Goal: Task Accomplishment & Management: Complete application form

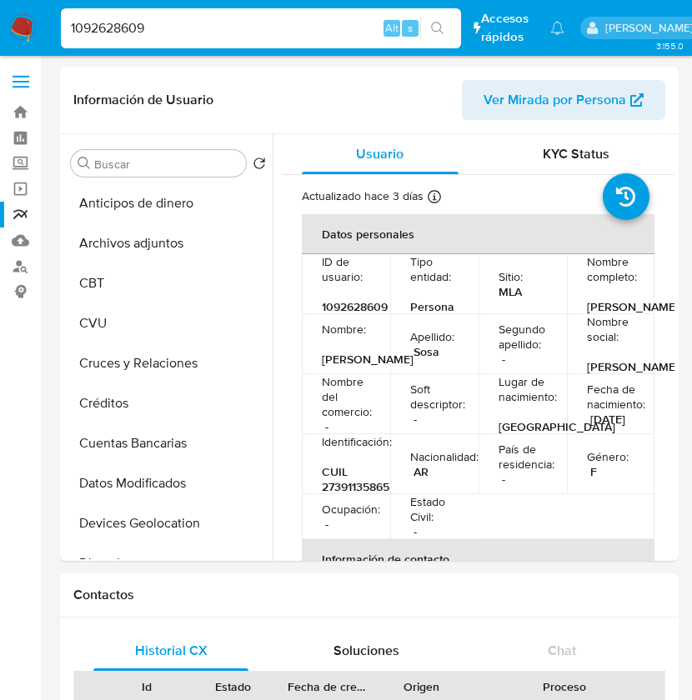
select select "10"
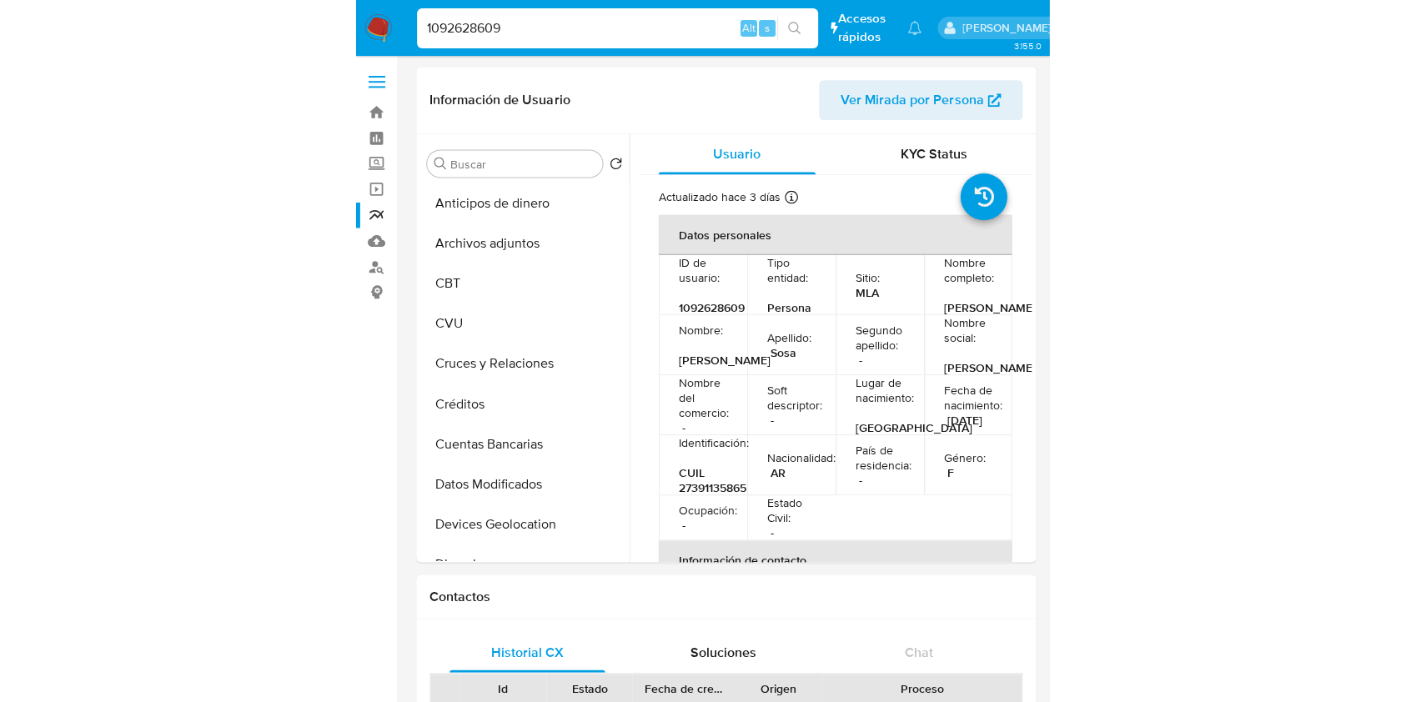
scroll to position [414, 0]
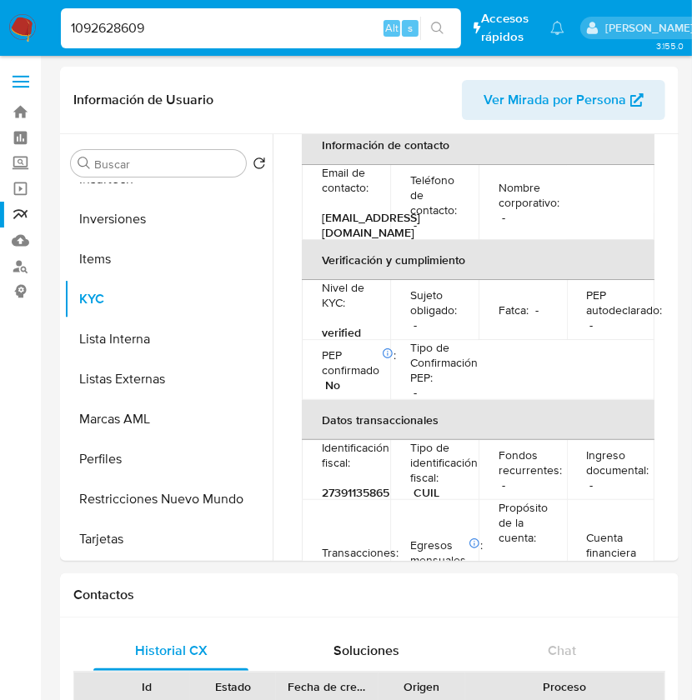
drag, startPoint x: 187, startPoint y: 44, endPoint x: 193, endPoint y: 36, distance: 10.7
click at [193, 36] on div "1092628609 Alt s" at bounding box center [261, 28] width 400 height 40
click at [193, 36] on input "1092628609" at bounding box center [261, 29] width 400 height 22
paste input "147276144"
type input "147276144"
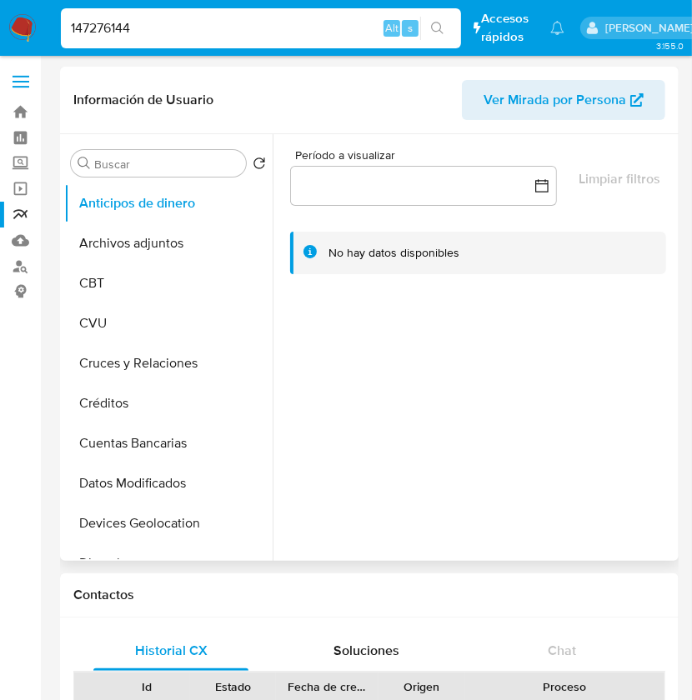
select select "10"
click at [173, 19] on input "147276144" at bounding box center [261, 29] width 400 height 22
paste input "626961950"
type input "626961950"
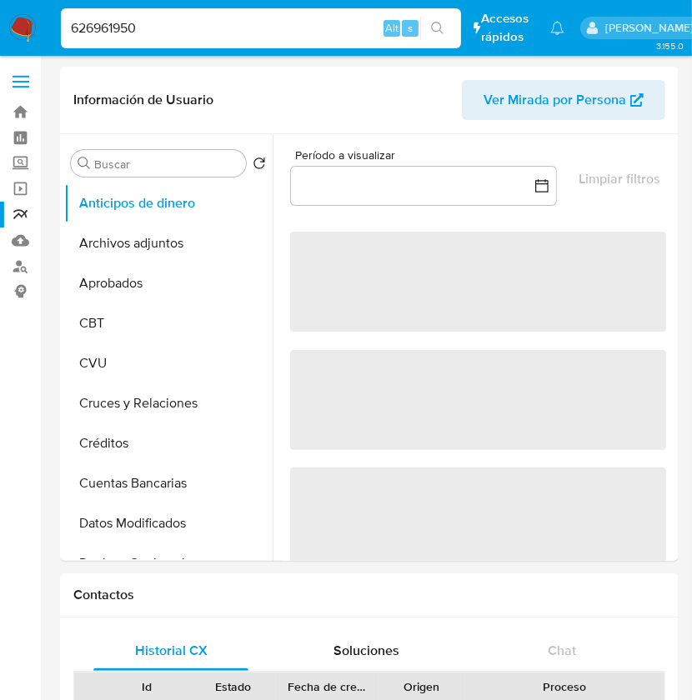
select select "10"
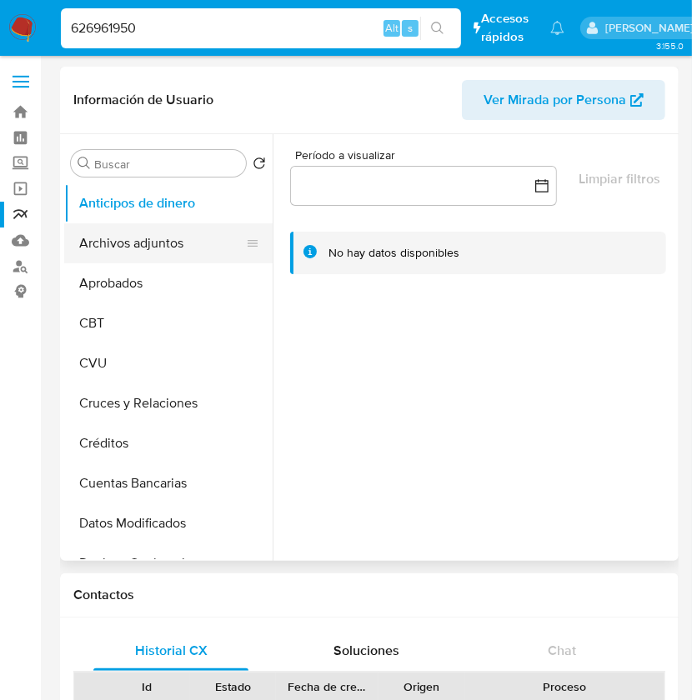
click at [137, 238] on button "Archivos adjuntos" at bounding box center [161, 243] width 195 height 40
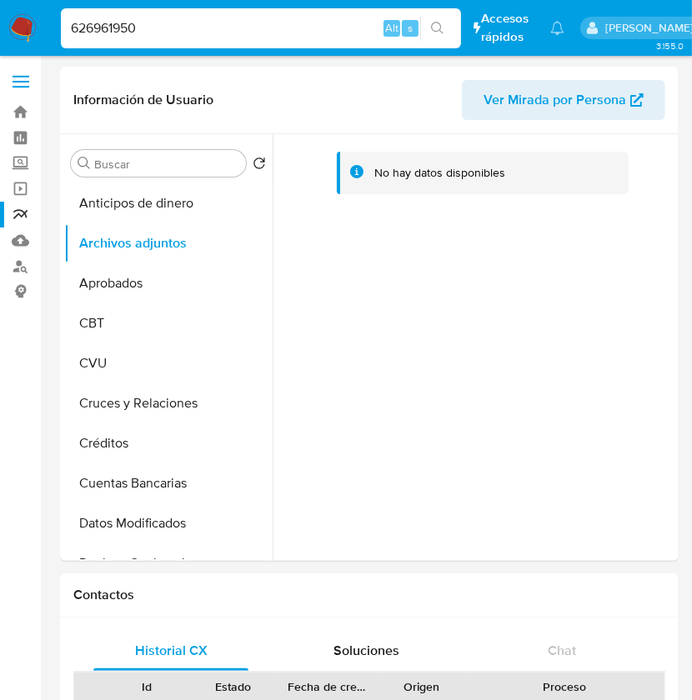
click at [146, 31] on input "626961950" at bounding box center [261, 29] width 400 height 22
paste input "2390396188"
type input "2390396188"
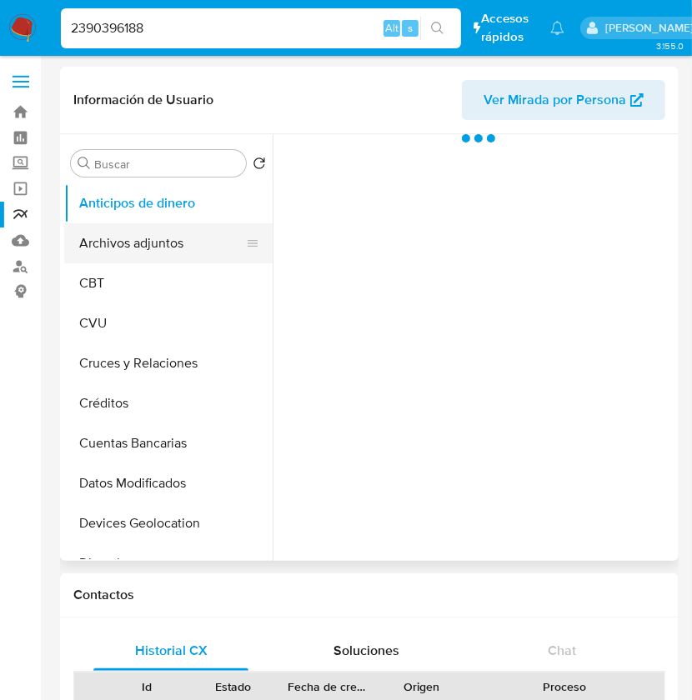
click at [126, 238] on button "Archivos adjuntos" at bounding box center [161, 243] width 195 height 40
select select "10"
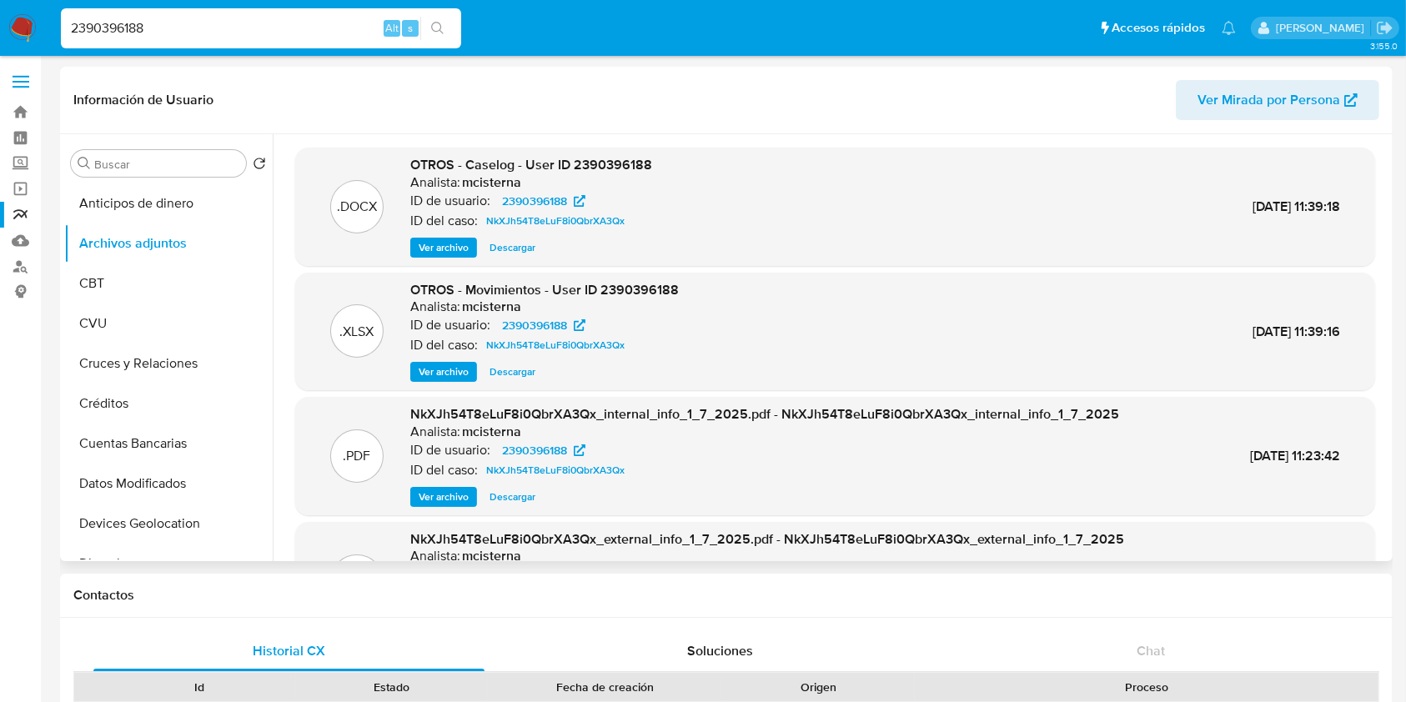
scroll to position [93, 0]
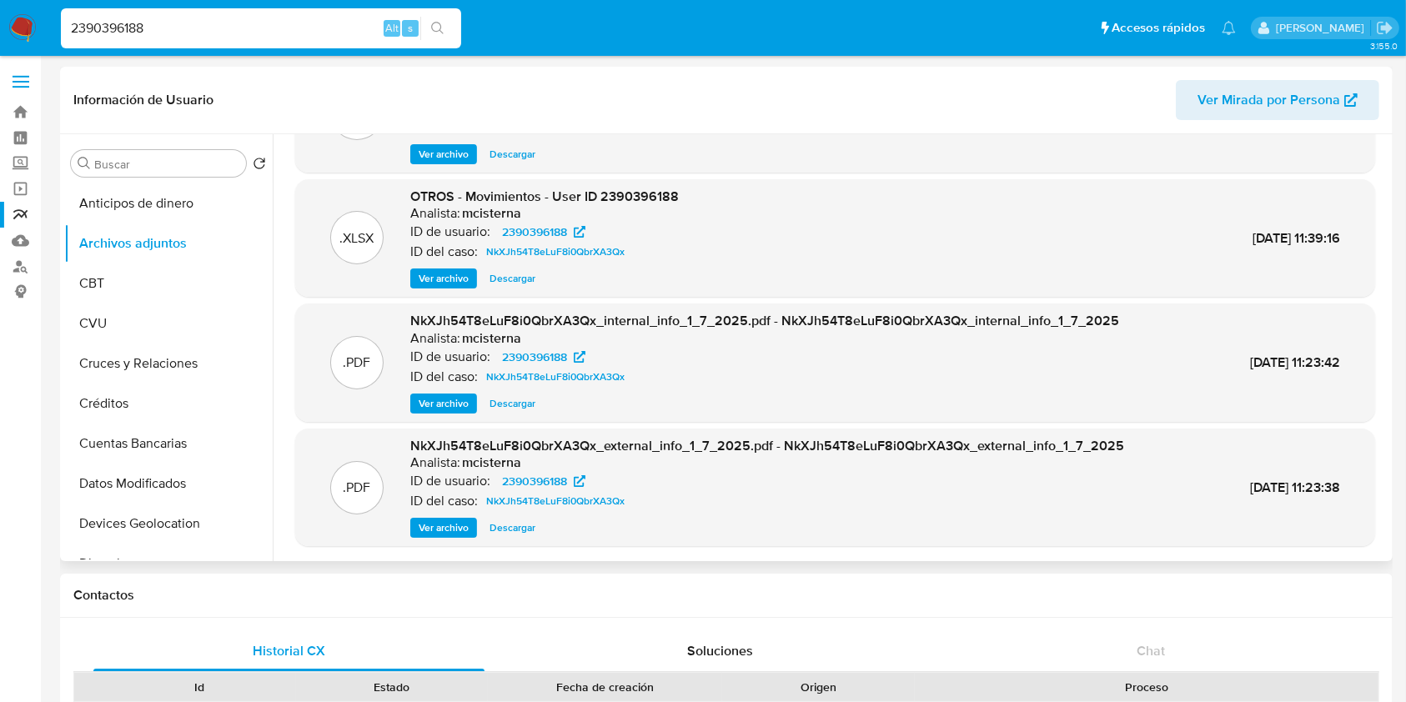
click at [465, 524] on span "Ver archivo" at bounding box center [444, 527] width 50 height 17
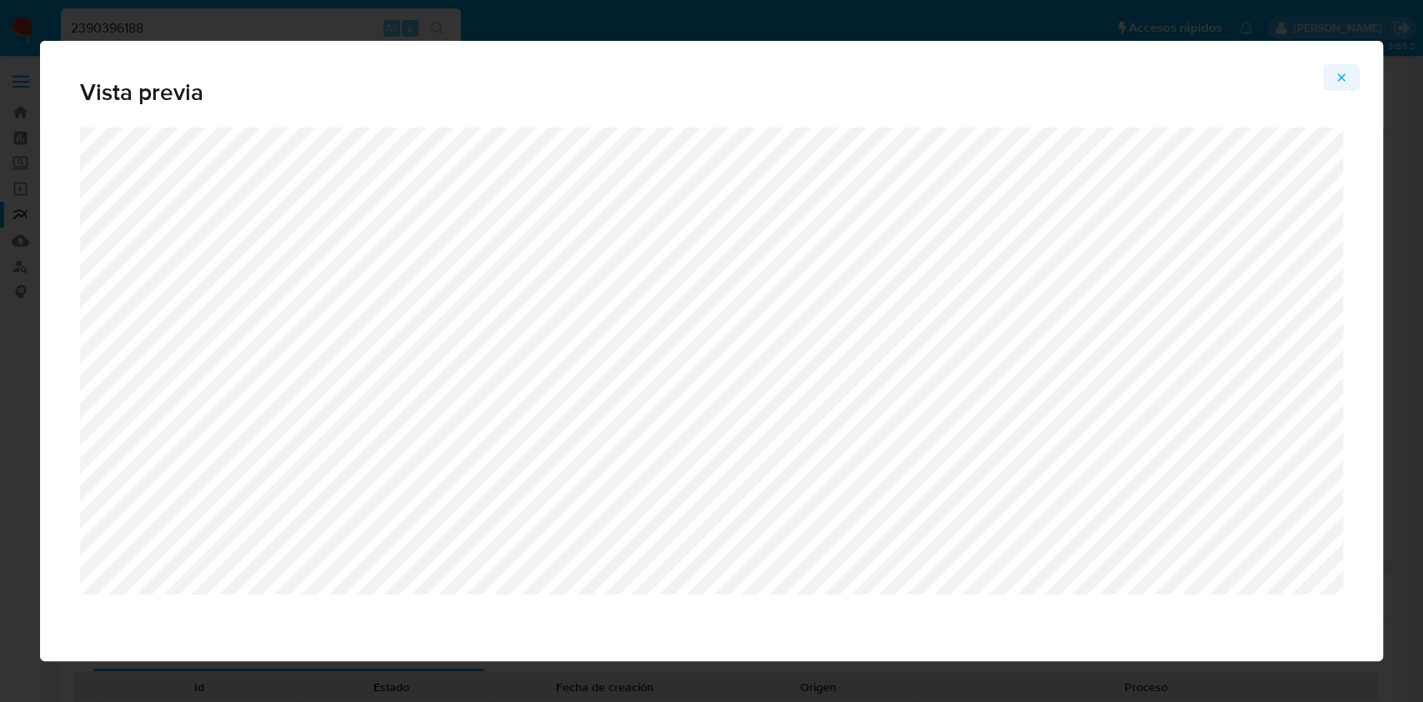
click at [691, 83] on icon "Attachment preview" at bounding box center [1341, 77] width 13 height 13
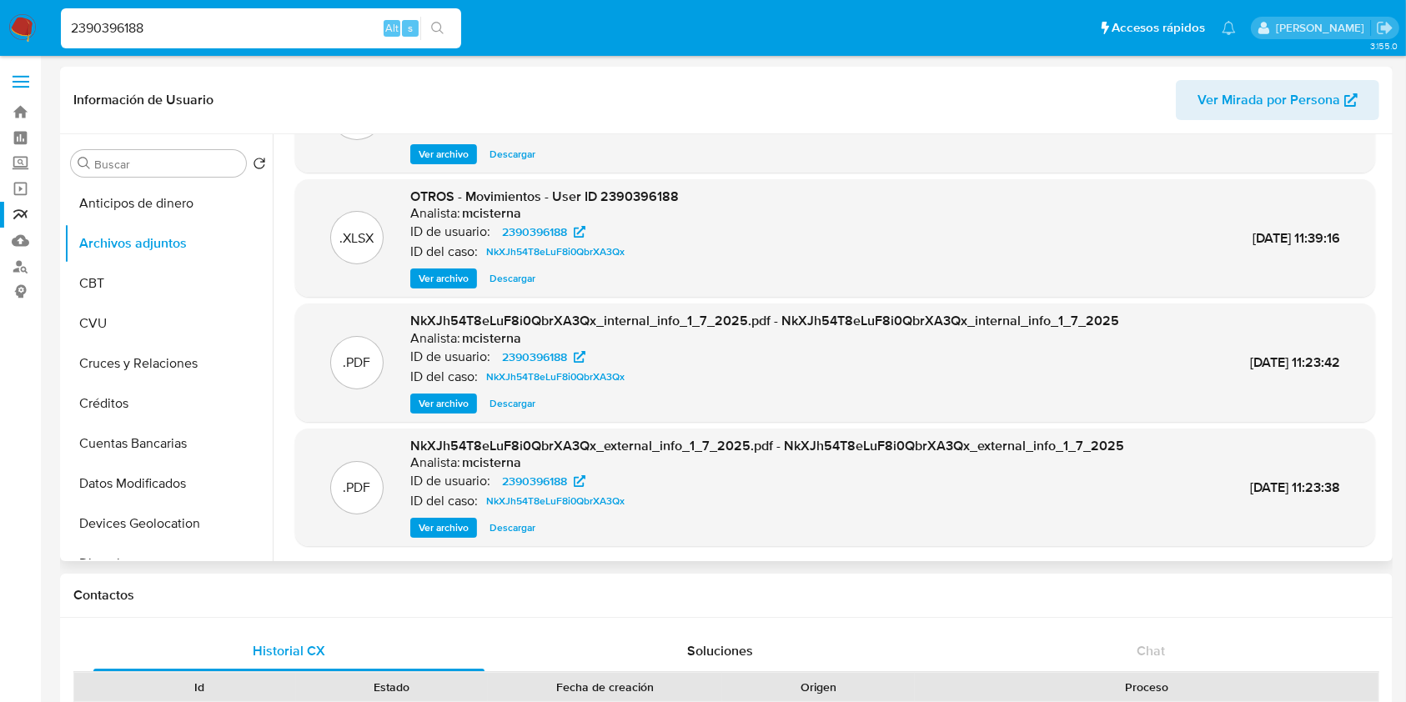
click at [449, 401] on span "Ver archivo" at bounding box center [444, 403] width 50 height 17
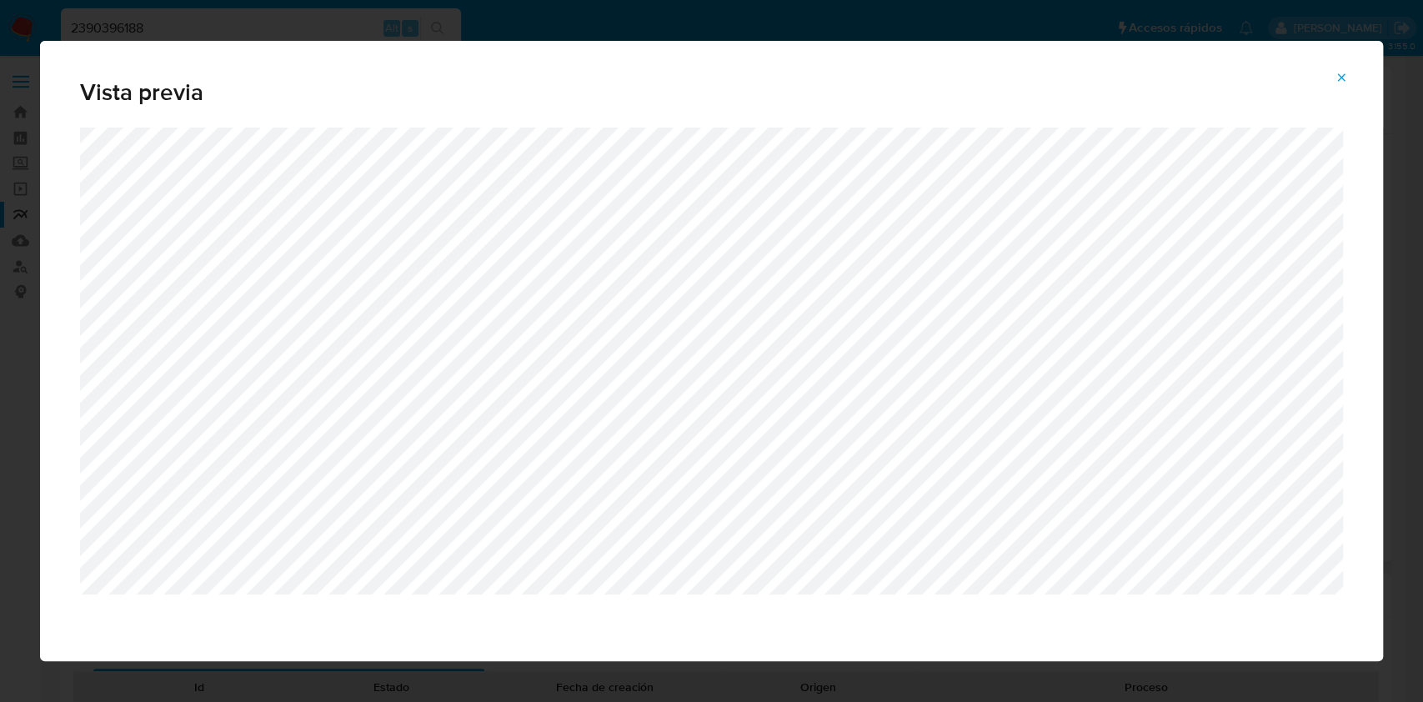
click at [691, 88] on button "Attachment preview" at bounding box center [1341, 77] width 37 height 27
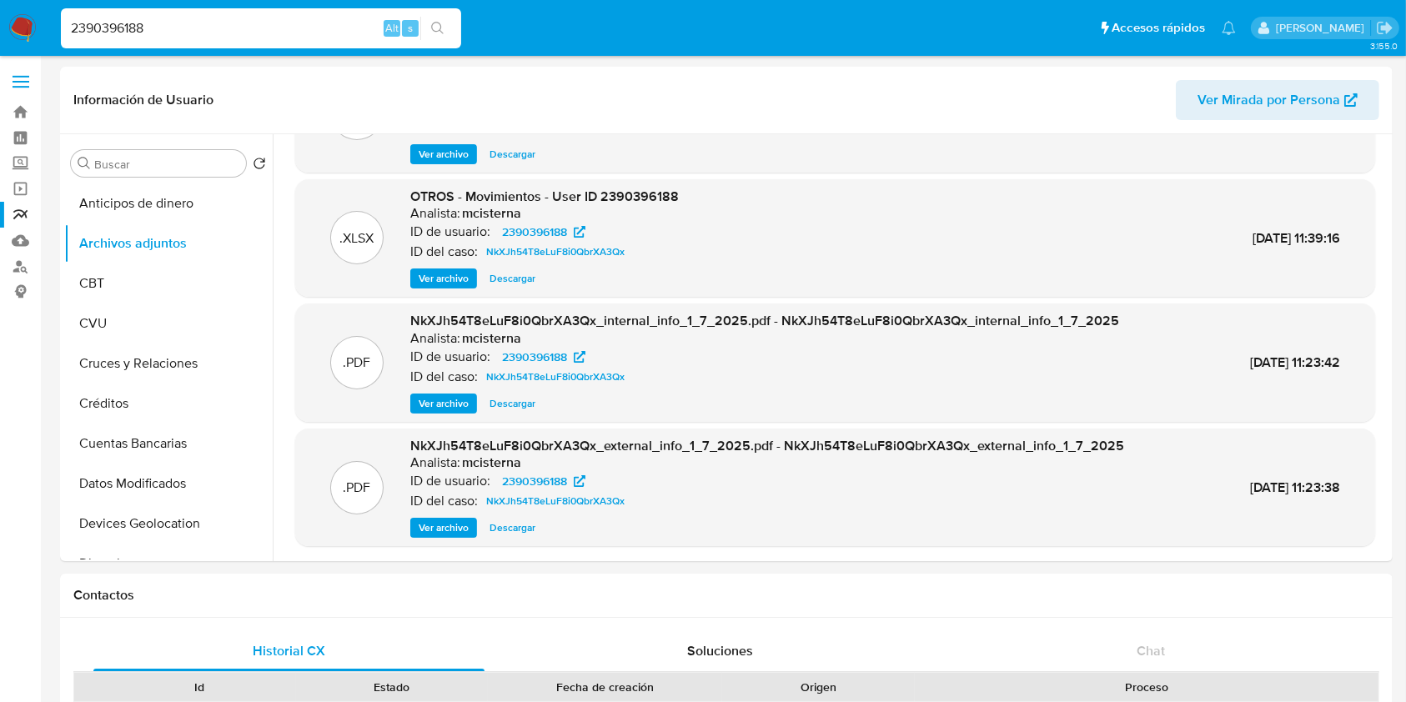
drag, startPoint x: 1390, startPoint y: 332, endPoint x: 1387, endPoint y: 272, distance: 60.1
click at [691, 272] on div "Buscar Volver al orden por defecto Anticipos de dinero Archivos adjuntos CBT CV…" at bounding box center [726, 347] width 1332 height 427
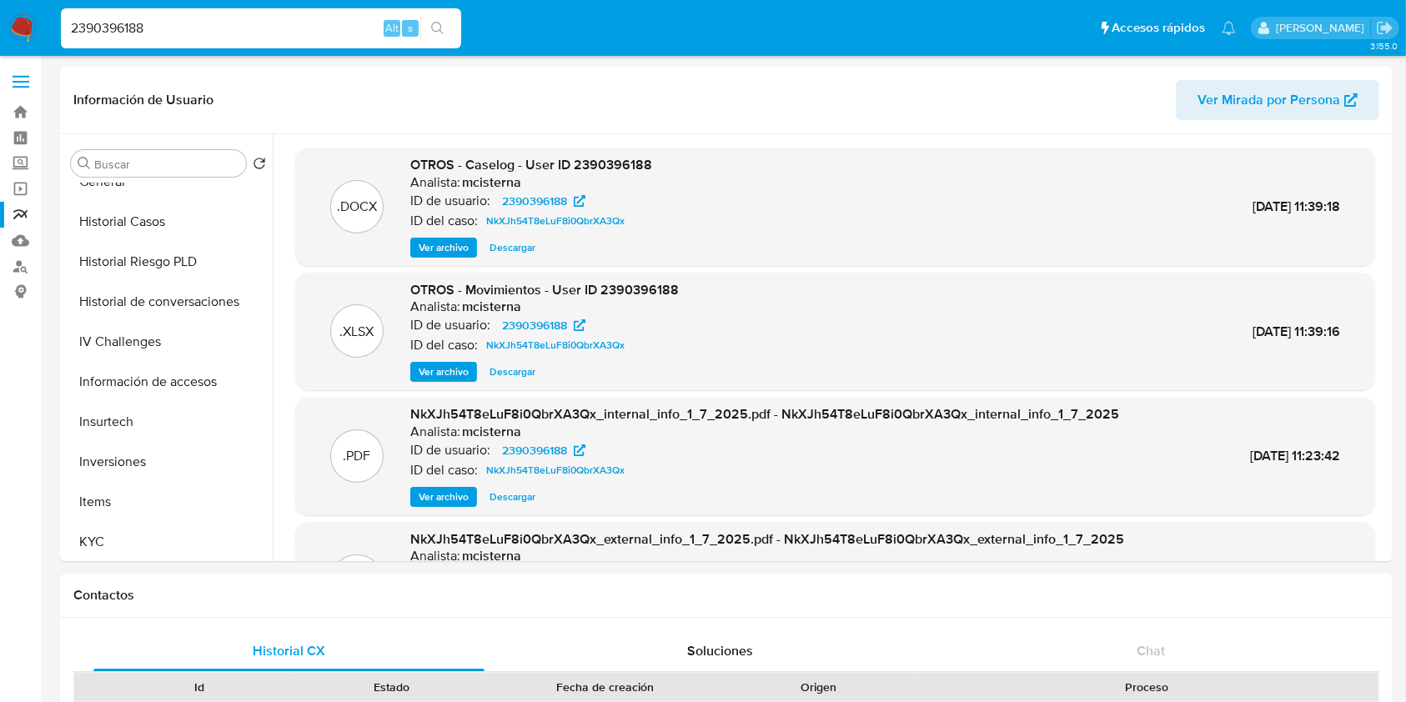
scroll to position [539, 0]
click at [149, 216] on button "Historial Casos" at bounding box center [161, 224] width 195 height 40
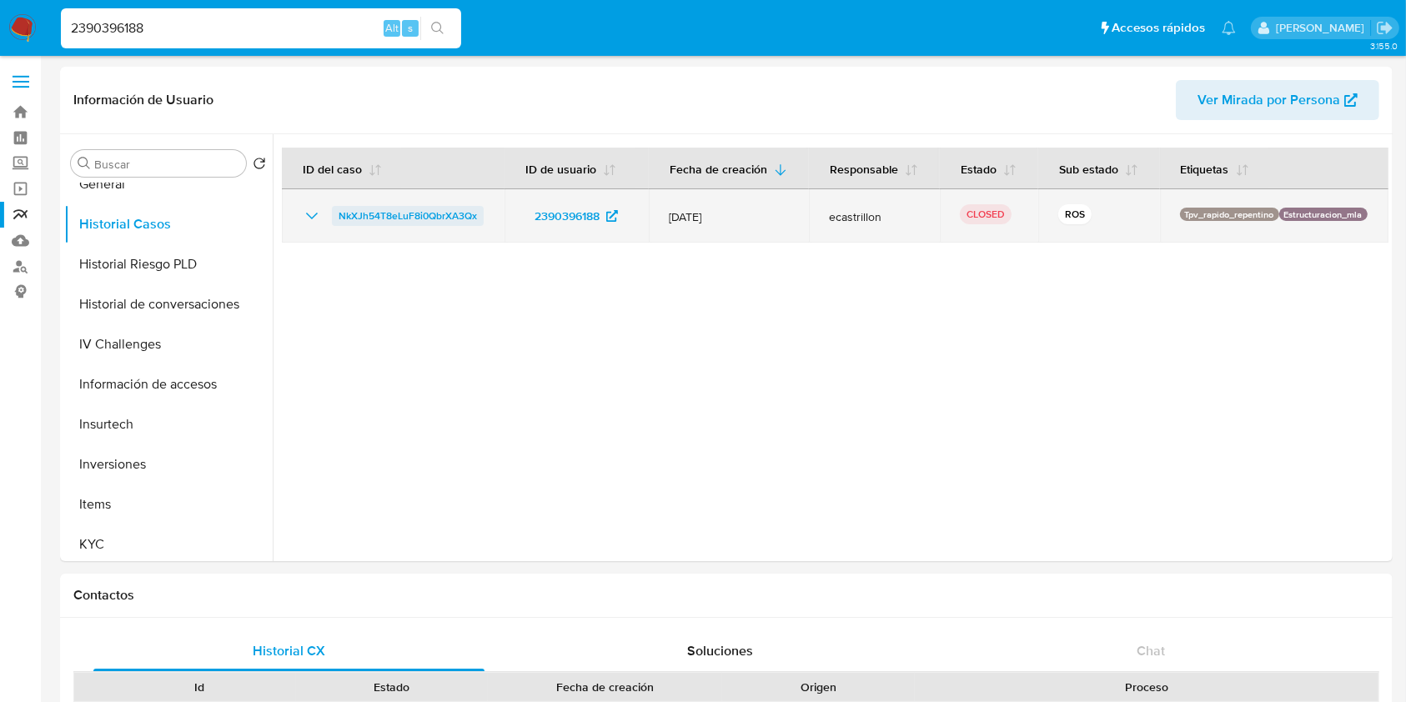
click at [337, 216] on link "NkXJh54T8eLuF8i0QbrXA3Qx" at bounding box center [408, 216] width 152 height 20
click at [302, 229] on td "NkXJh54T8eLuF8i0QbrXA3Qx" at bounding box center [393, 215] width 223 height 53
click at [308, 216] on icon "Mostrar/Ocultar" at bounding box center [312, 216] width 20 height 20
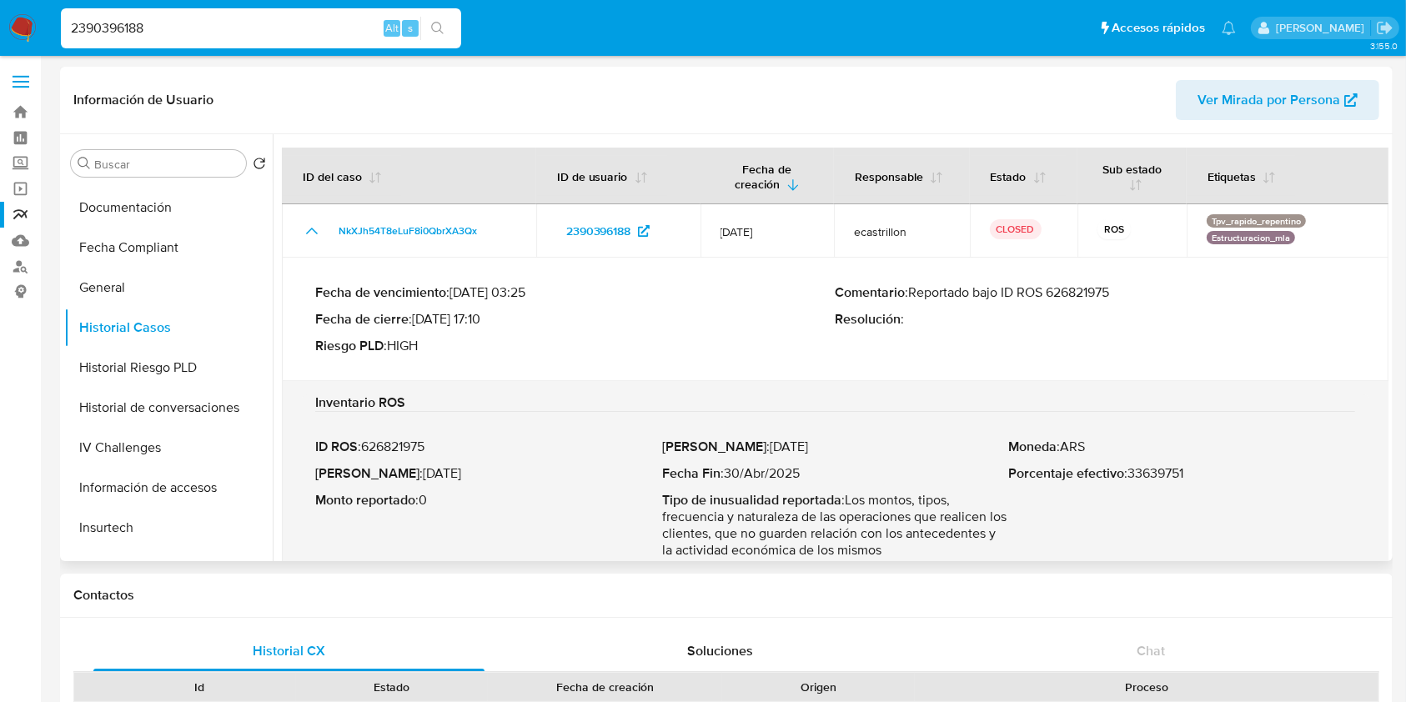
scroll to position [434, 0]
click at [118, 306] on button "General" at bounding box center [161, 289] width 195 height 40
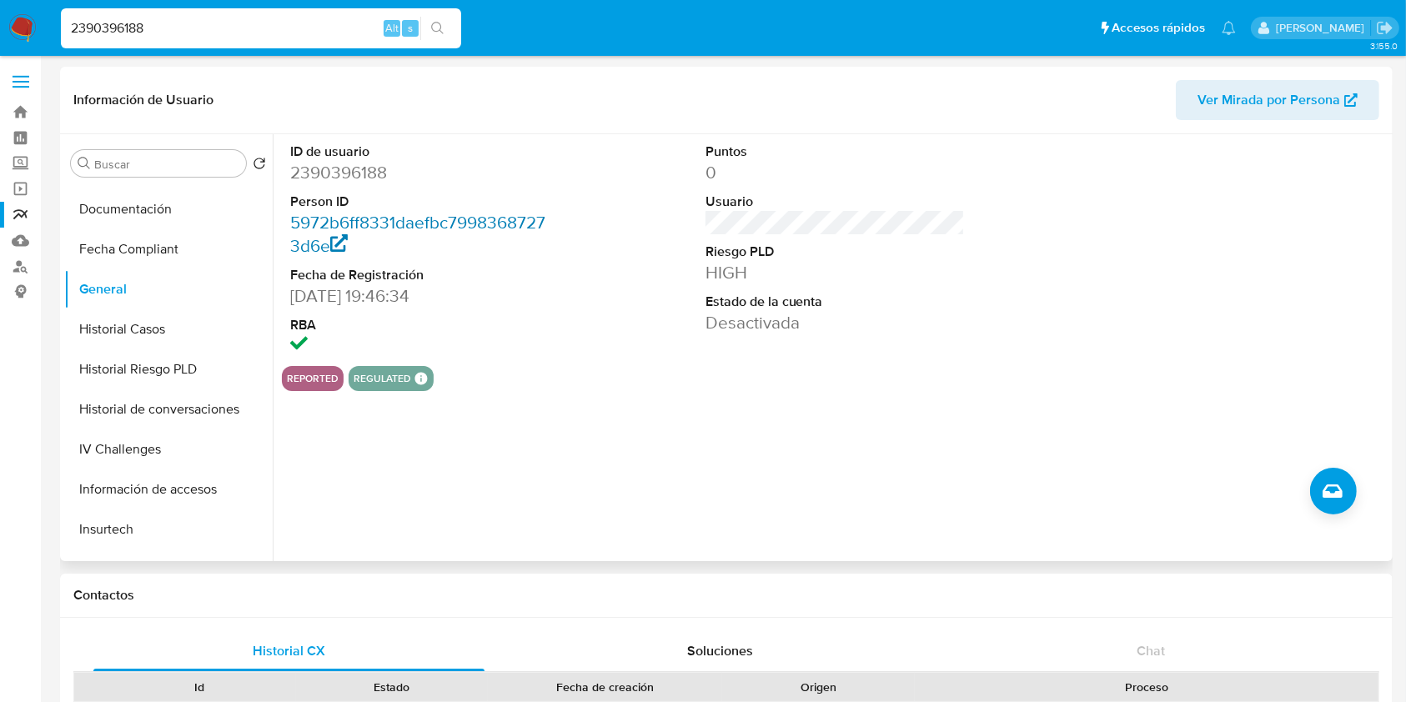
click at [325, 236] on link "5972b6ff8331daefbc79983687273d6e" at bounding box center [417, 234] width 255 height 48
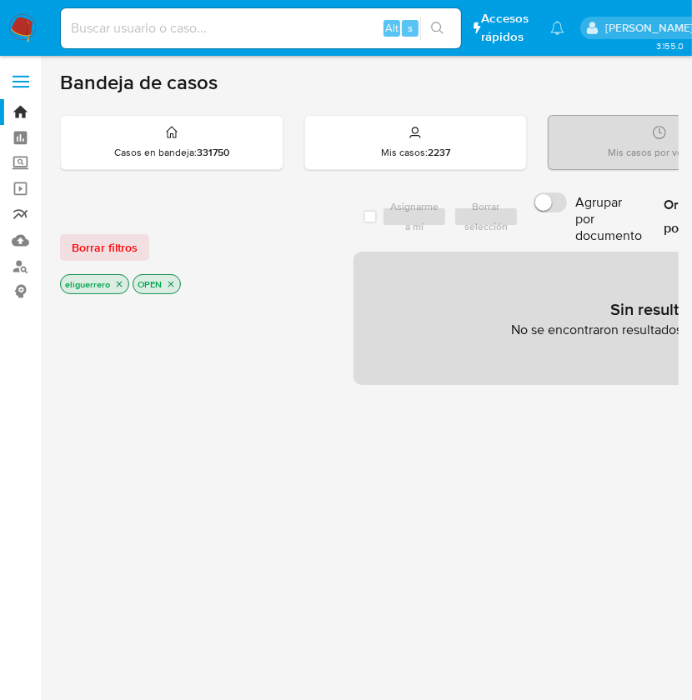
click at [20, 219] on link "Reportes" at bounding box center [99, 215] width 198 height 26
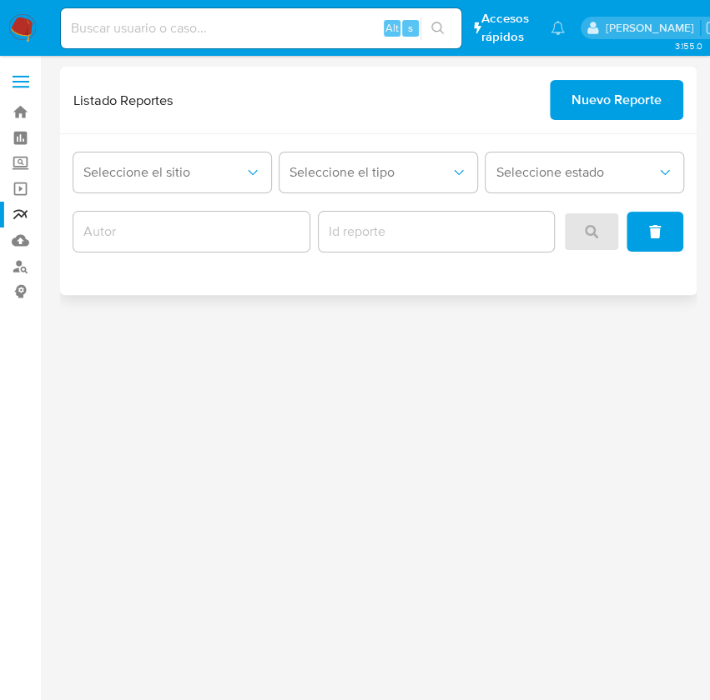
click at [612, 93] on span "Nuevo Reporte" at bounding box center [616, 100] width 90 height 37
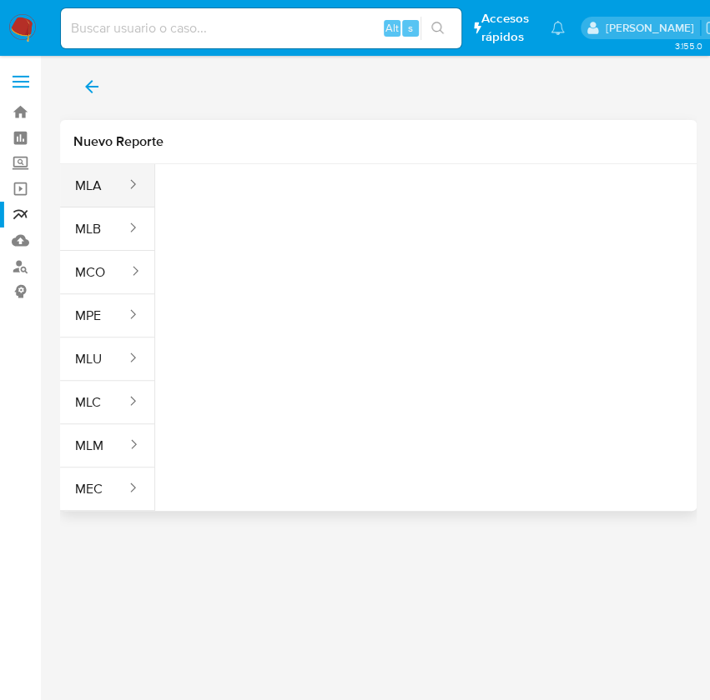
click at [112, 181] on button "MLA" at bounding box center [94, 186] width 68 height 40
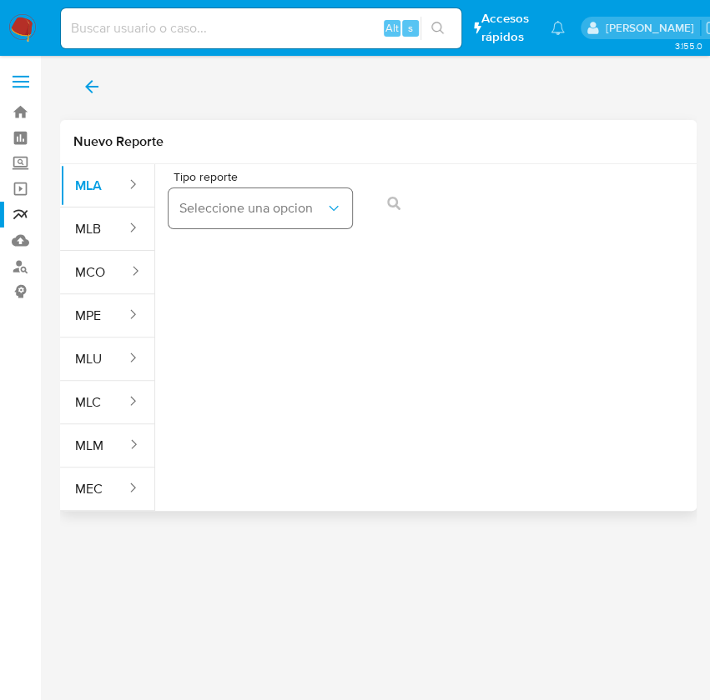
click at [225, 212] on span "Seleccione una opcion" at bounding box center [251, 208] width 147 height 17
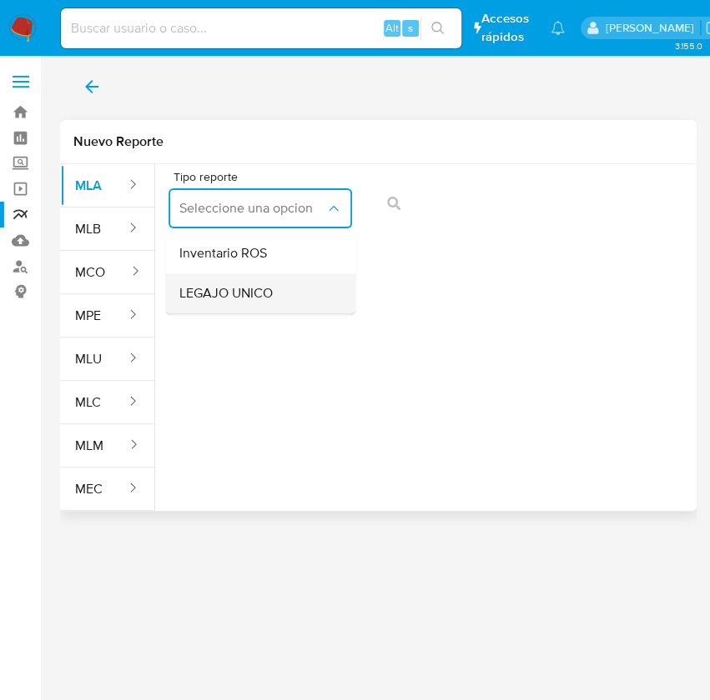
click at [258, 301] on span "LEGAJO UNICO" at bounding box center [225, 293] width 93 height 17
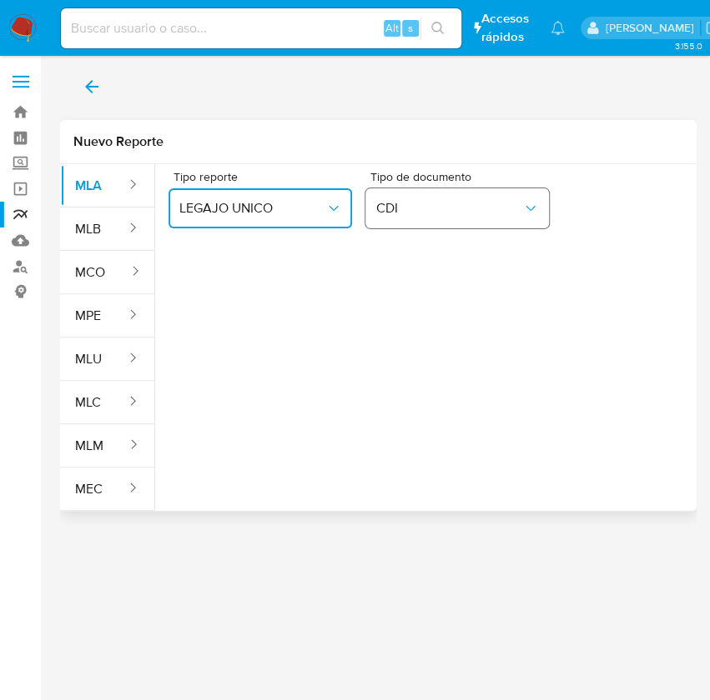
drag, startPoint x: 441, startPoint y: 212, endPoint x: 513, endPoint y: 206, distance: 71.9
click at [513, 206] on span "CDI" at bounding box center [448, 208] width 147 height 17
drag, startPoint x: 516, startPoint y: 198, endPoint x: 523, endPoint y: 227, distance: 29.9
click at [523, 227] on button "CDI" at bounding box center [456, 208] width 183 height 40
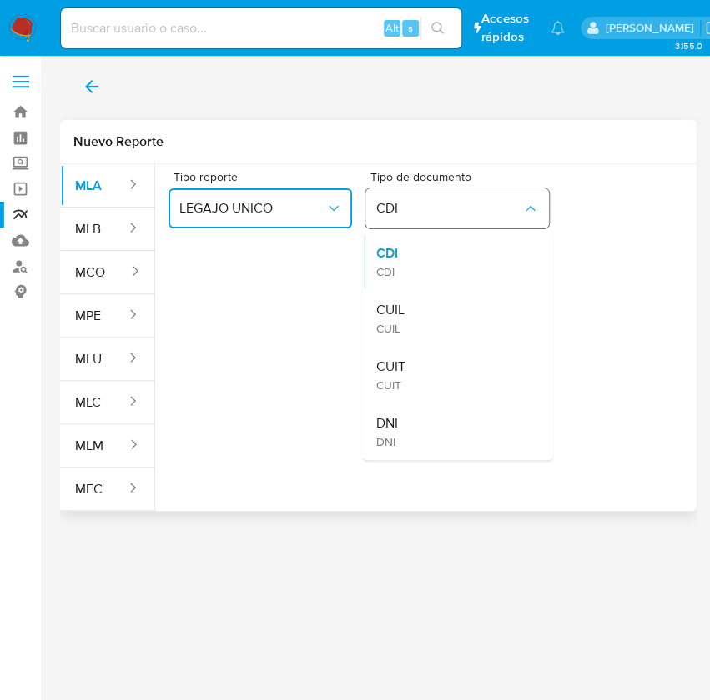
click at [523, 227] on button "CDI" at bounding box center [456, 208] width 183 height 40
click at [512, 214] on span "CDI" at bounding box center [448, 208] width 147 height 17
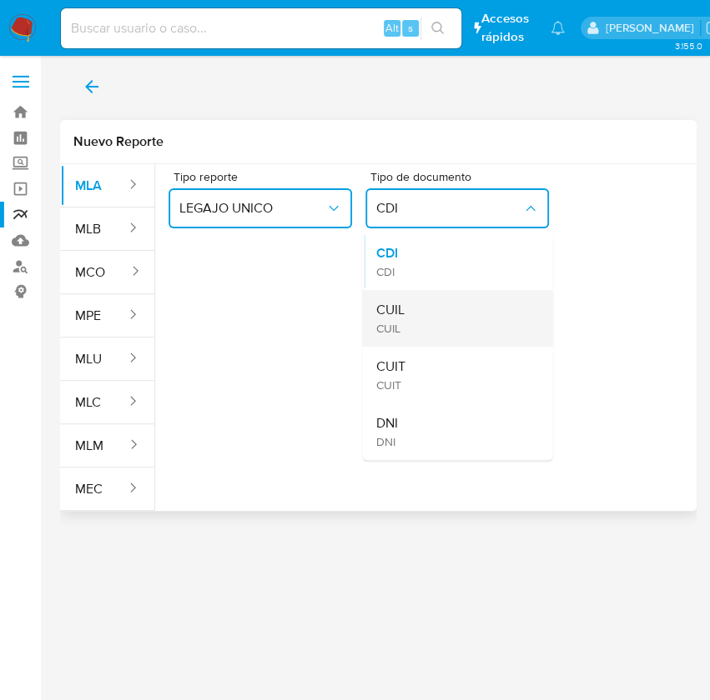
click at [477, 310] on div "CUIL CUIL" at bounding box center [452, 318] width 153 height 57
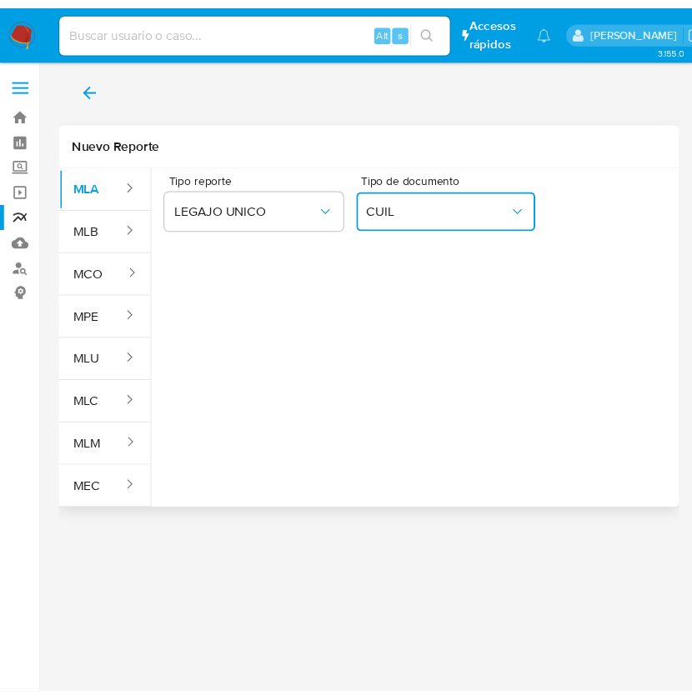
scroll to position [0, 99]
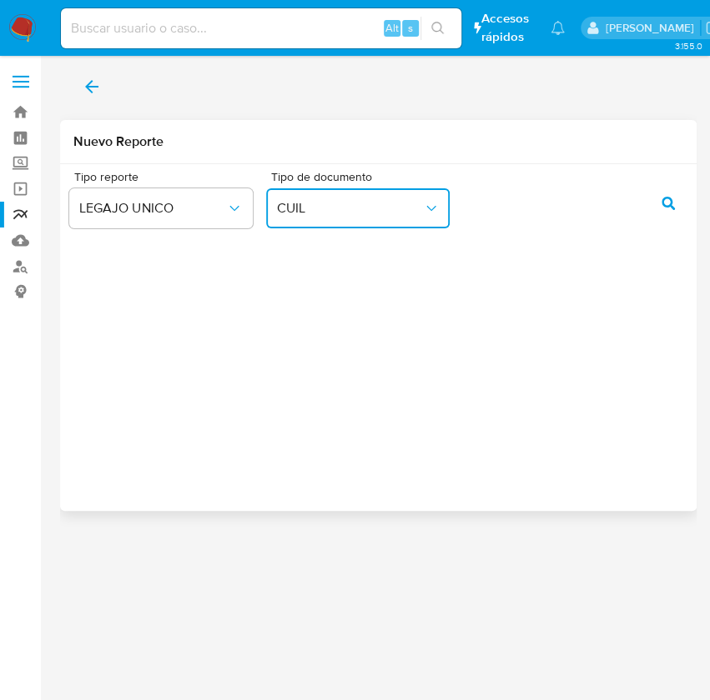
click at [639, 183] on button "action-search" at bounding box center [667, 203] width 57 height 40
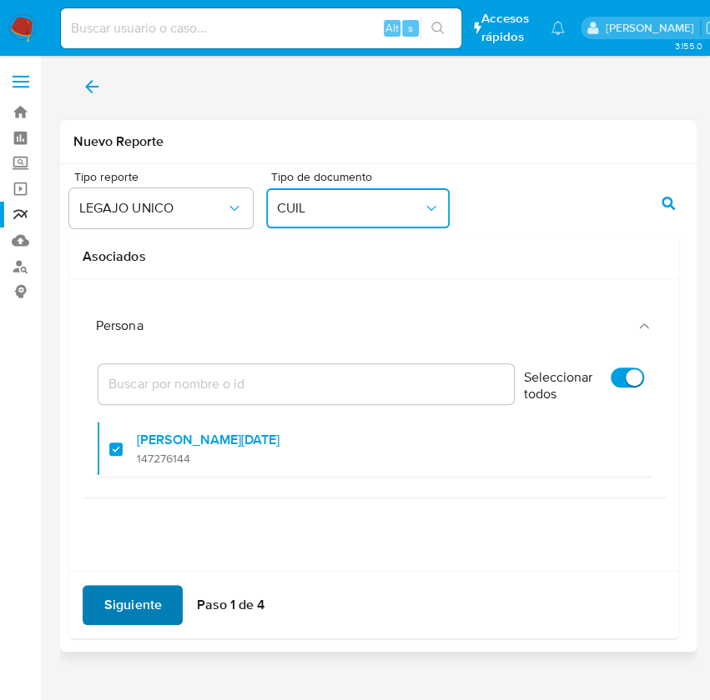
click at [143, 605] on span "Siguiente" at bounding box center [132, 605] width 57 height 37
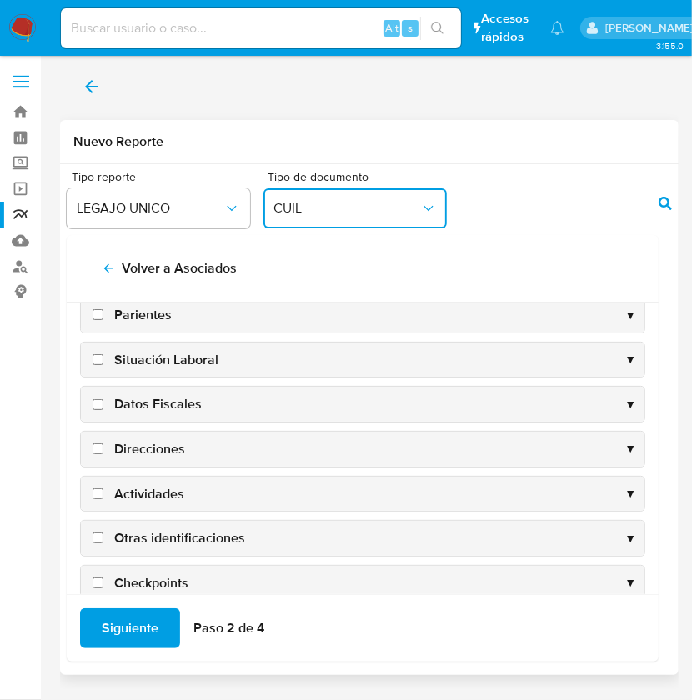
scroll to position [145, 0]
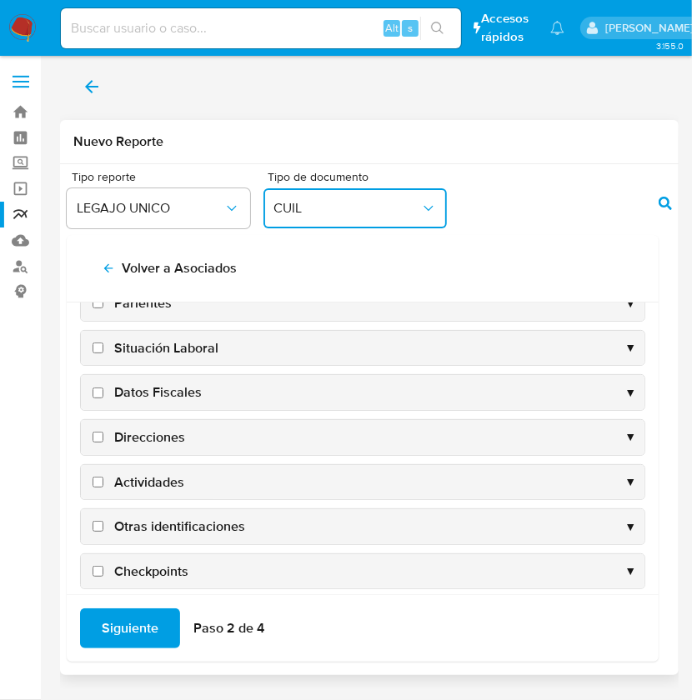
click at [143, 339] on span "Situación Laboral" at bounding box center [166, 348] width 104 height 18
click at [103, 343] on input "Situación Laboral" at bounding box center [98, 348] width 11 height 11
checkbox input "true"
click at [123, 392] on span "Datos Fiscales" at bounding box center [158, 393] width 88 height 18
click at [103, 392] on input "Datos Fiscales" at bounding box center [98, 393] width 11 height 11
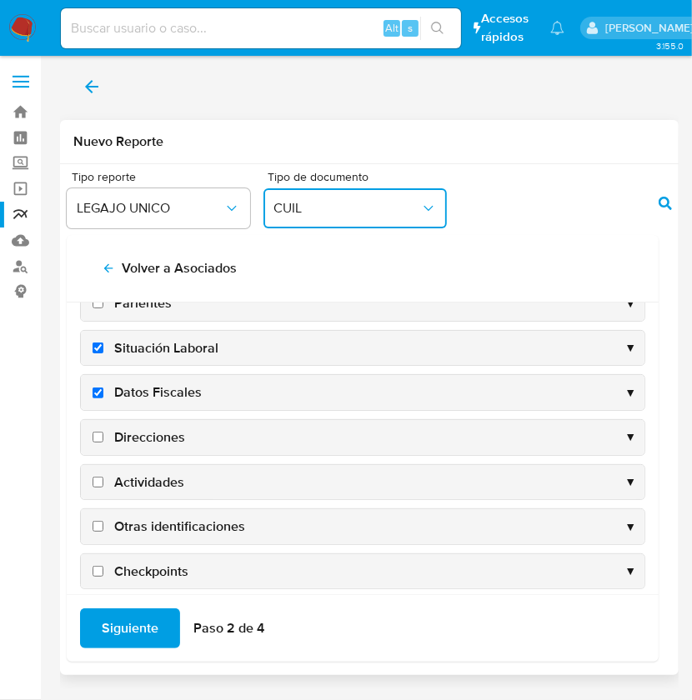
checkbox input "true"
click at [131, 437] on span "Direcciones" at bounding box center [149, 438] width 71 height 18
click at [103, 437] on input "Direcciones" at bounding box center [98, 437] width 11 height 11
checkbox input "true"
click at [140, 477] on span "Actividades" at bounding box center [149, 483] width 70 height 18
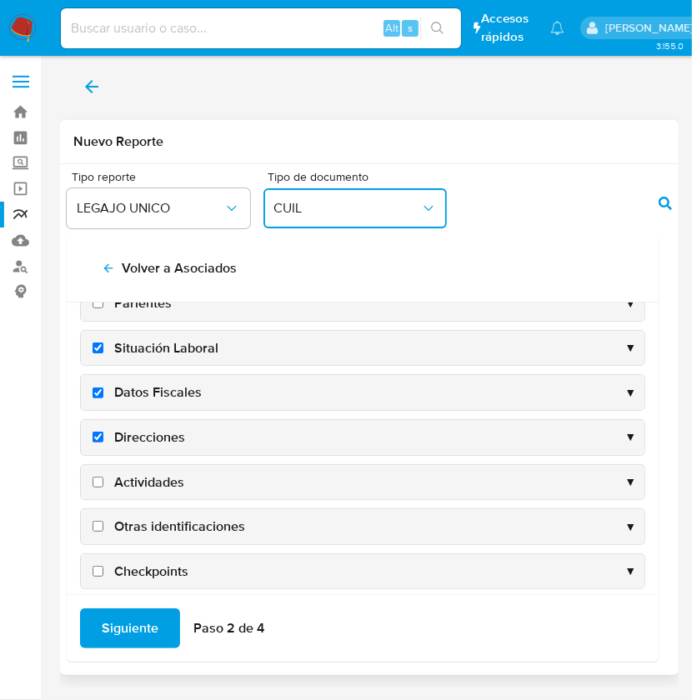
click at [103, 477] on input "Actividades" at bounding box center [98, 482] width 11 height 11
checkbox input "true"
click at [124, 633] on span "Siguiente" at bounding box center [130, 628] width 57 height 37
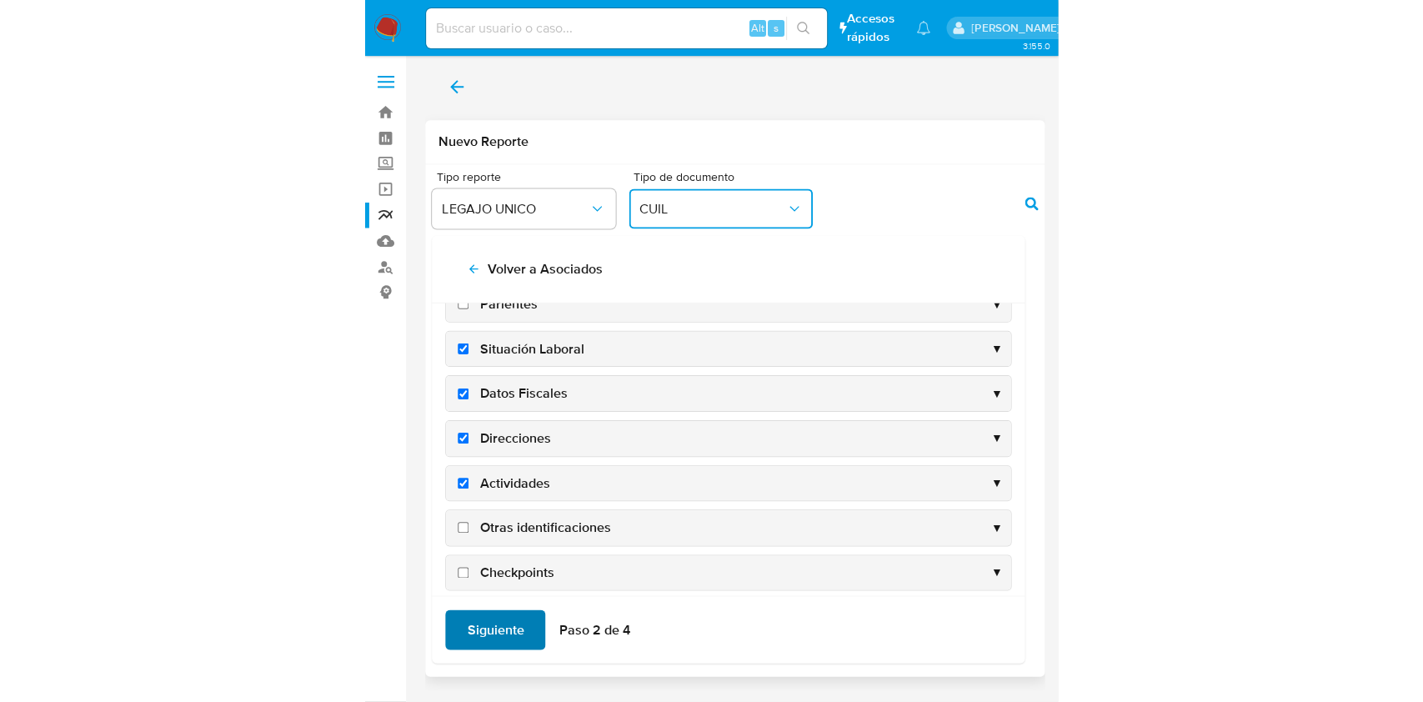
scroll to position [0, 0]
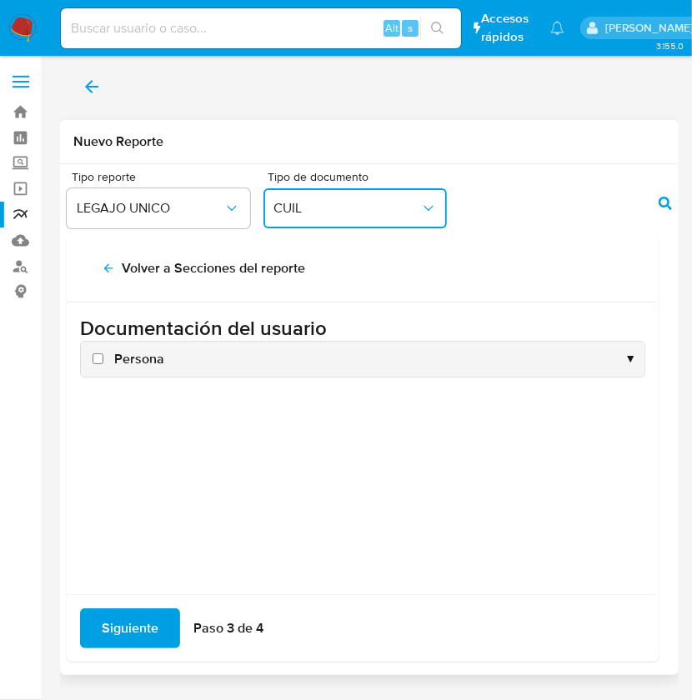
click at [115, 363] on span "Persona" at bounding box center [139, 359] width 50 height 18
click at [103, 363] on input "Persona" at bounding box center [98, 359] width 11 height 11
checkbox input "true"
click at [128, 625] on span "Siguiente" at bounding box center [130, 628] width 57 height 37
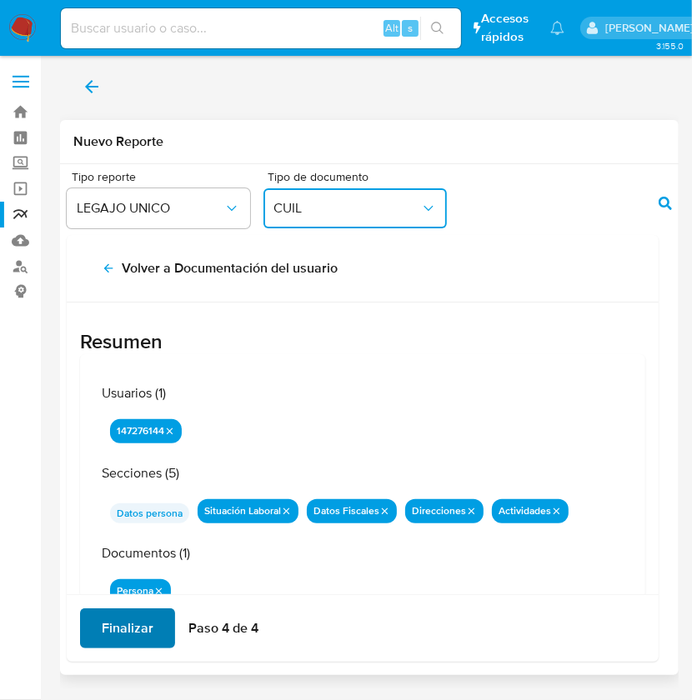
click at [142, 630] on span "Finalizar" at bounding box center [128, 628] width 52 height 37
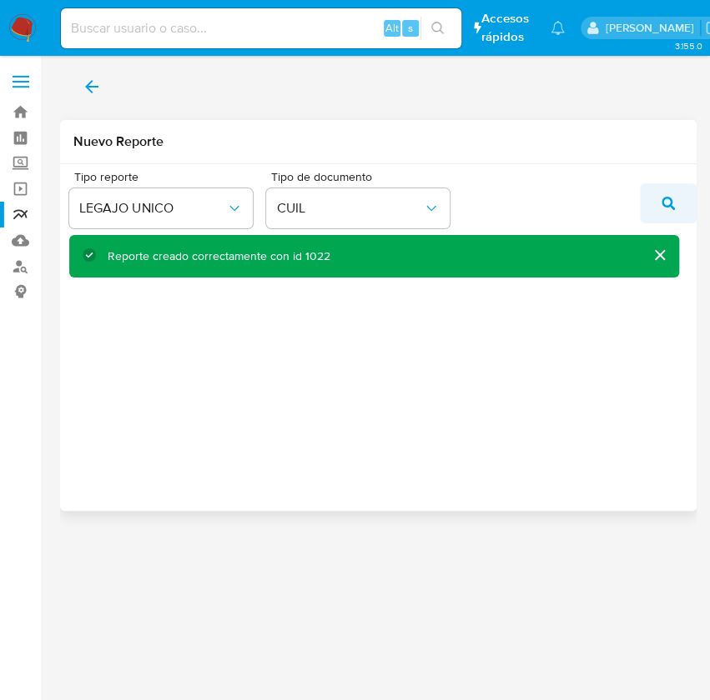
click at [669, 195] on span "action-search" at bounding box center [667, 203] width 13 height 37
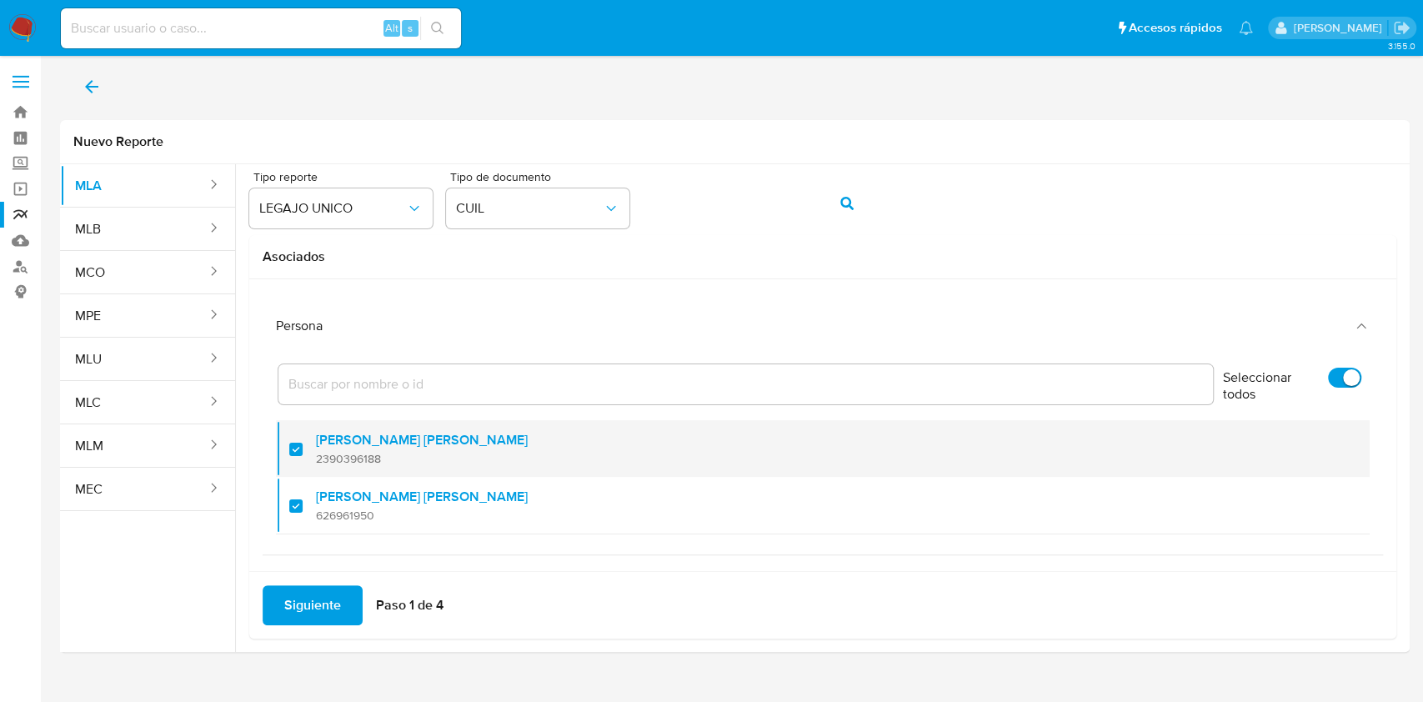
click at [295, 447] on div at bounding box center [302, 448] width 27 height 39
checkbox input "false"
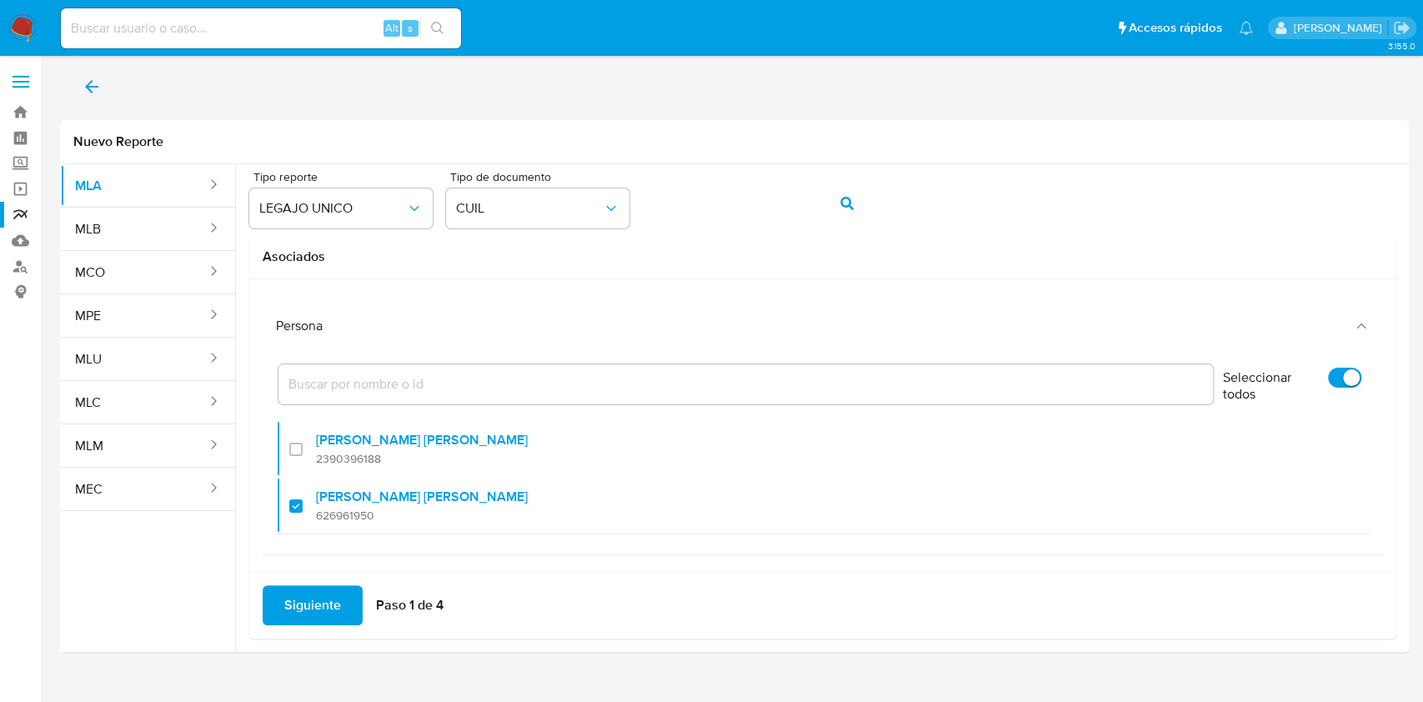
click at [327, 610] on span "Siguiente" at bounding box center [312, 605] width 57 height 37
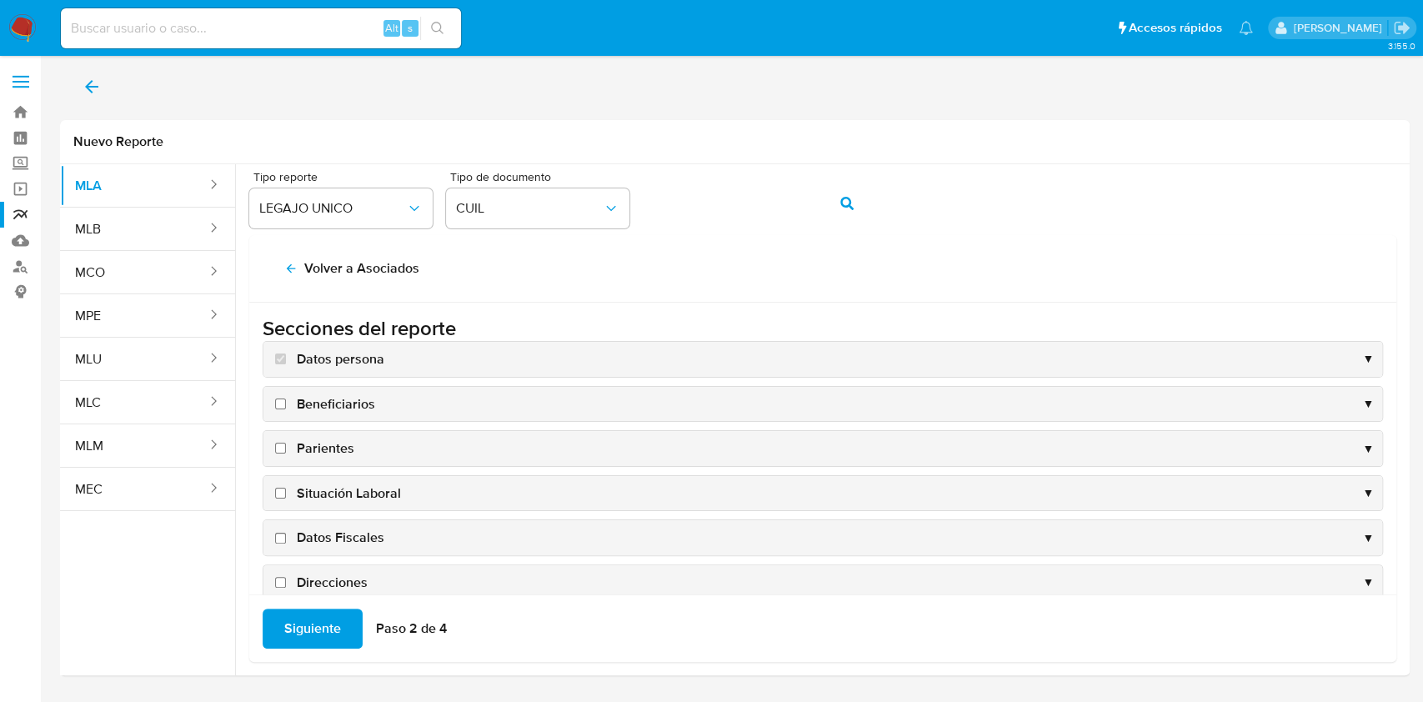
click at [360, 488] on span "Situación Laboral" at bounding box center [349, 493] width 104 height 18
click at [286, 488] on input "Situación Laboral" at bounding box center [280, 493] width 11 height 11
checkbox input "true"
click at [329, 538] on span "Datos Fiscales" at bounding box center [341, 538] width 88 height 18
click at [286, 538] on input "Datos Fiscales" at bounding box center [280, 538] width 11 height 11
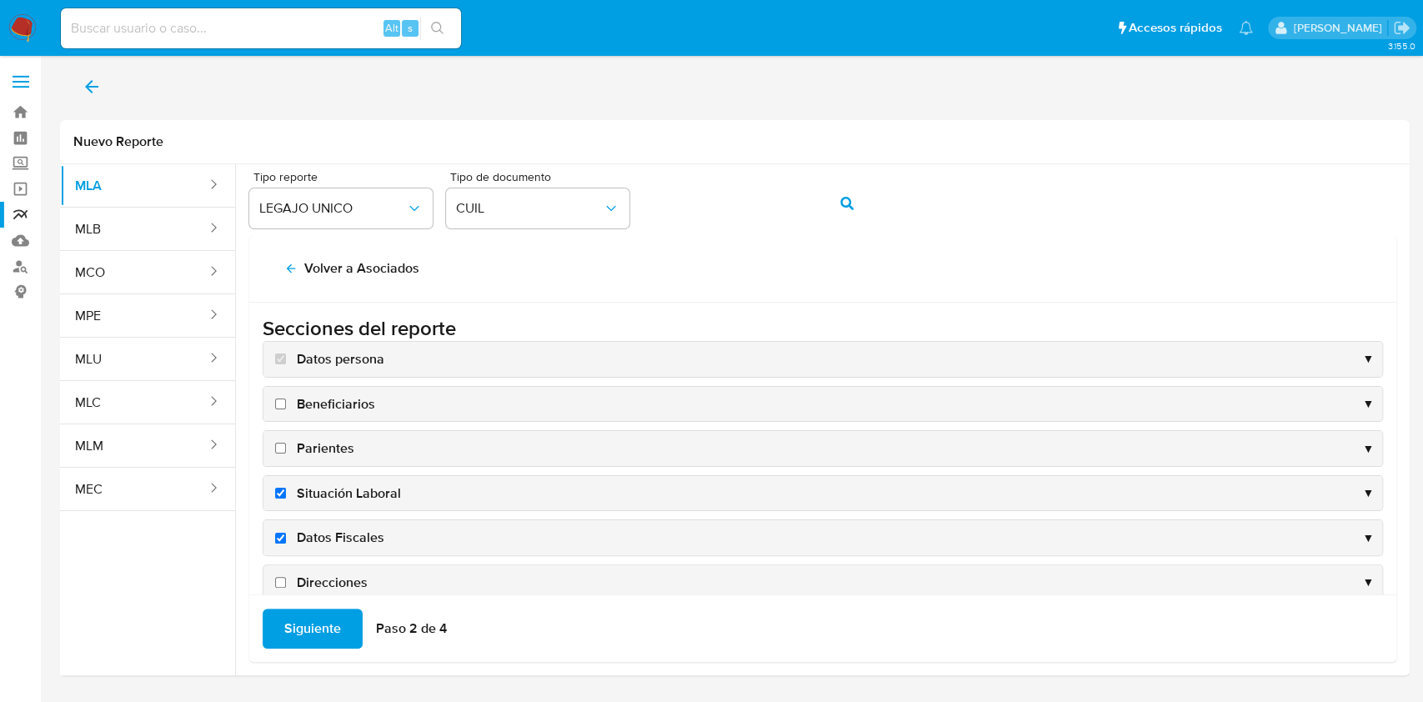
checkbox input "true"
click at [327, 580] on span "Direcciones" at bounding box center [332, 583] width 71 height 18
click at [286, 580] on input "Direcciones" at bounding box center [280, 582] width 11 height 11
checkbox input "true"
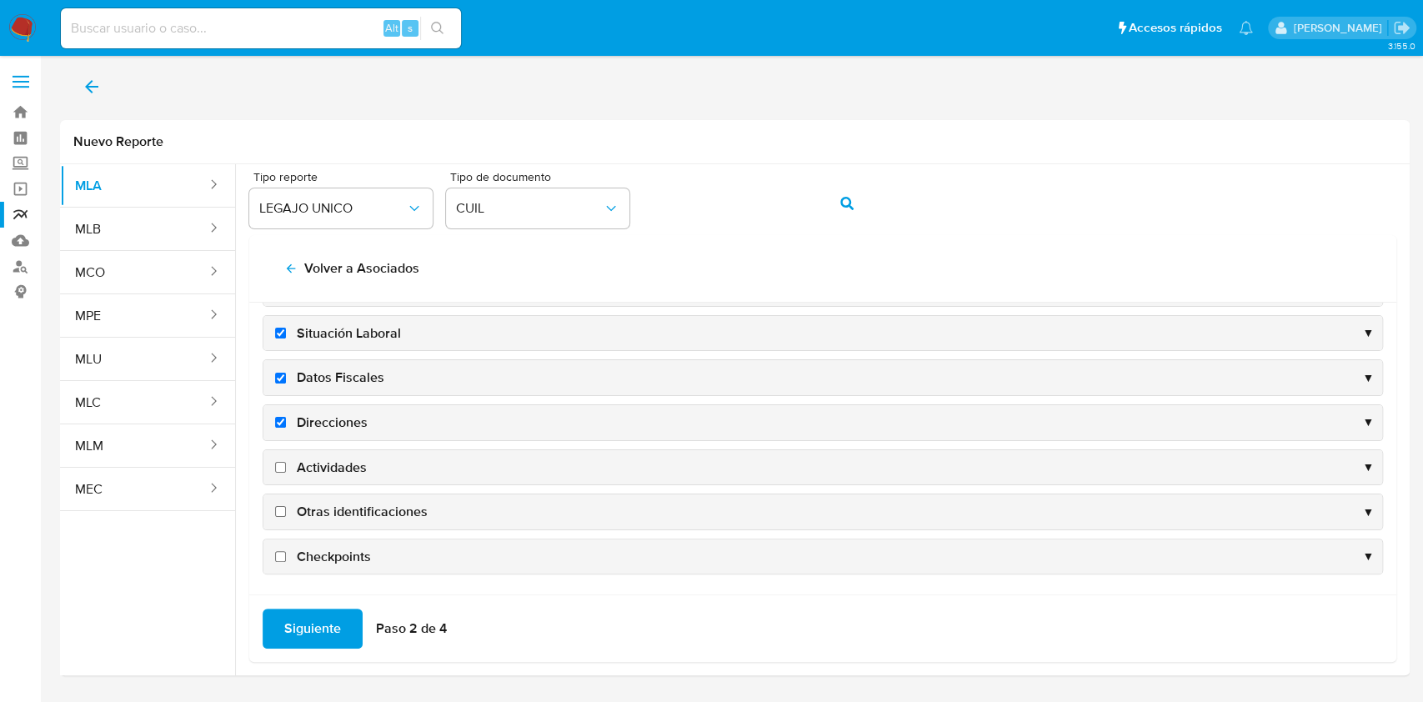
click at [328, 468] on span "Actividades" at bounding box center [332, 468] width 70 height 18
click at [286, 468] on input "Actividades" at bounding box center [280, 467] width 11 height 11
checkbox input "true"
click at [333, 635] on span "Siguiente" at bounding box center [312, 628] width 57 height 37
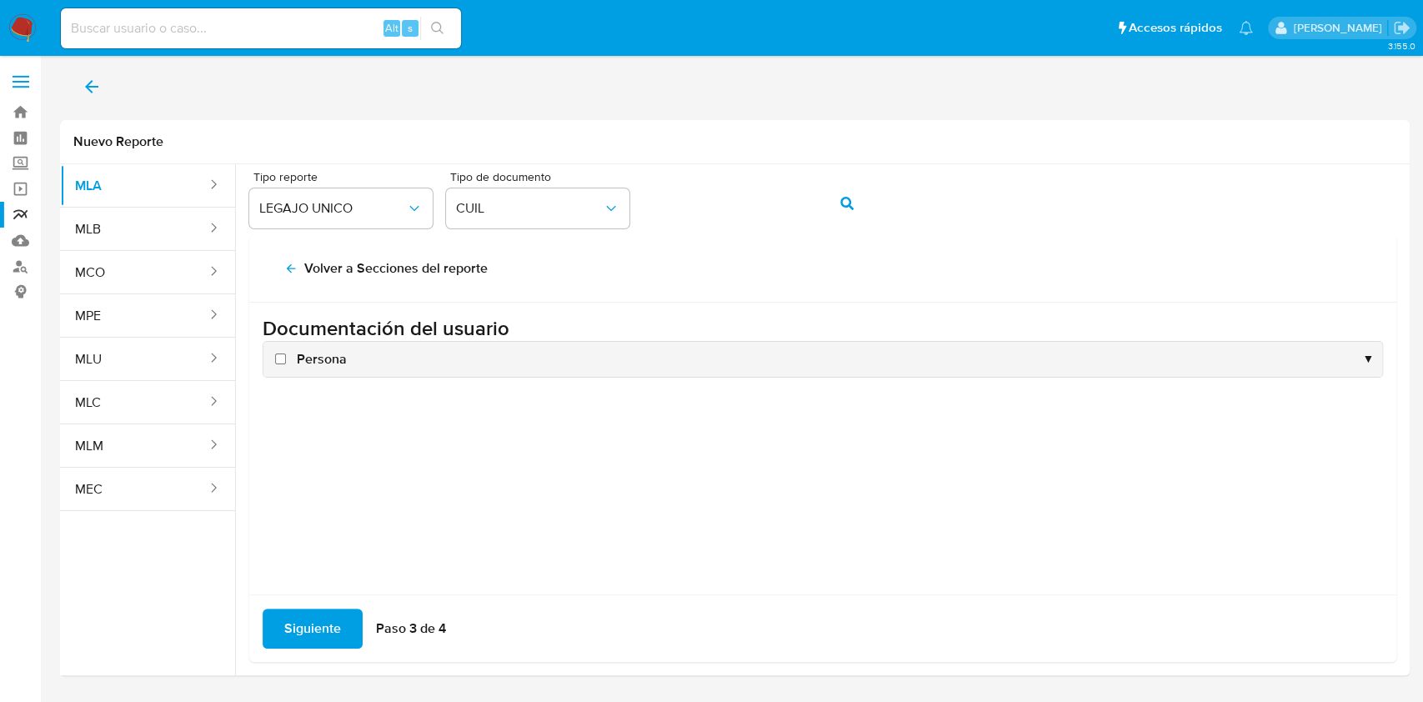
click at [321, 362] on span "Persona" at bounding box center [322, 359] width 50 height 18
click at [286, 362] on input "Persona" at bounding box center [280, 359] width 11 height 11
checkbox input "true"
click at [320, 623] on span "Siguiente" at bounding box center [312, 628] width 57 height 37
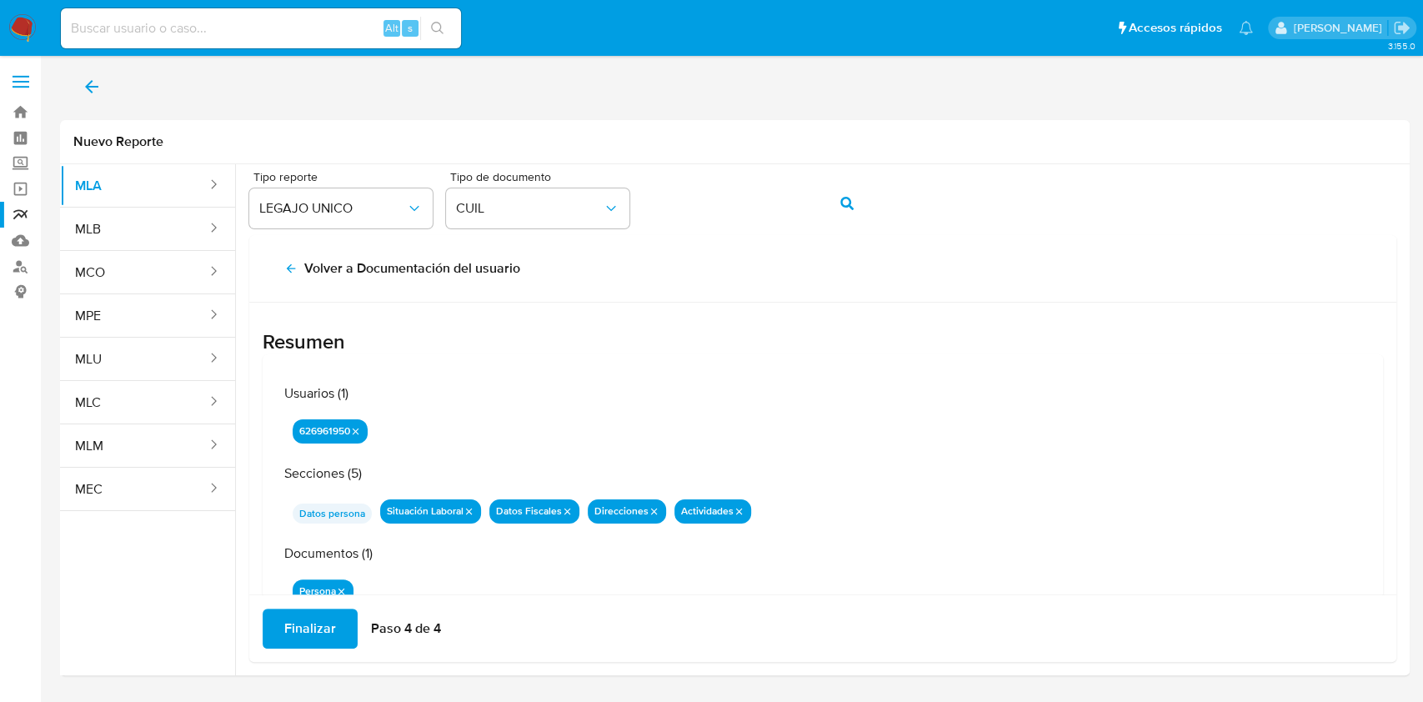
click at [320, 623] on span "Finalizar" at bounding box center [310, 628] width 52 height 37
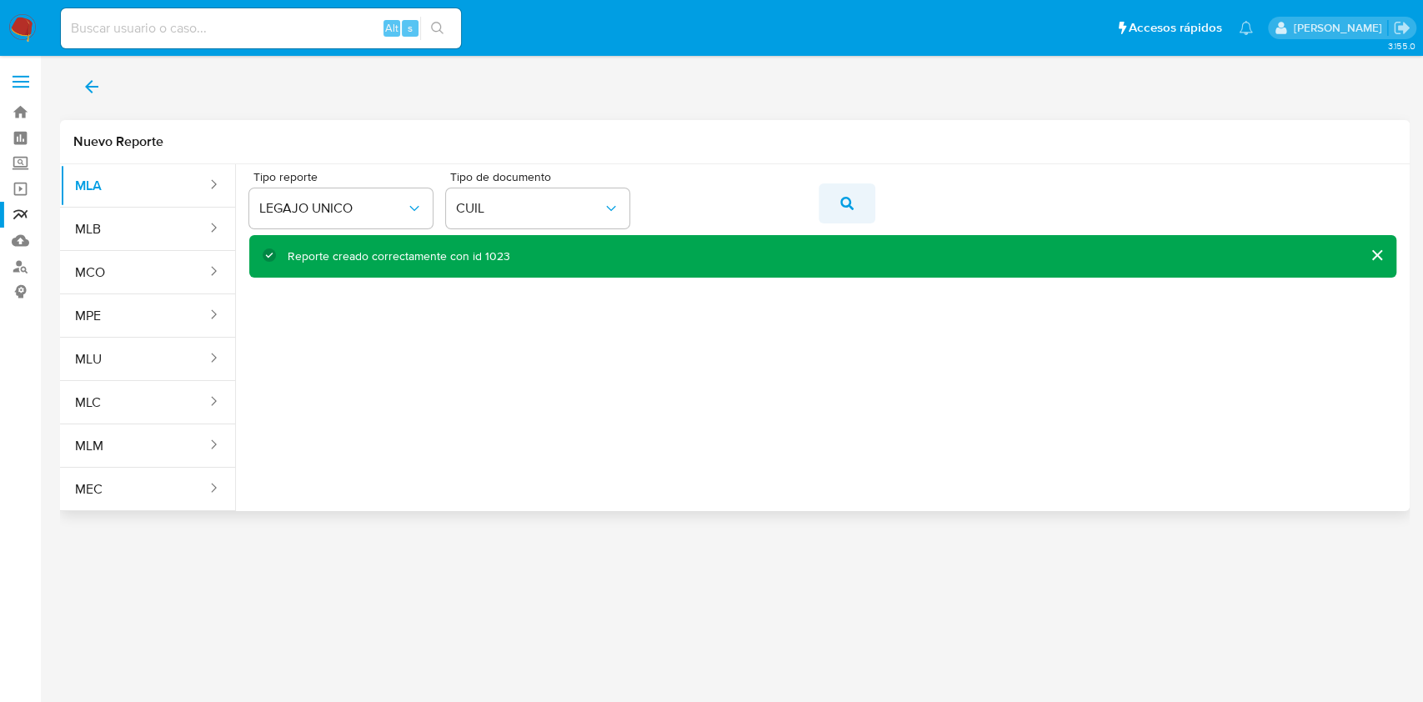
click at [709, 200] on button "action-search" at bounding box center [847, 203] width 57 height 40
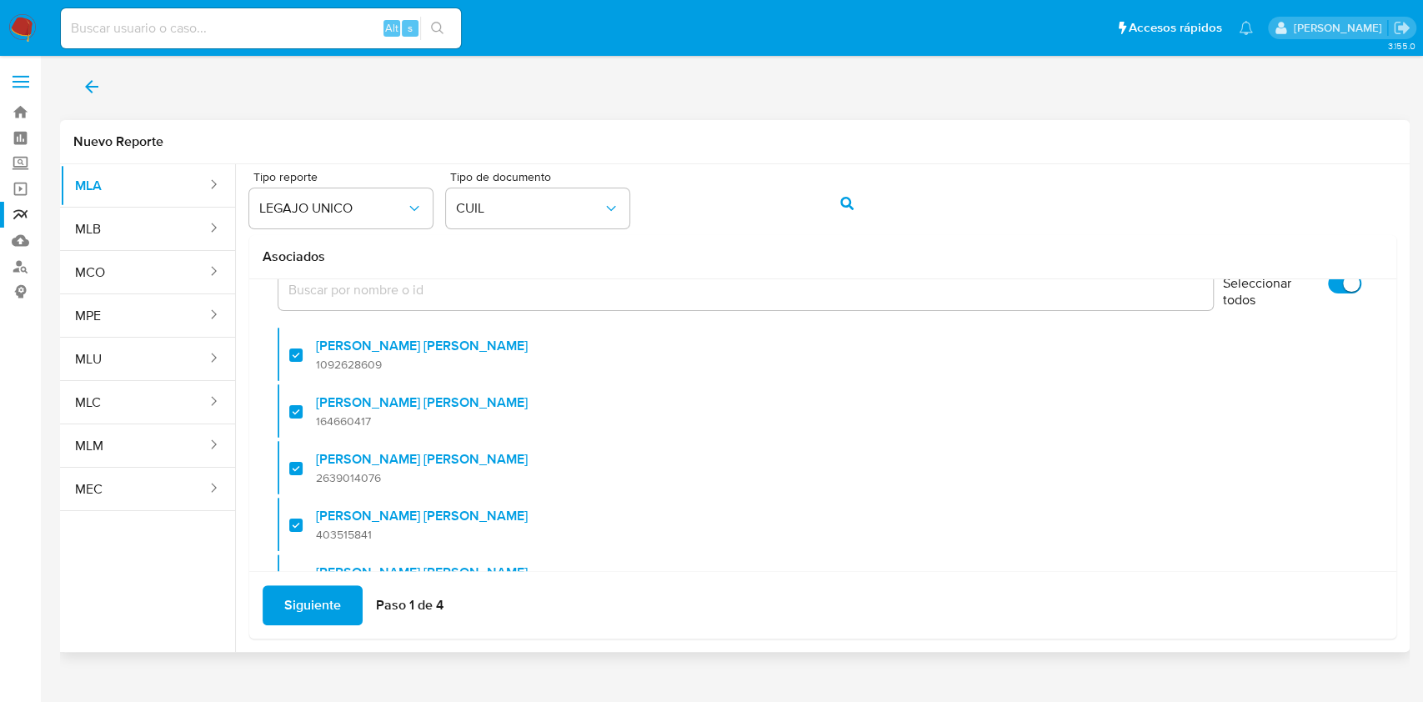
scroll to position [93, 0]
click at [709, 283] on input "Seleccionar todos" at bounding box center [1344, 284] width 33 height 20
checkbox input "false"
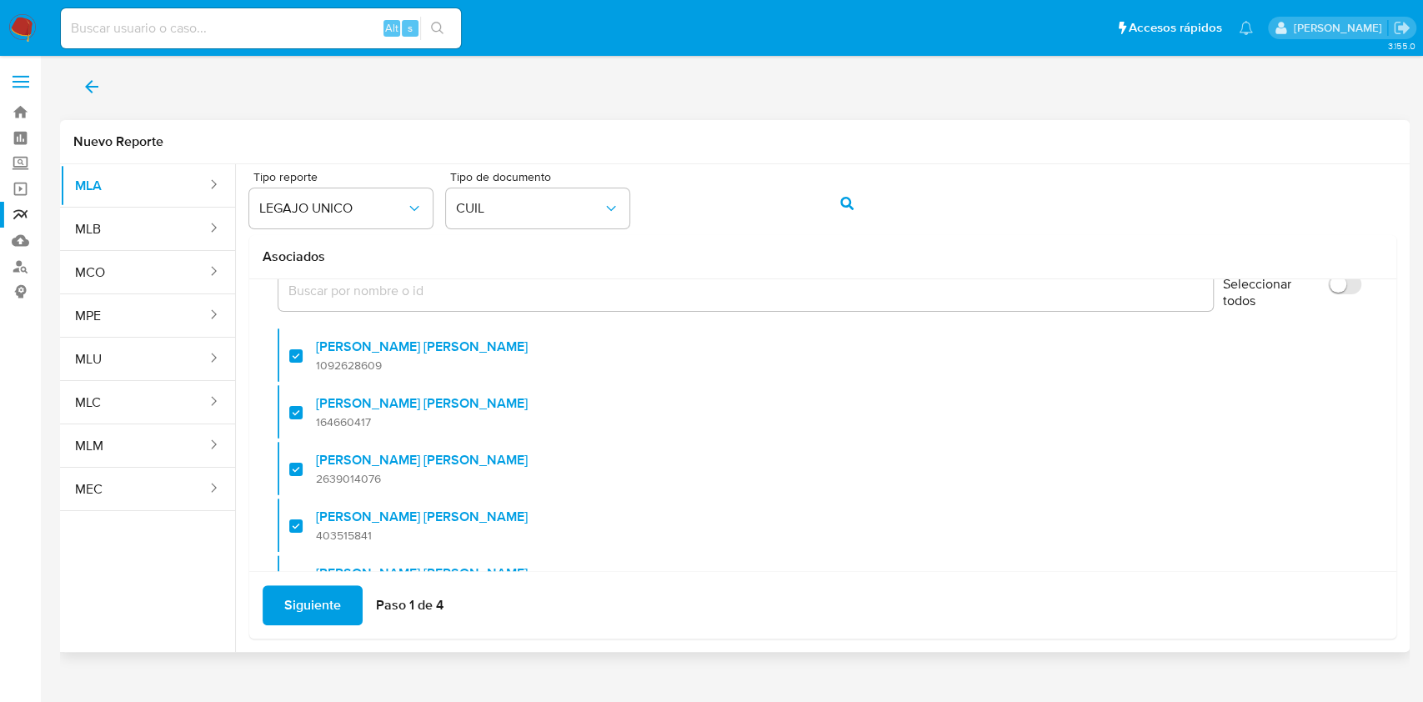
checkbox input "false"
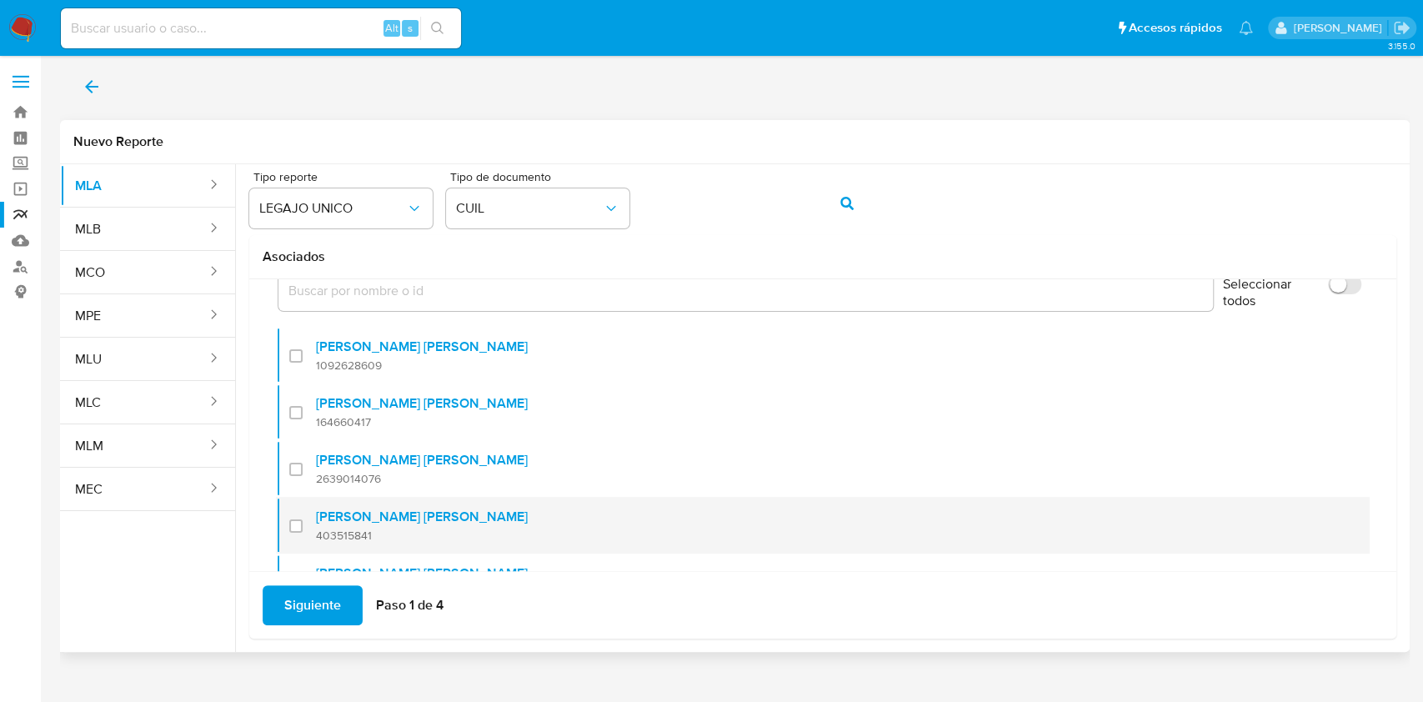
click at [303, 524] on div at bounding box center [302, 525] width 27 height 39
checkbox input "true"
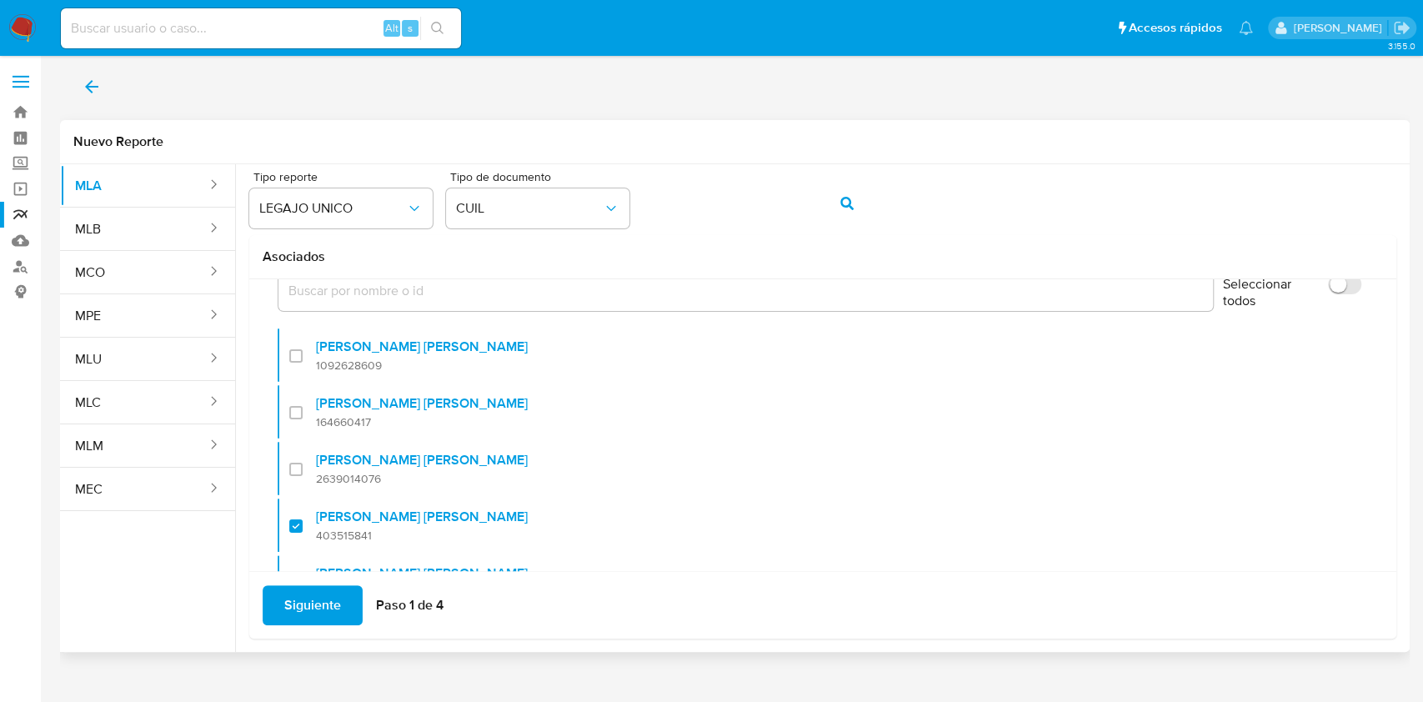
click at [309, 610] on span "Siguiente" at bounding box center [312, 605] width 57 height 37
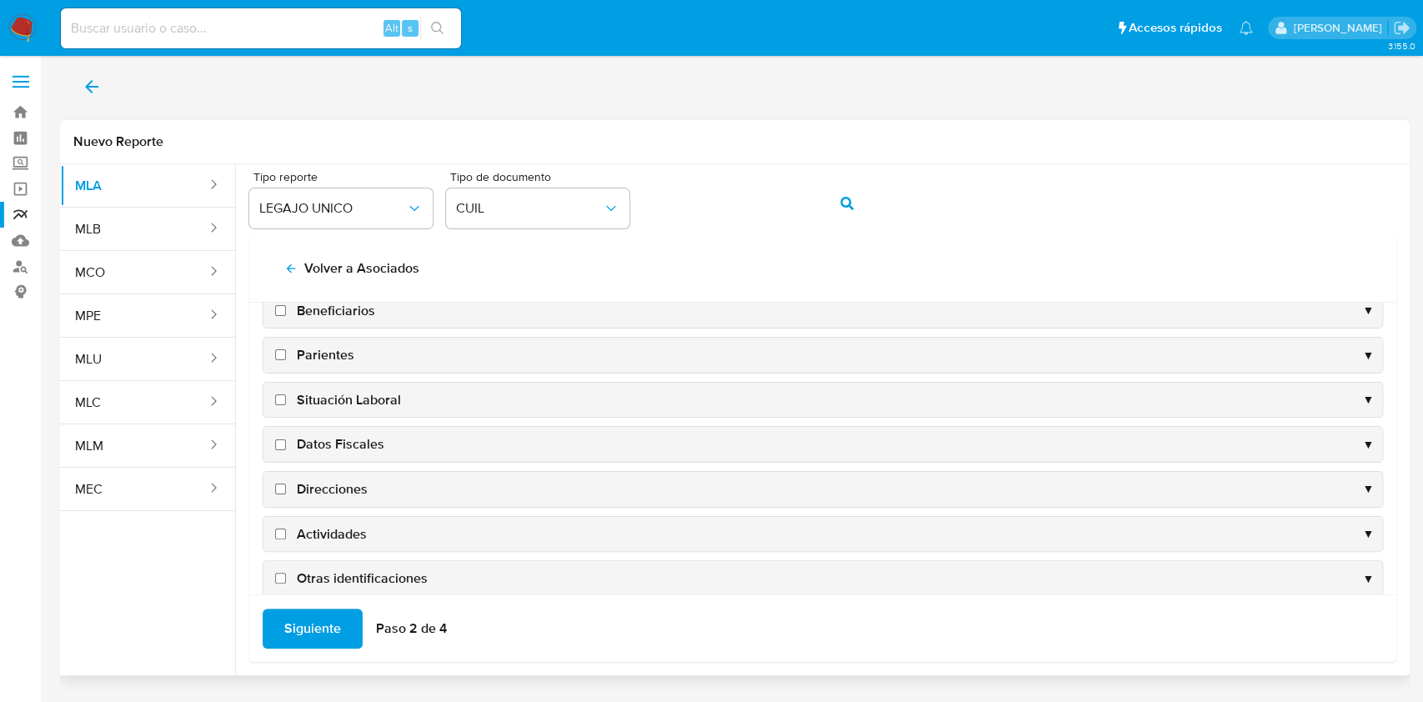
drag, startPoint x: 333, startPoint y: 392, endPoint x: 279, endPoint y: 397, distance: 53.6
click at [279, 397] on label "Situación Laboral" at bounding box center [336, 400] width 129 height 18
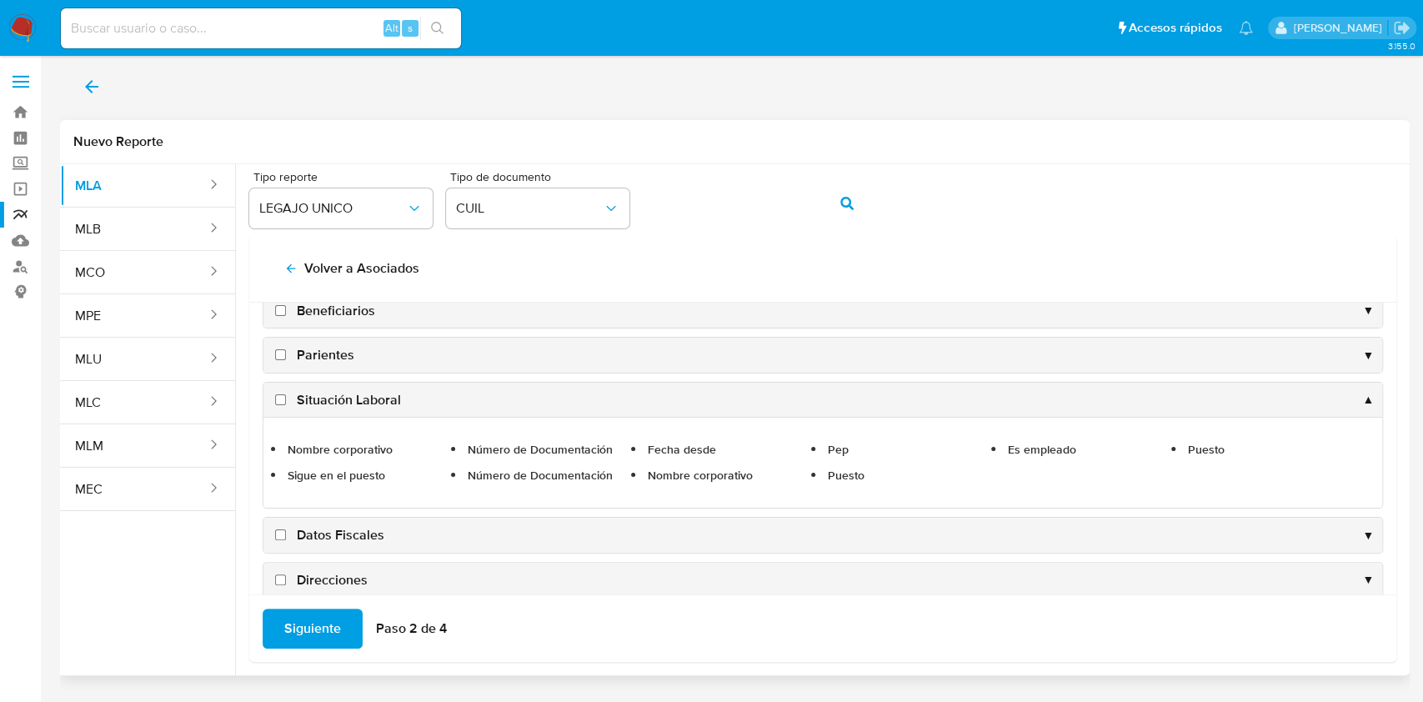
click at [279, 397] on input "Situación Laboral" at bounding box center [280, 399] width 11 height 11
checkbox input "true"
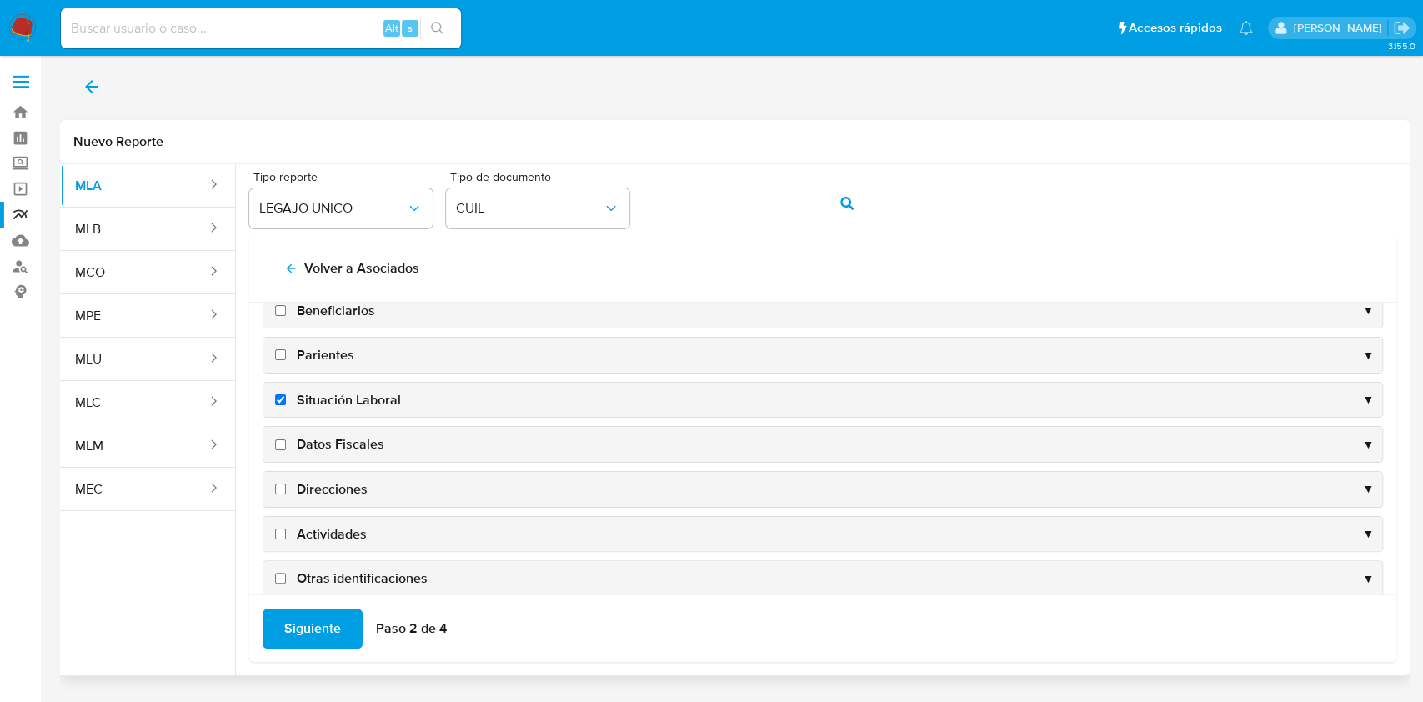
click at [278, 439] on input "Datos Fiscales" at bounding box center [280, 444] width 11 height 11
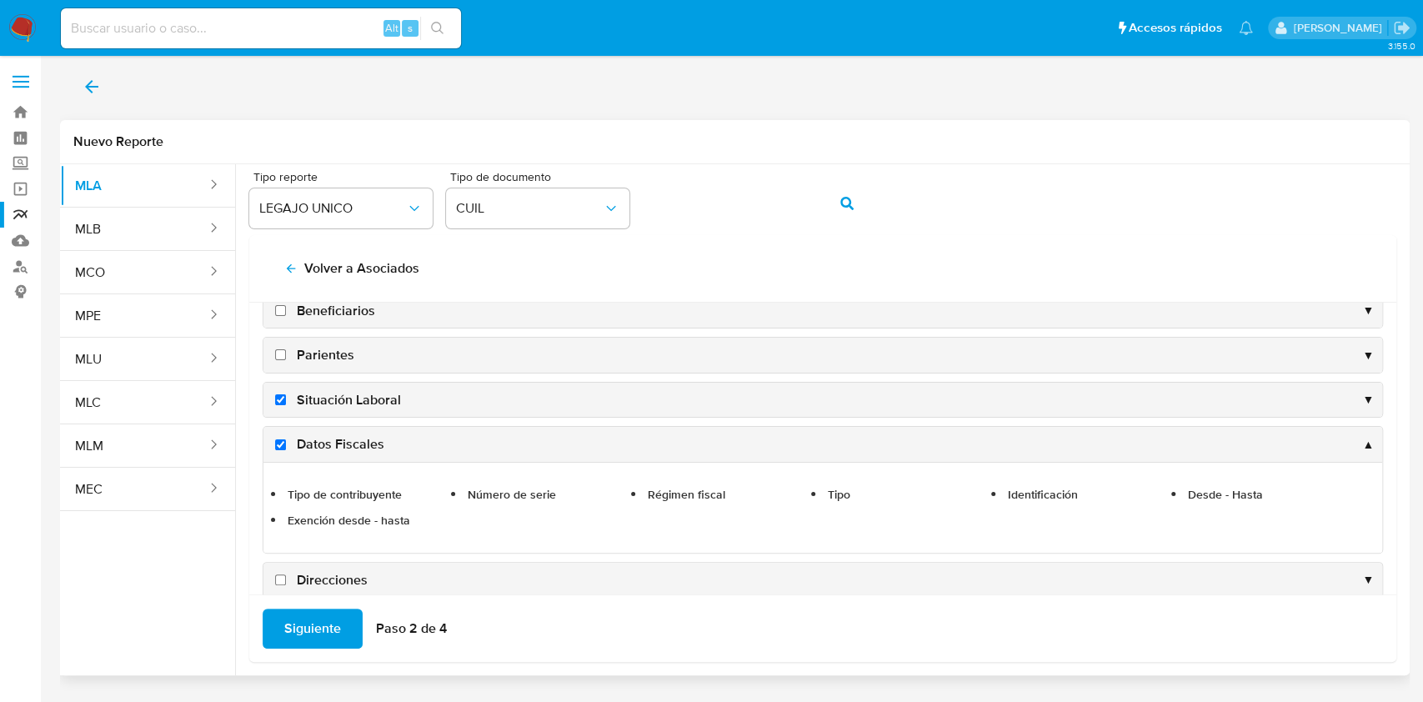
click at [346, 435] on span "Datos Fiscales" at bounding box center [341, 444] width 88 height 18
click at [286, 439] on input "Datos Fiscales" at bounding box center [280, 444] width 11 height 11
drag, startPoint x: 358, startPoint y: 438, endPoint x: 449, endPoint y: 507, distance: 114.9
click at [449, 507] on div "Datos Fiscales ▲ Tipo de contribuyente Número de serie Régimen fiscal Tipo Iden…" at bounding box center [823, 489] width 1121 height 127
click at [449, 507] on ul "Tipo de contribuyente Número de serie Régimen fiscal Tipo Identificación Desde …" at bounding box center [823, 507] width 1102 height 73
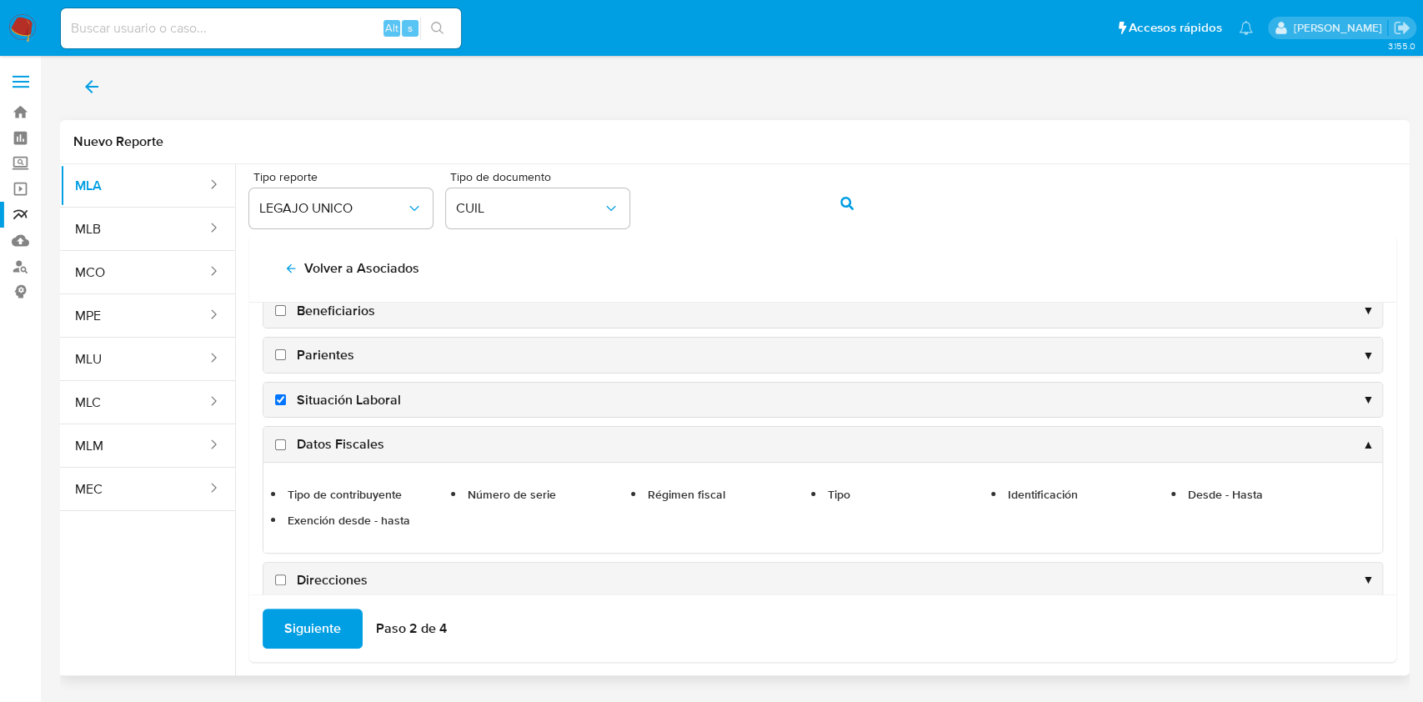
click at [276, 442] on input "Datos Fiscales" at bounding box center [280, 444] width 11 height 11
checkbox input "true"
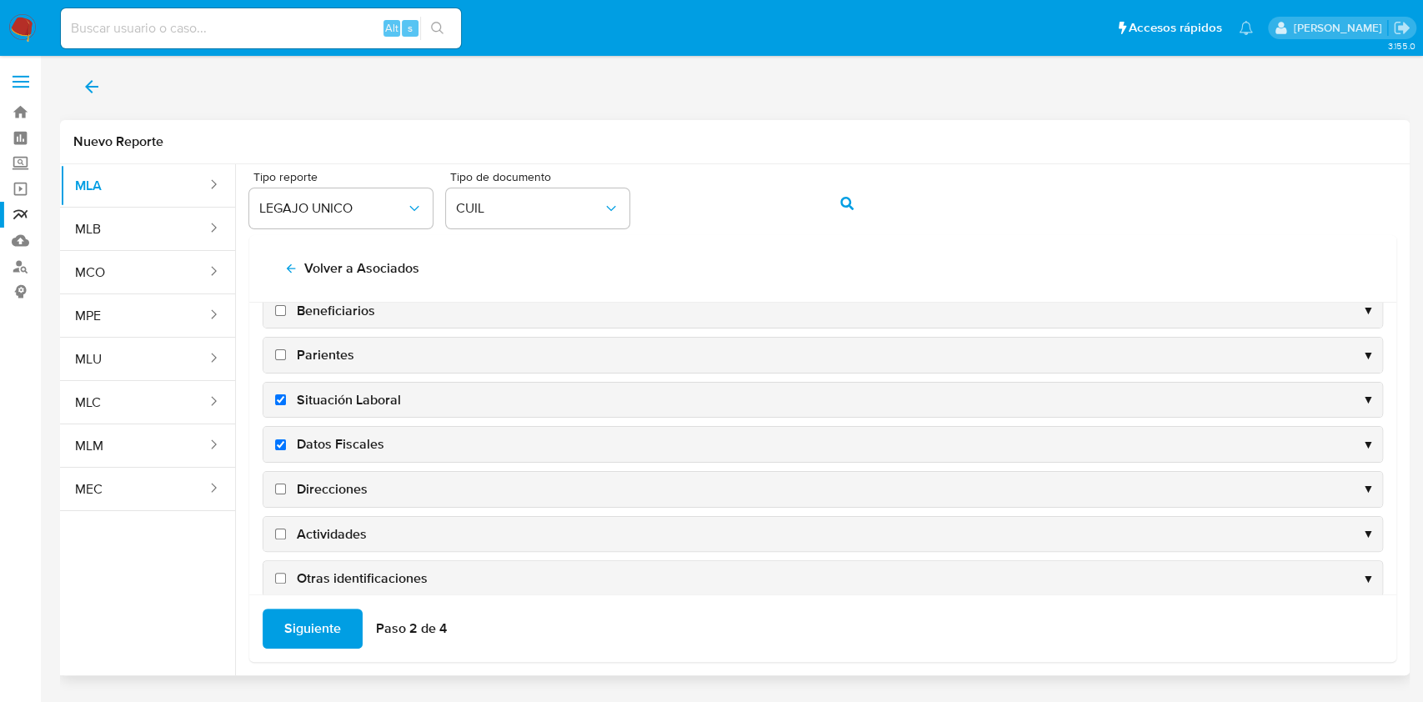
click at [277, 491] on input "Direcciones" at bounding box center [280, 489] width 11 height 11
checkbox input "true"
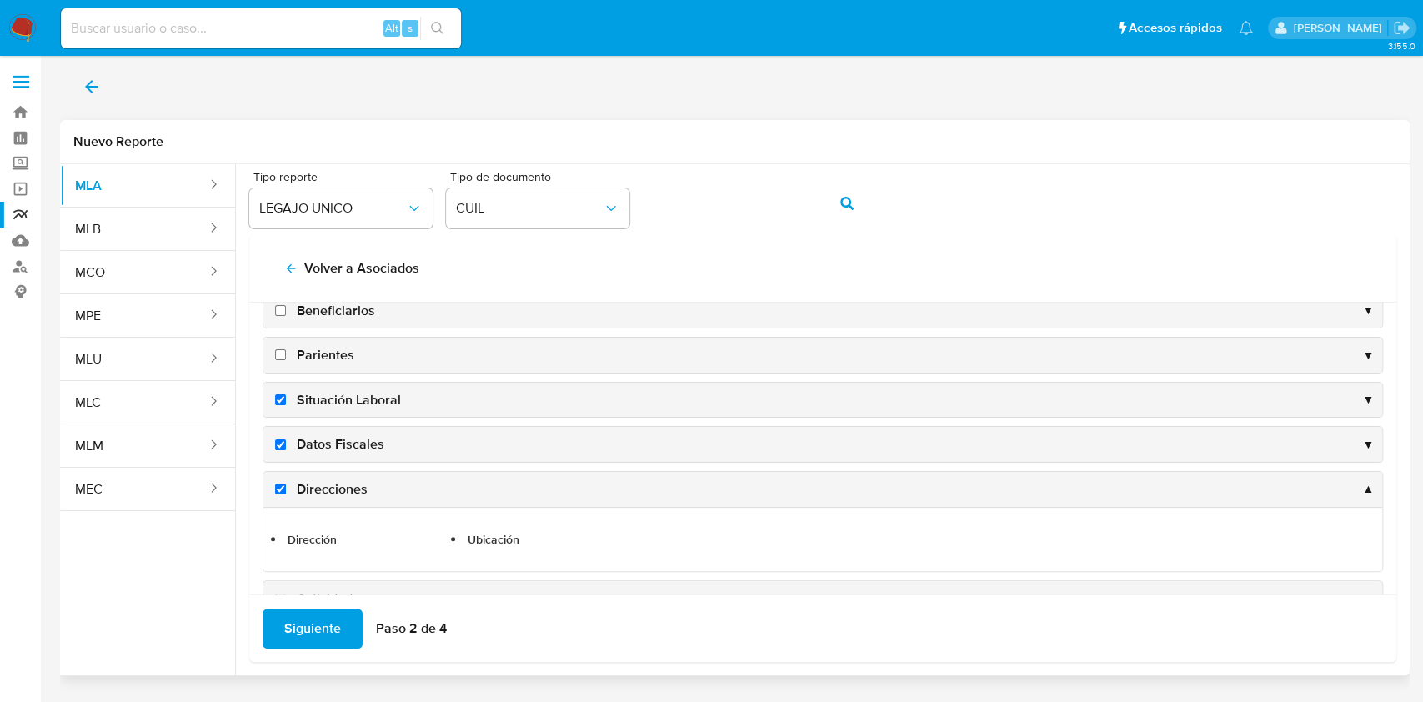
click at [345, 591] on span "Actividades" at bounding box center [332, 598] width 70 height 18
click at [286, 594] on input "Actividades" at bounding box center [280, 599] width 11 height 11
checkbox input "true"
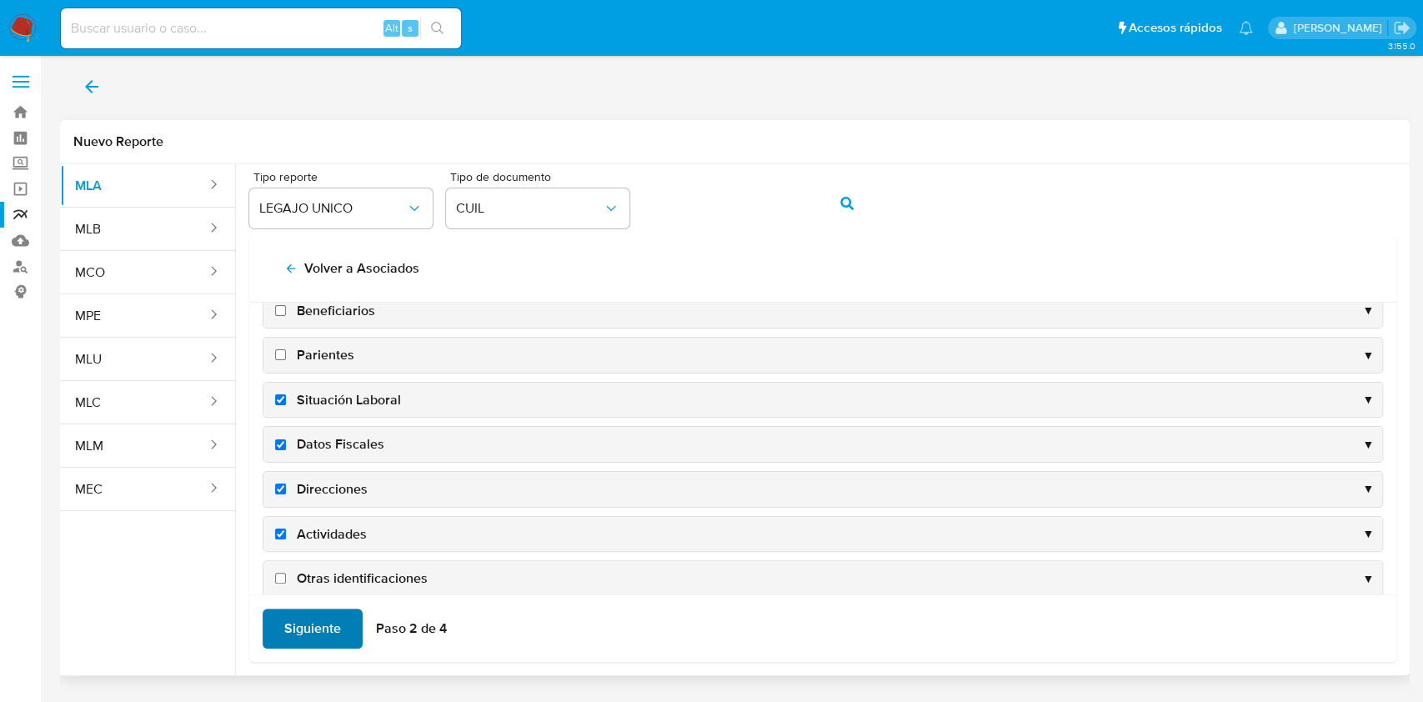
click at [325, 637] on span "Siguiente" at bounding box center [312, 628] width 57 height 37
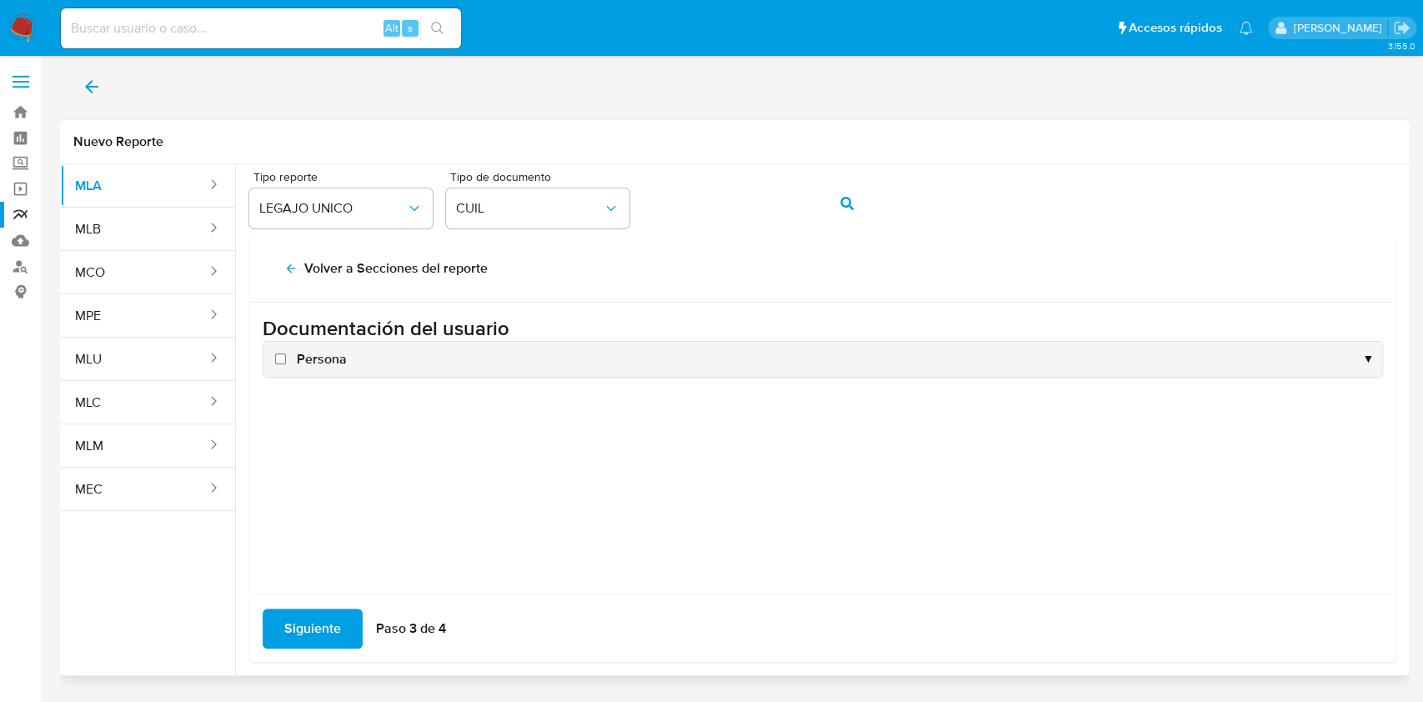
click at [287, 368] on div "Persona ▼" at bounding box center [822, 359] width 1119 height 35
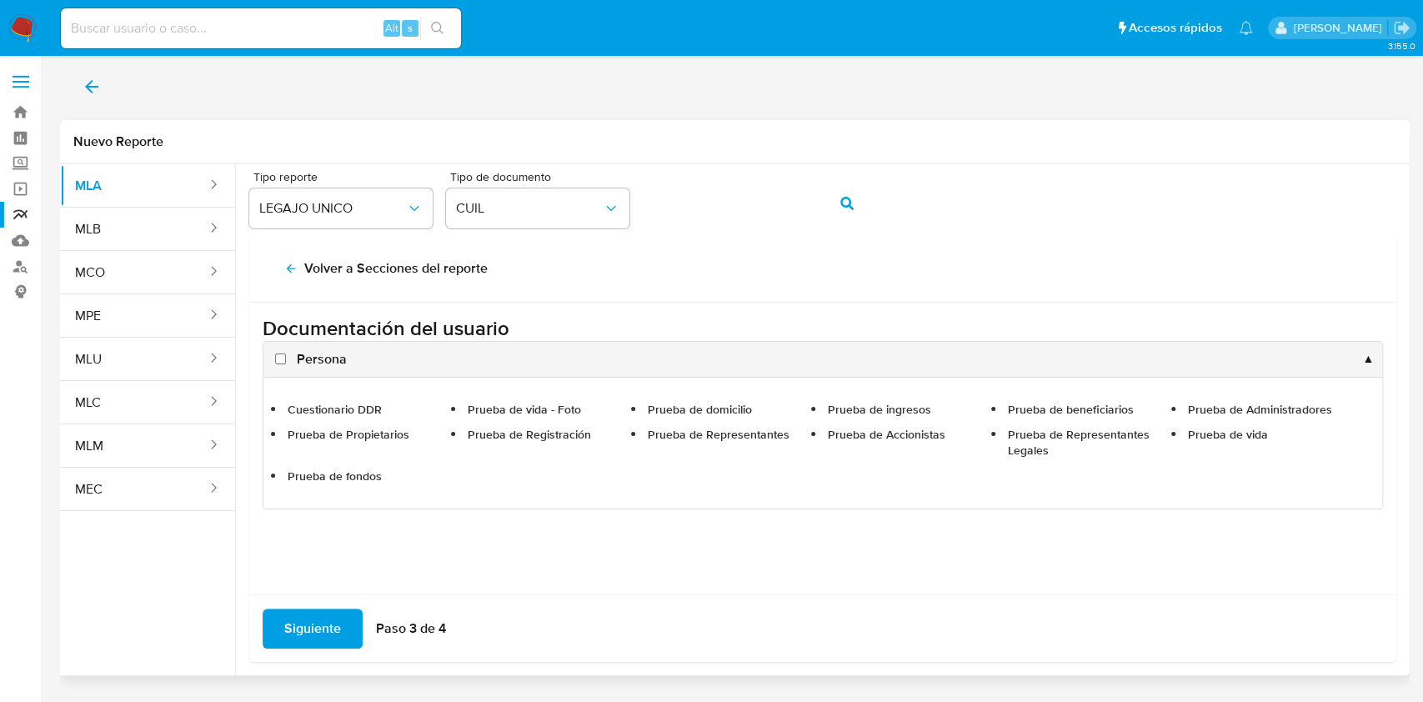
click at [282, 364] on input "Persona" at bounding box center [280, 359] width 11 height 11
checkbox input "true"
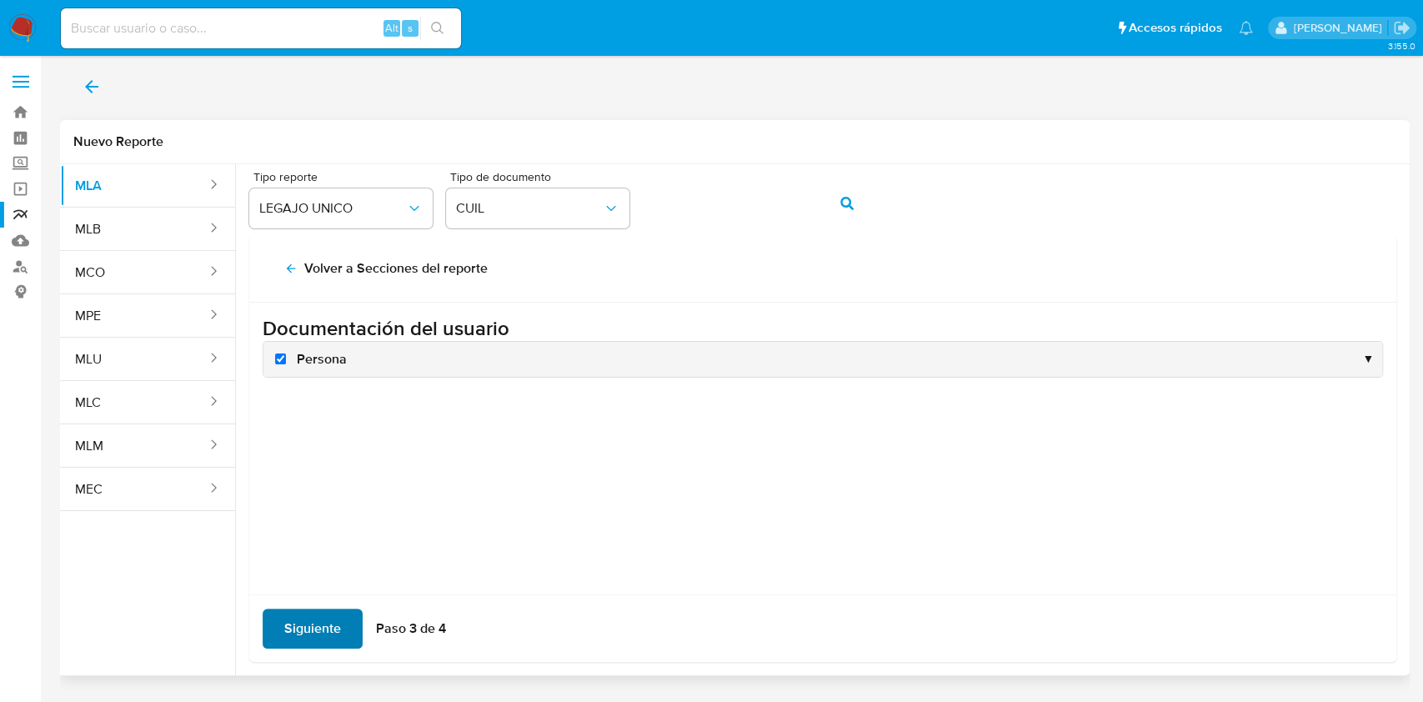
click at [318, 610] on span "Siguiente" at bounding box center [312, 628] width 57 height 37
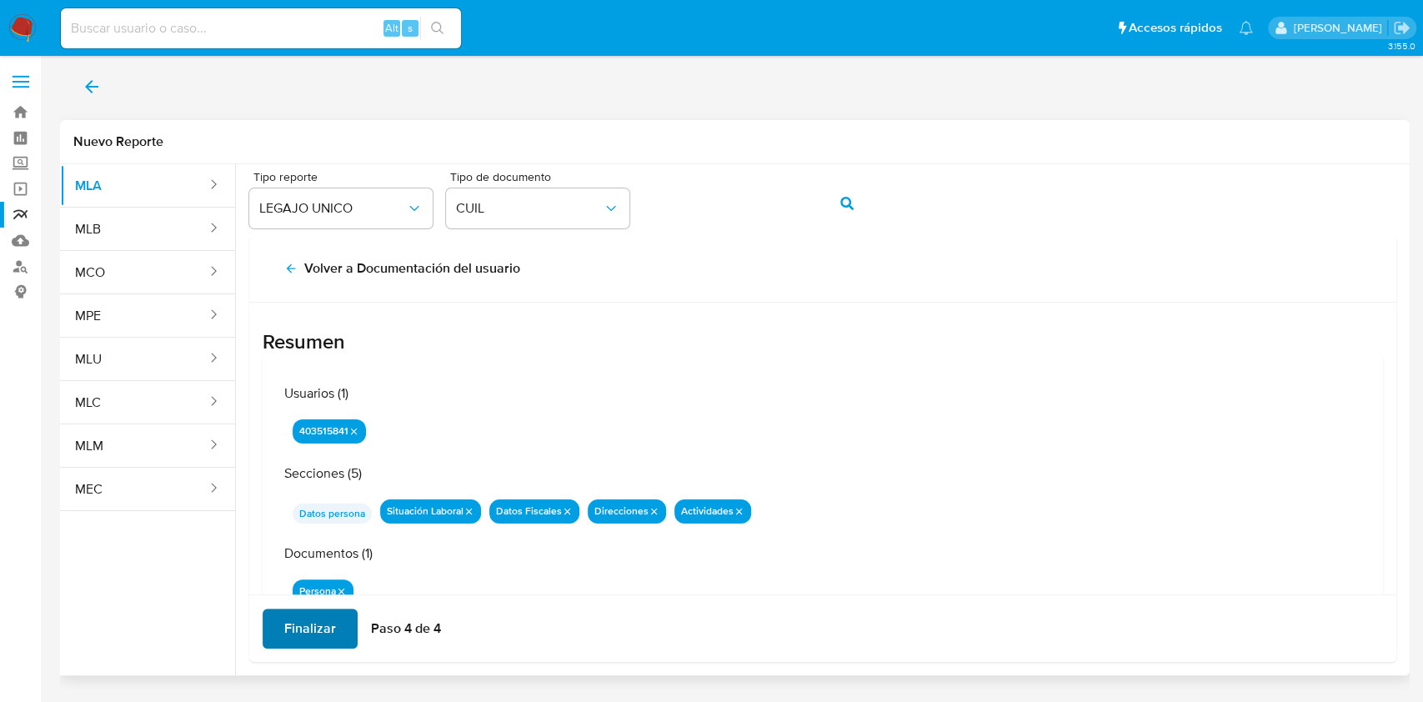
click at [303, 630] on span "Finalizar" at bounding box center [310, 628] width 52 height 37
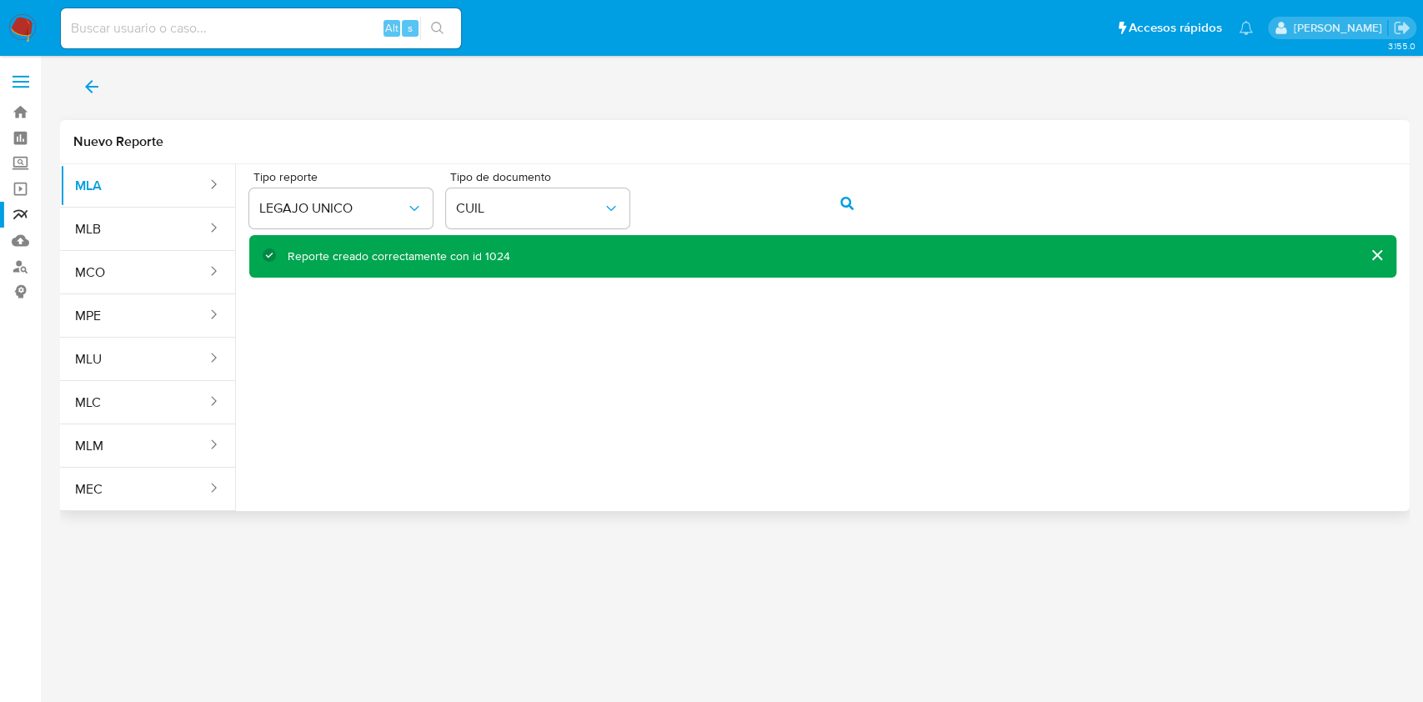
click at [93, 92] on icon "back" at bounding box center [92, 87] width 20 height 20
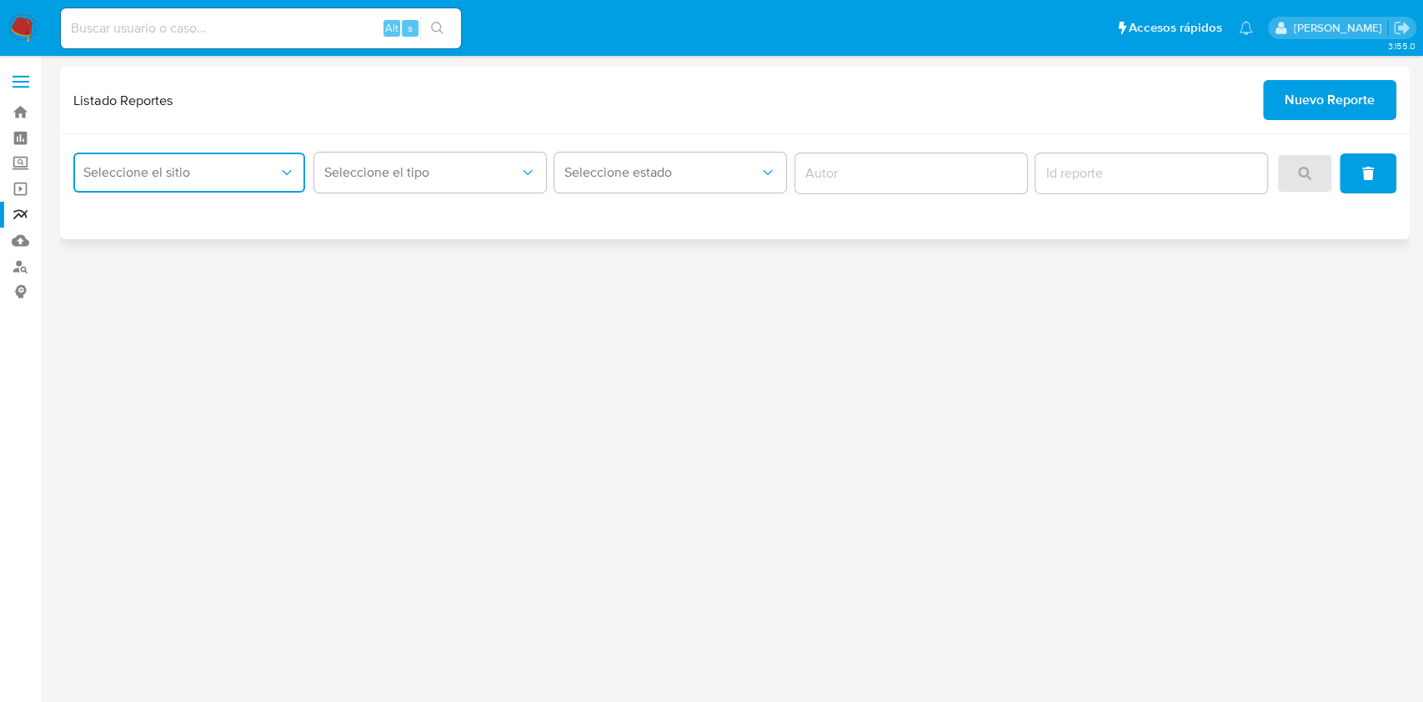
click at [178, 159] on button "Seleccione el sitio" at bounding box center [189, 173] width 232 height 40
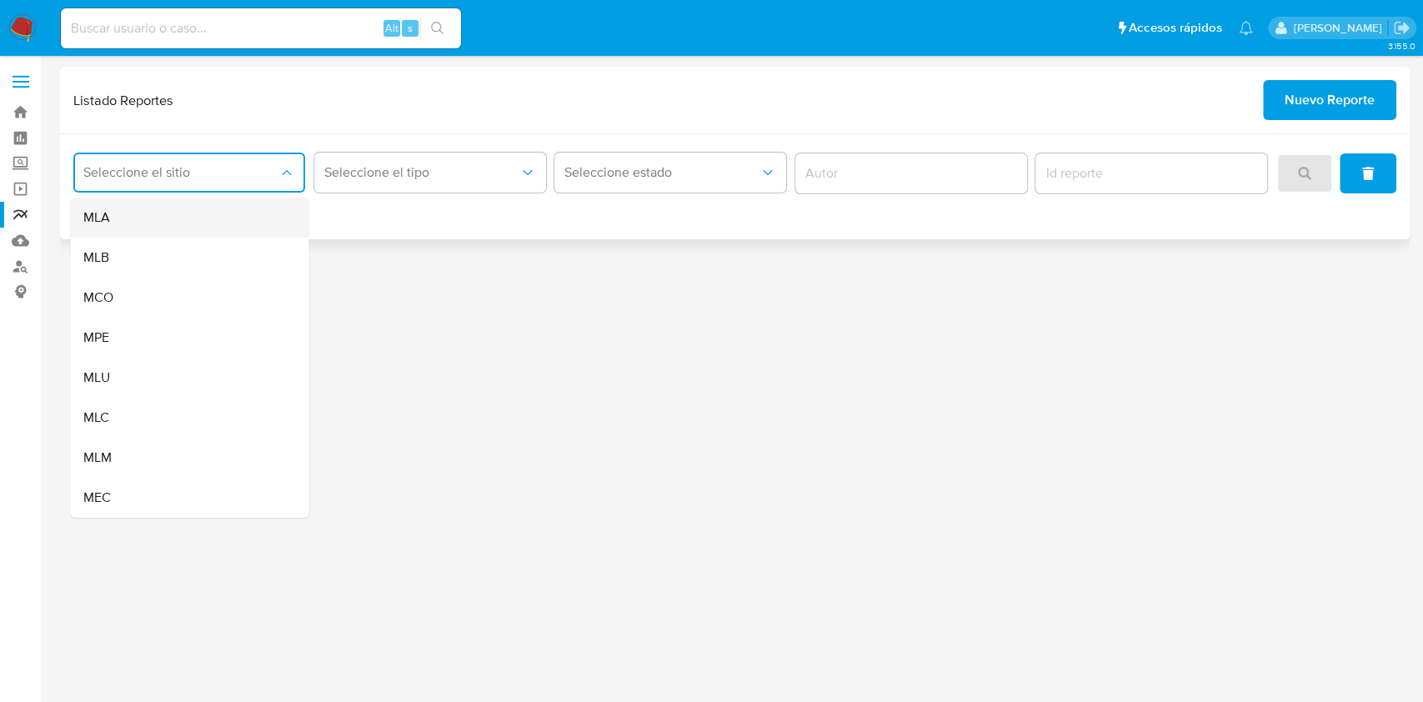
click at [153, 217] on div "MLA" at bounding box center [184, 218] width 202 height 40
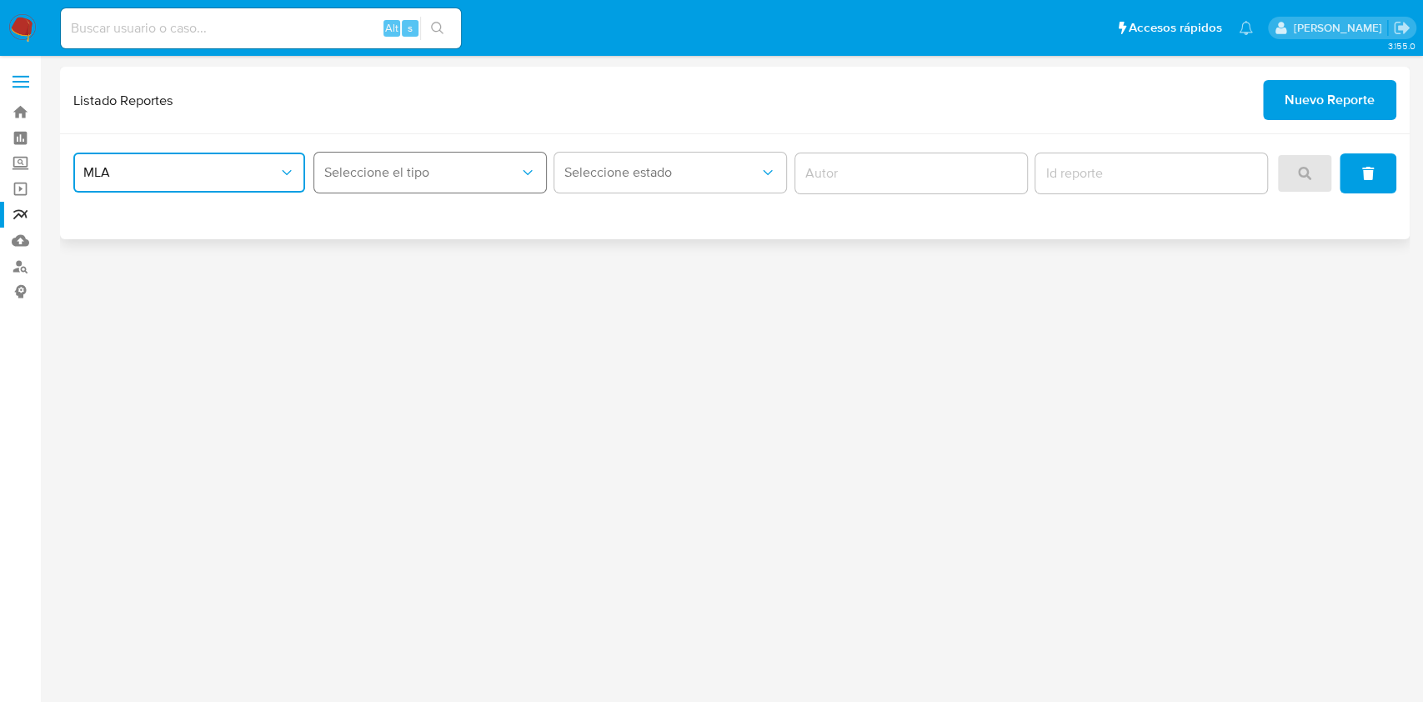
click at [397, 183] on button "Seleccione el tipo" at bounding box center [430, 173] width 232 height 40
click at [401, 268] on div "LEGAJO UNICO" at bounding box center [425, 258] width 202 height 40
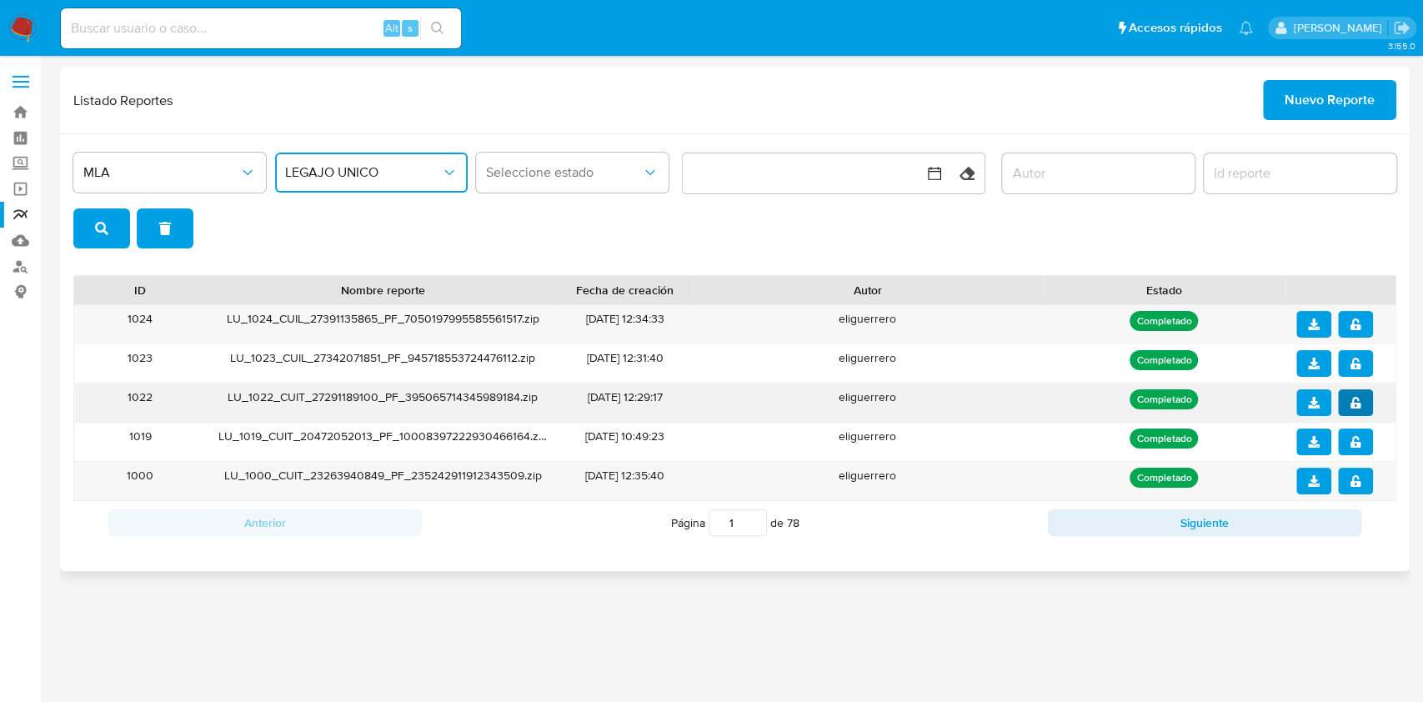
click at [709, 401] on icon "notify_security" at bounding box center [1356, 403] width 12 height 12
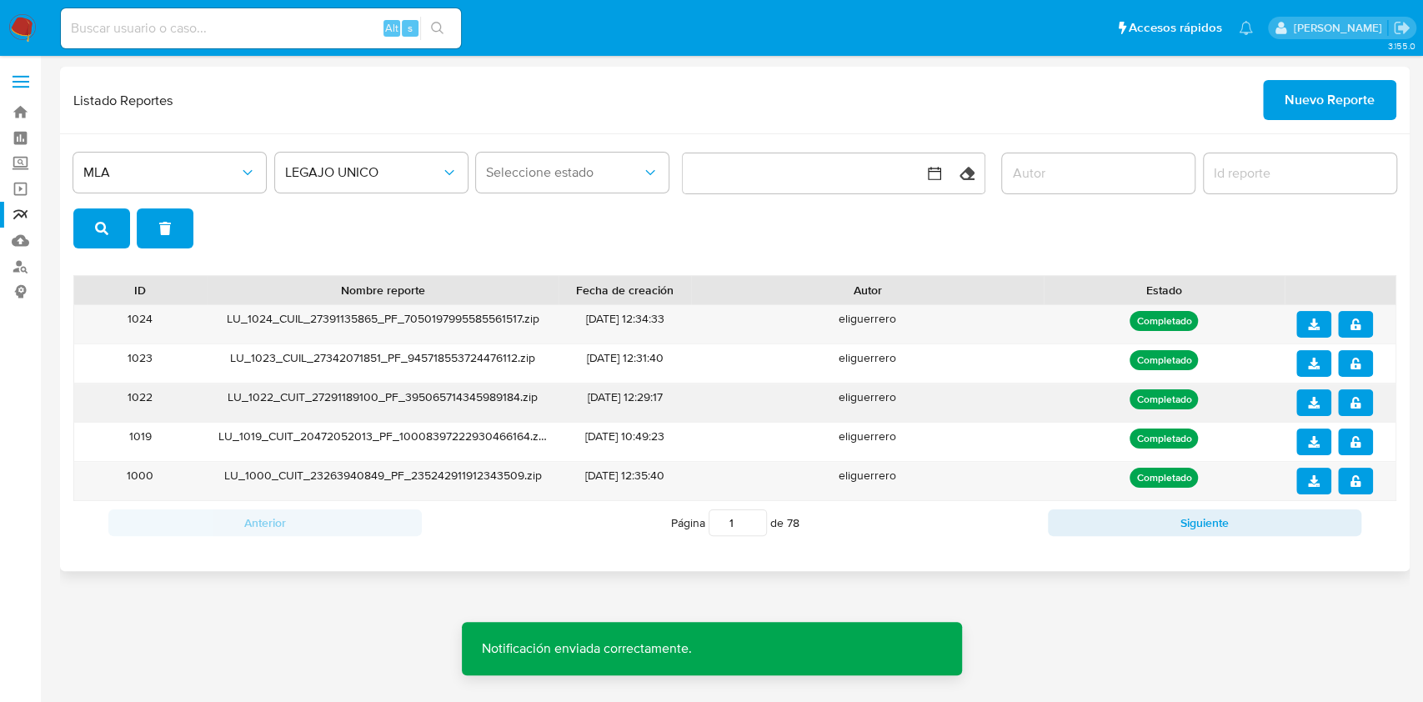
click at [709, 401] on button "download" at bounding box center [1313, 402] width 35 height 27
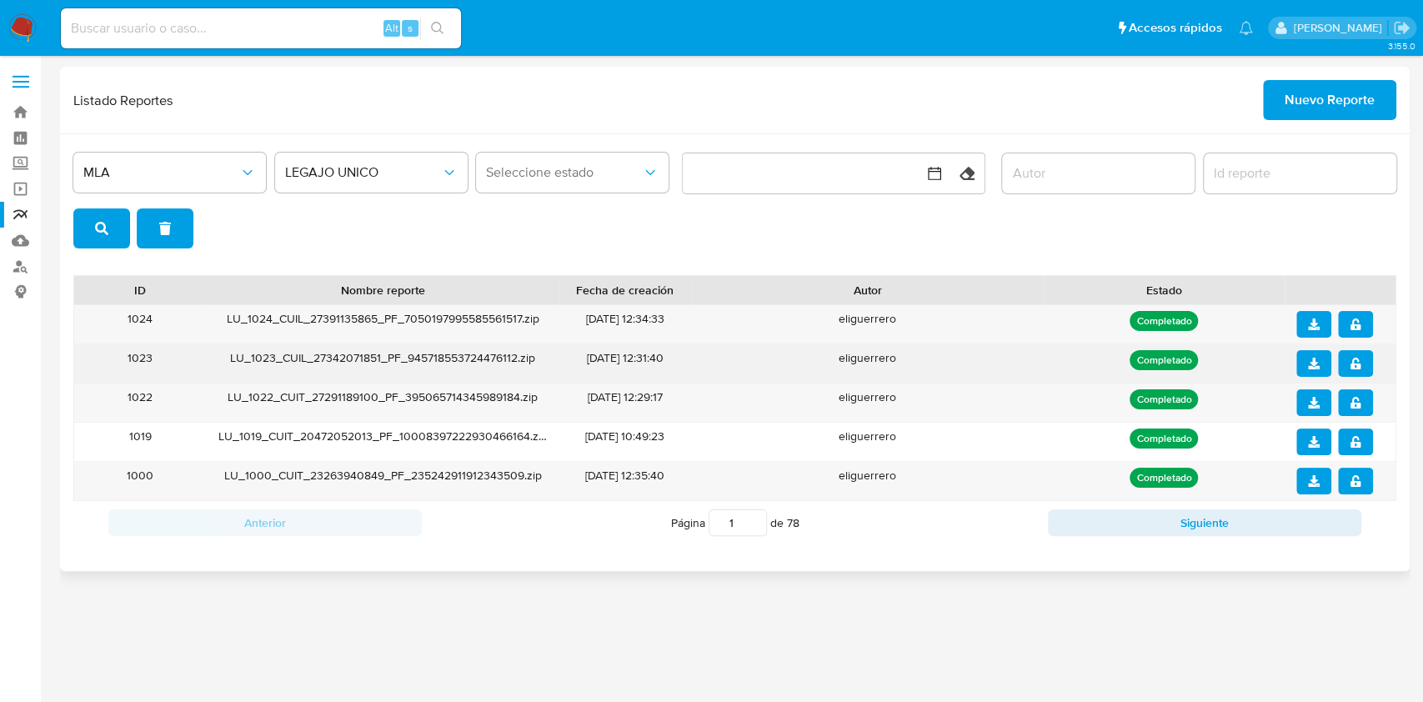
click at [709, 370] on span "notify_security" at bounding box center [1356, 363] width 12 height 23
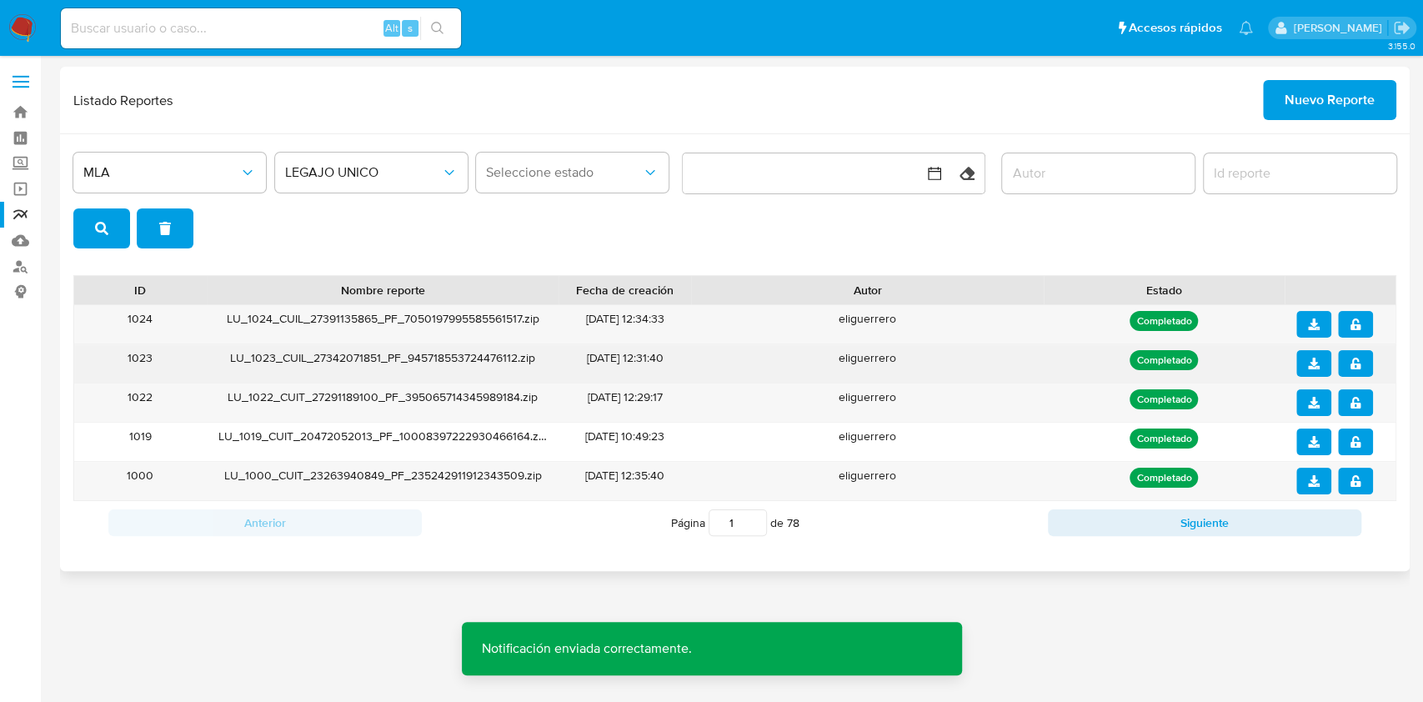
click at [709, 364] on icon "download" at bounding box center [1314, 364] width 12 height 12
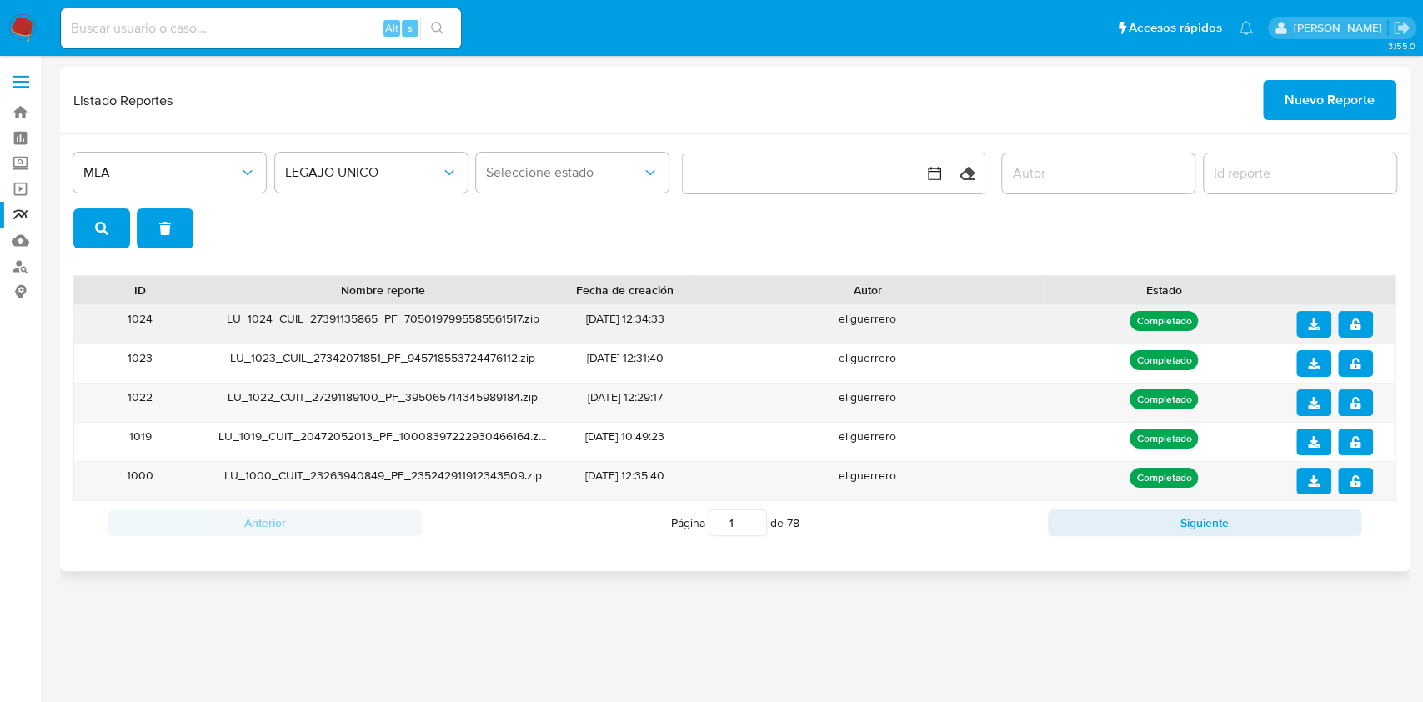
click at [709, 318] on icon "notify_security" at bounding box center [1356, 324] width 12 height 12
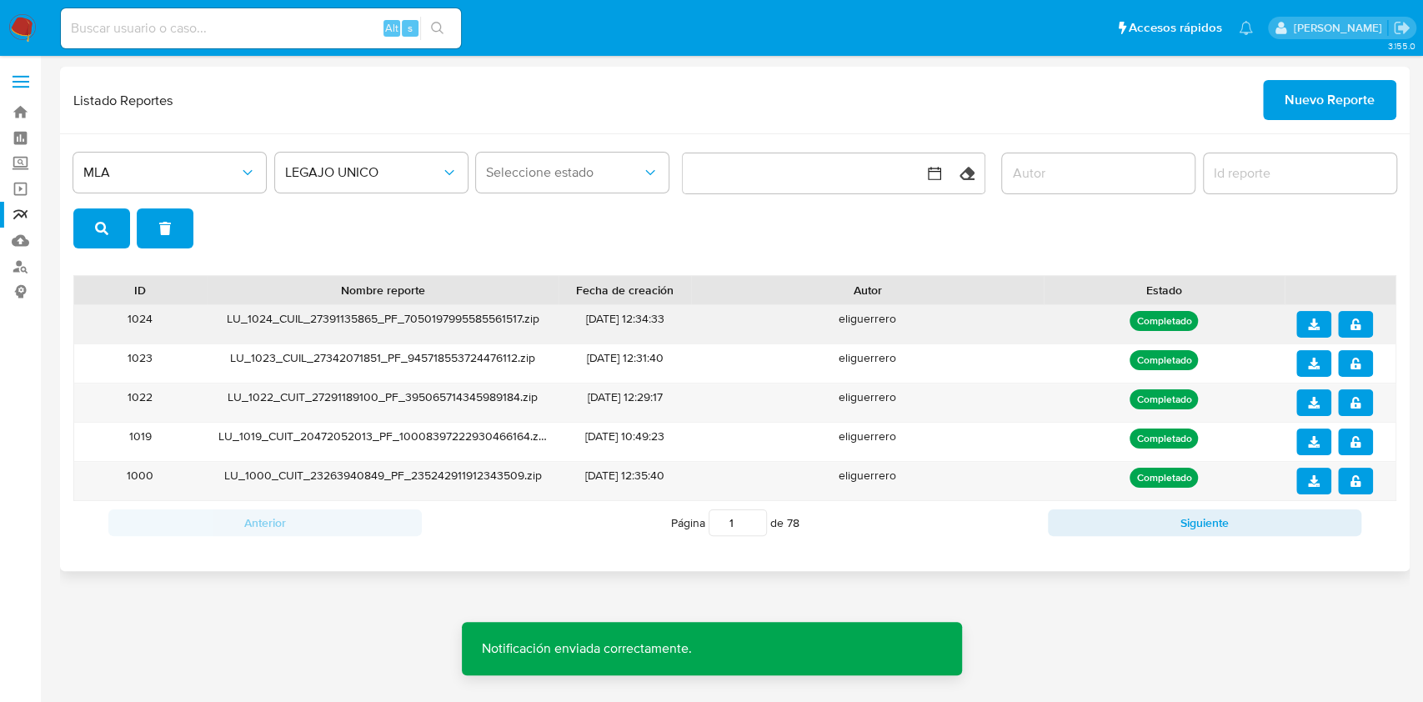
click at [709, 315] on span "download" at bounding box center [1314, 324] width 12 height 23
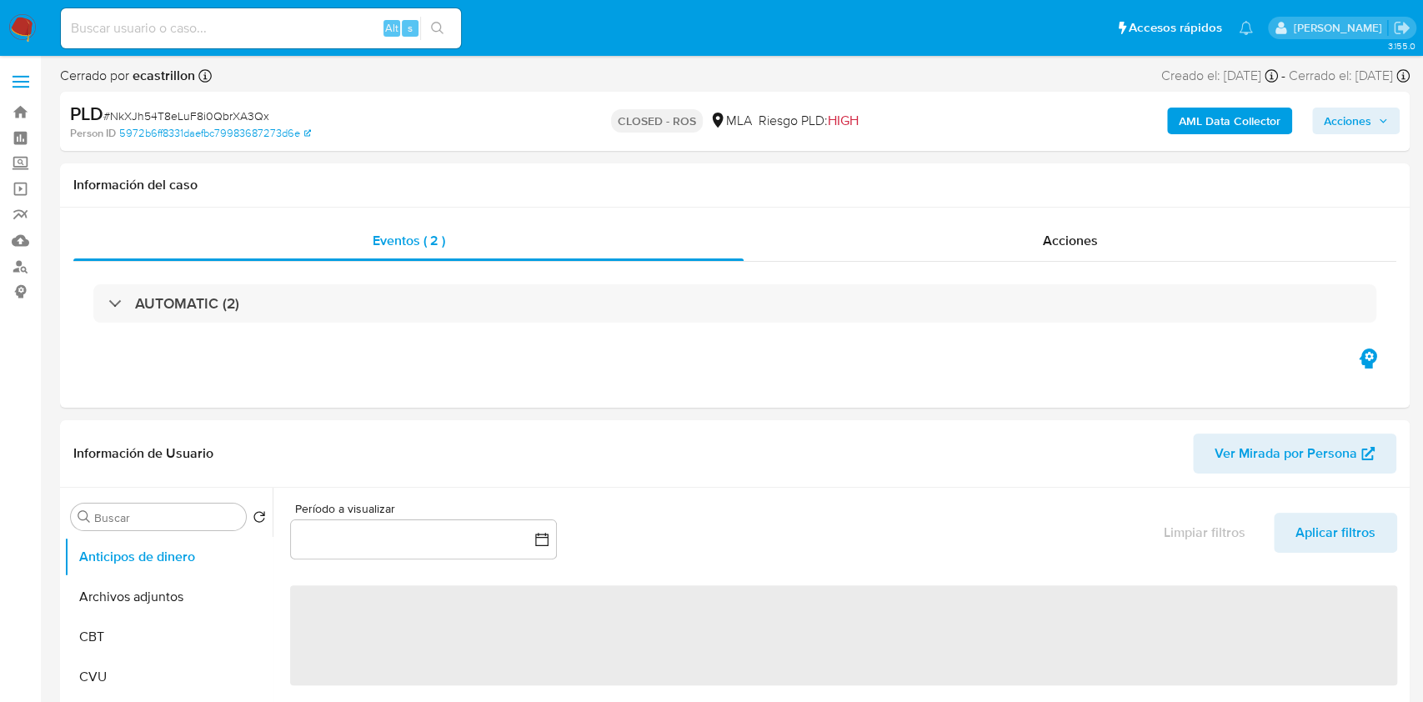
select select "10"
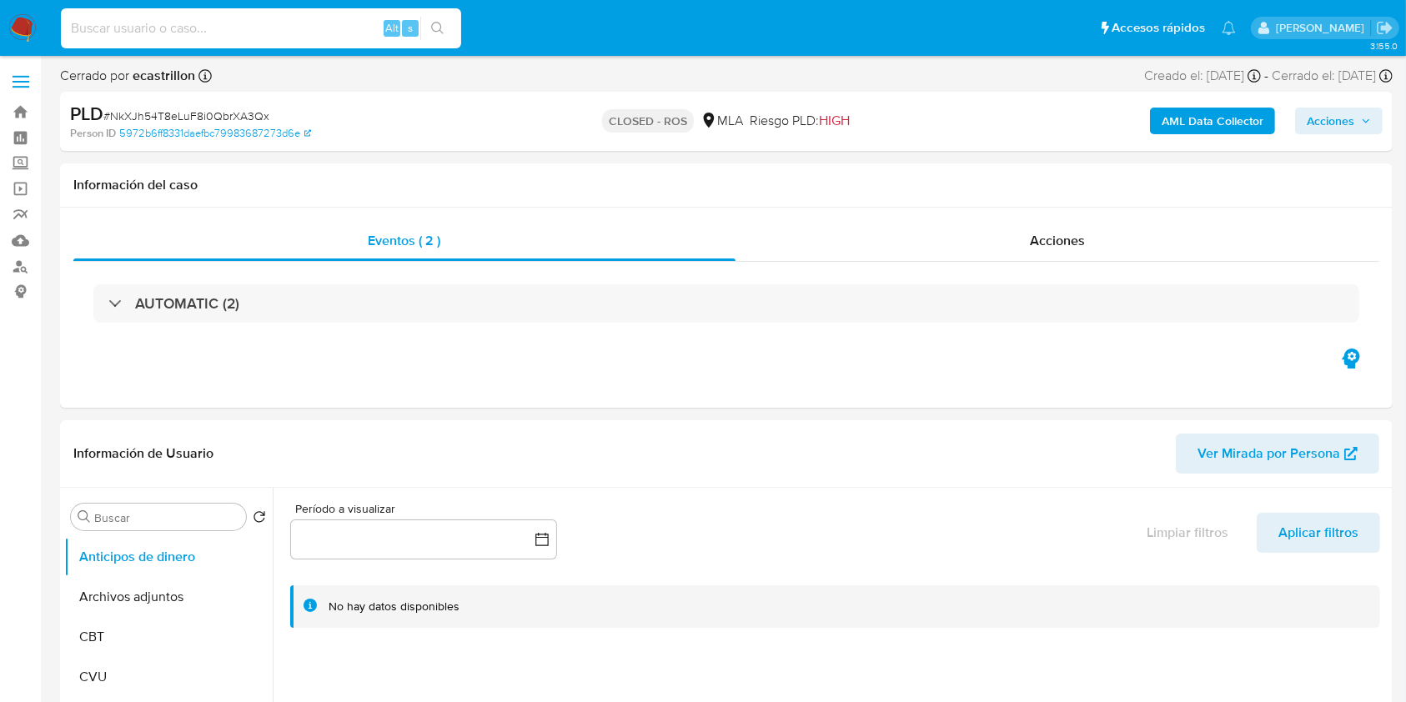
click at [212, 36] on input at bounding box center [261, 29] width 400 height 22
paste input "2390396188"
type input "2390396188"
click at [439, 22] on icon "search-icon" at bounding box center [437, 28] width 13 height 13
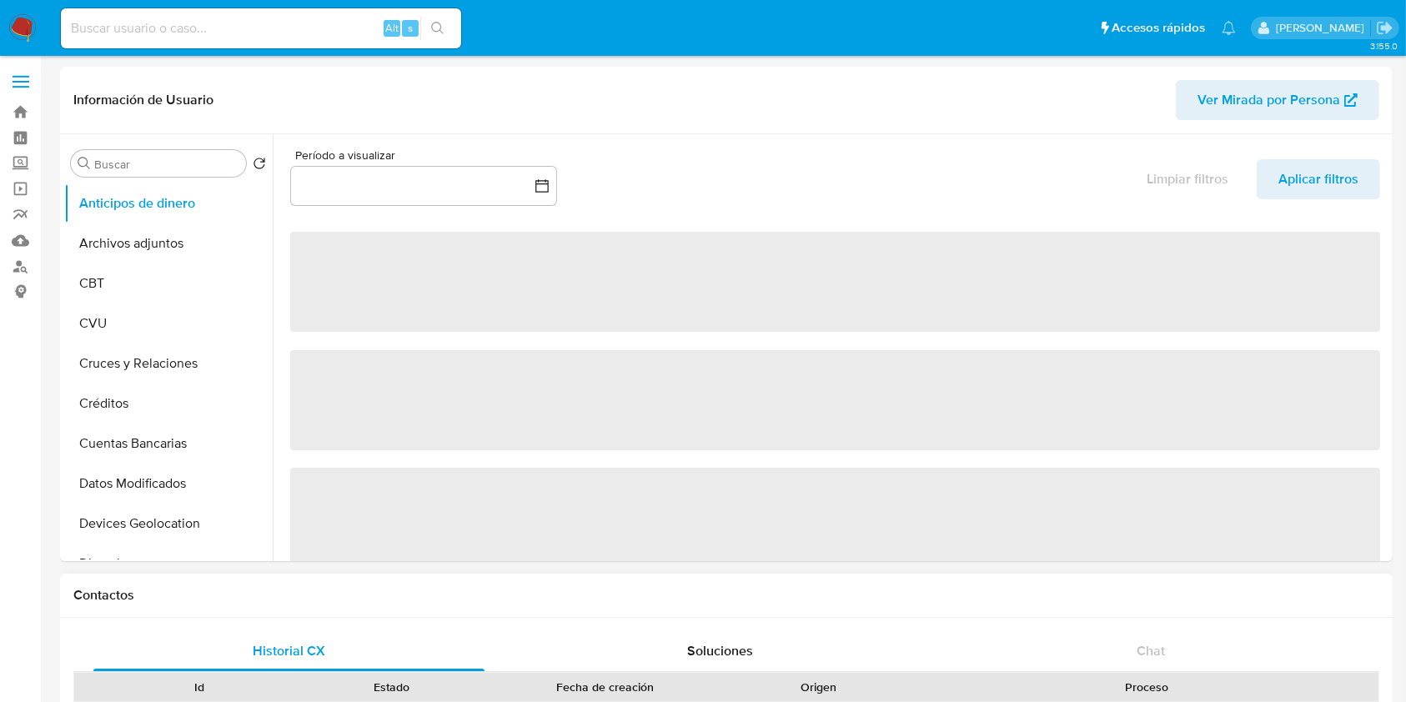
select select "10"
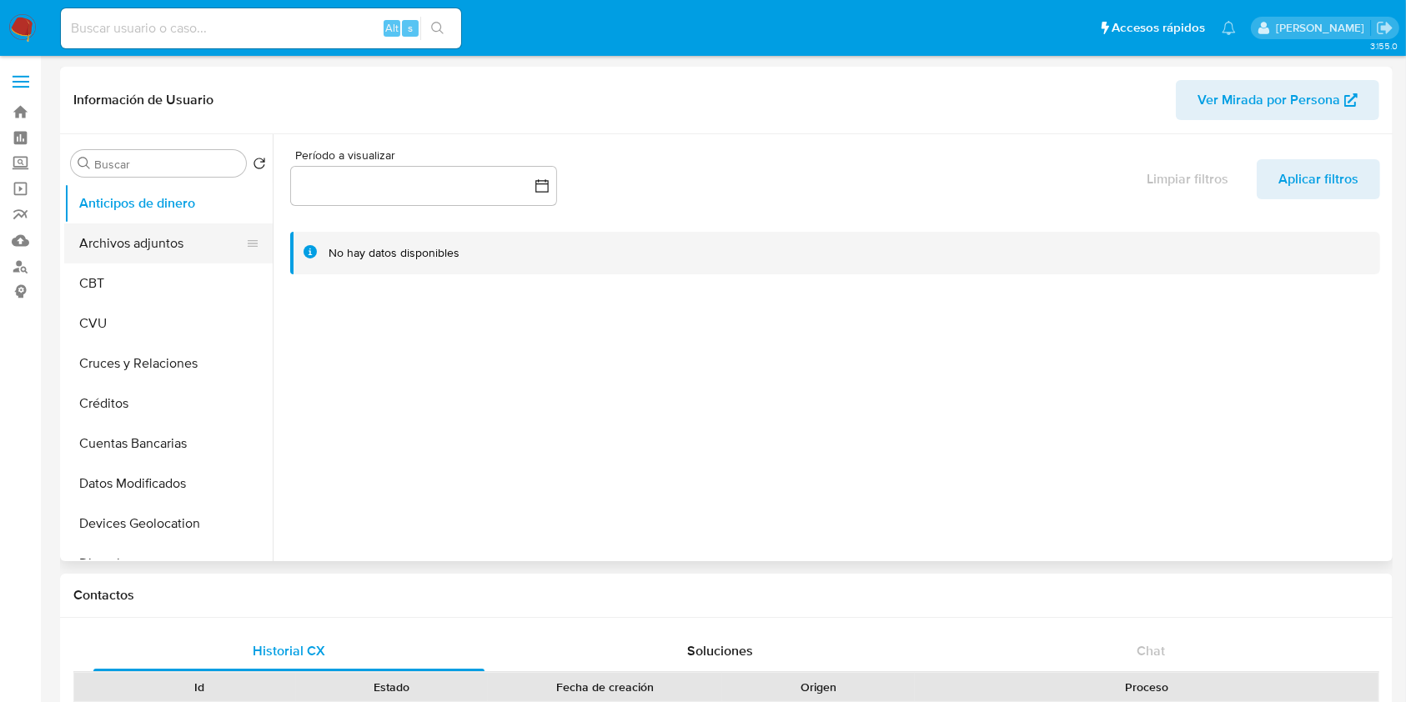
click at [134, 255] on button "Archivos adjuntos" at bounding box center [161, 243] width 195 height 40
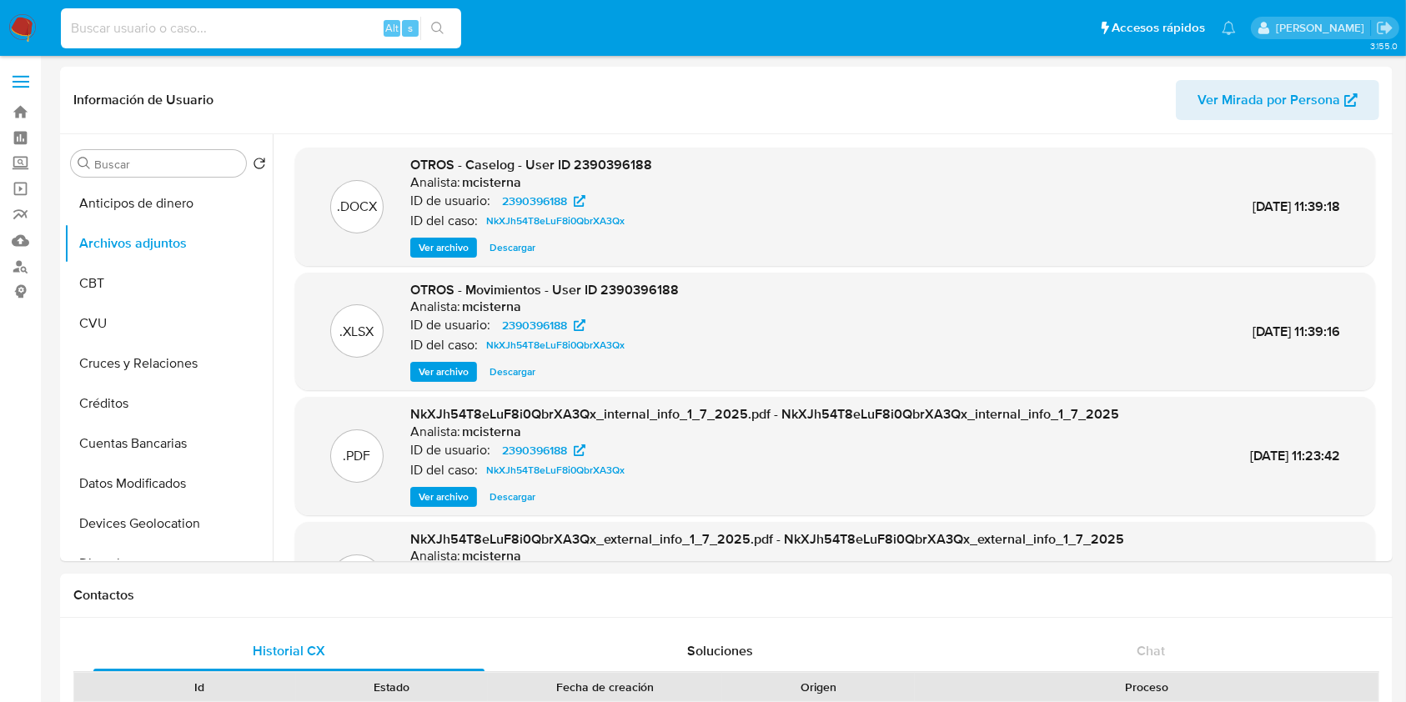
click at [193, 24] on input at bounding box center [261, 29] width 400 height 22
paste input "27391135865"
type input "27391135865"
click at [236, 28] on input "27391135865" at bounding box center [261, 29] width 400 height 22
paste input "403515841"
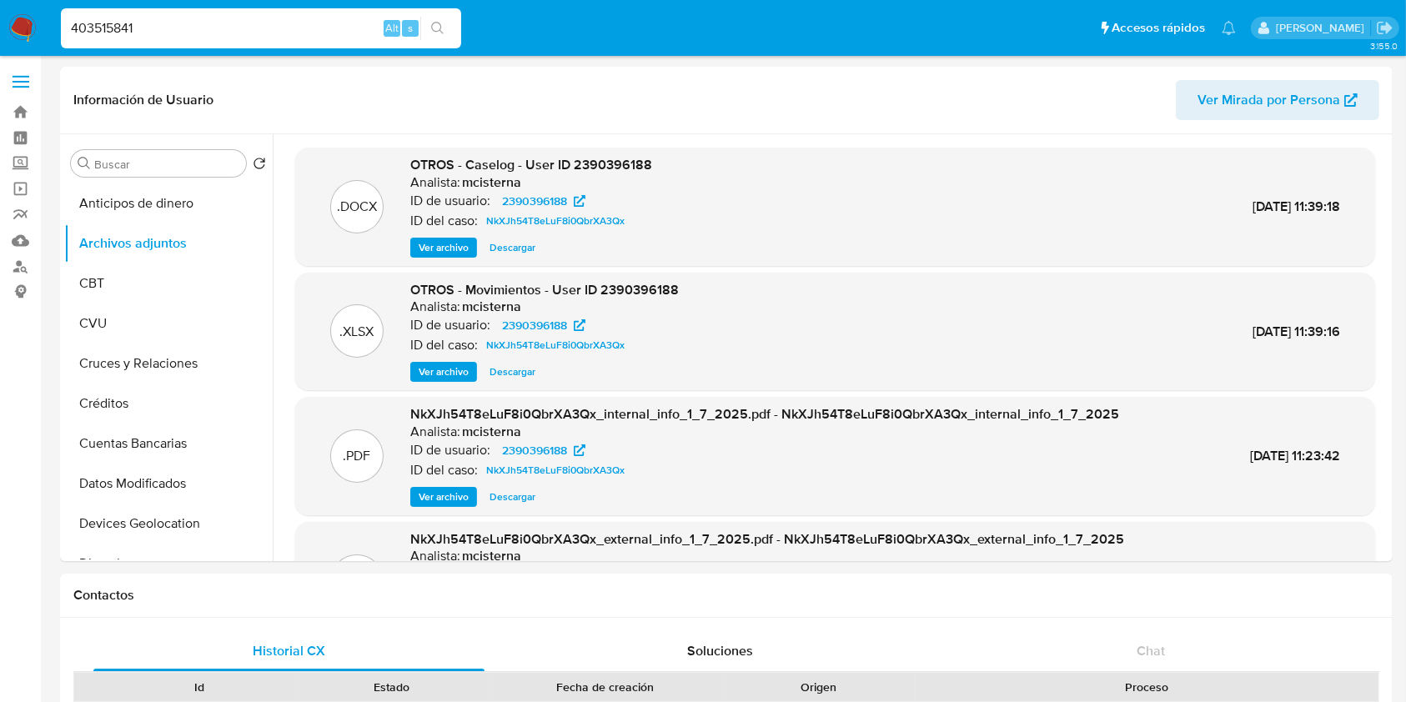
type input "403515841"
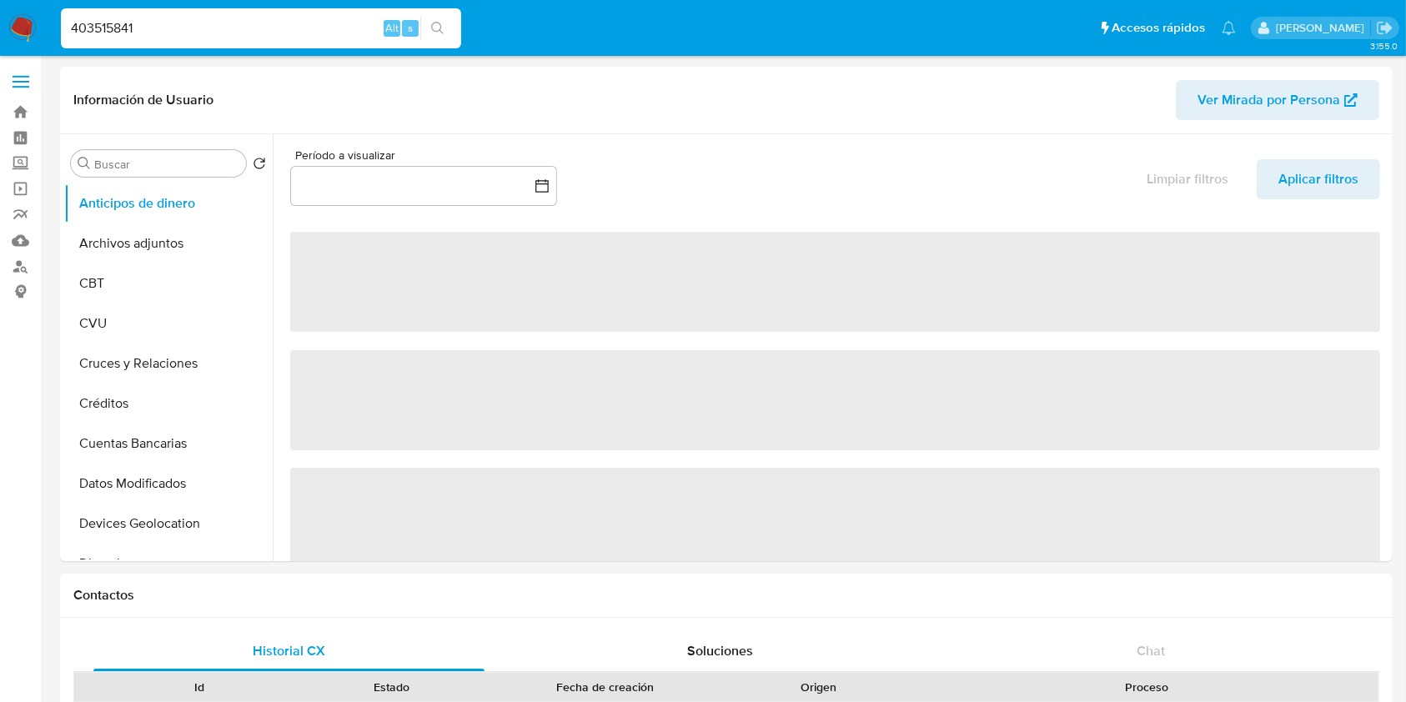
select select "10"
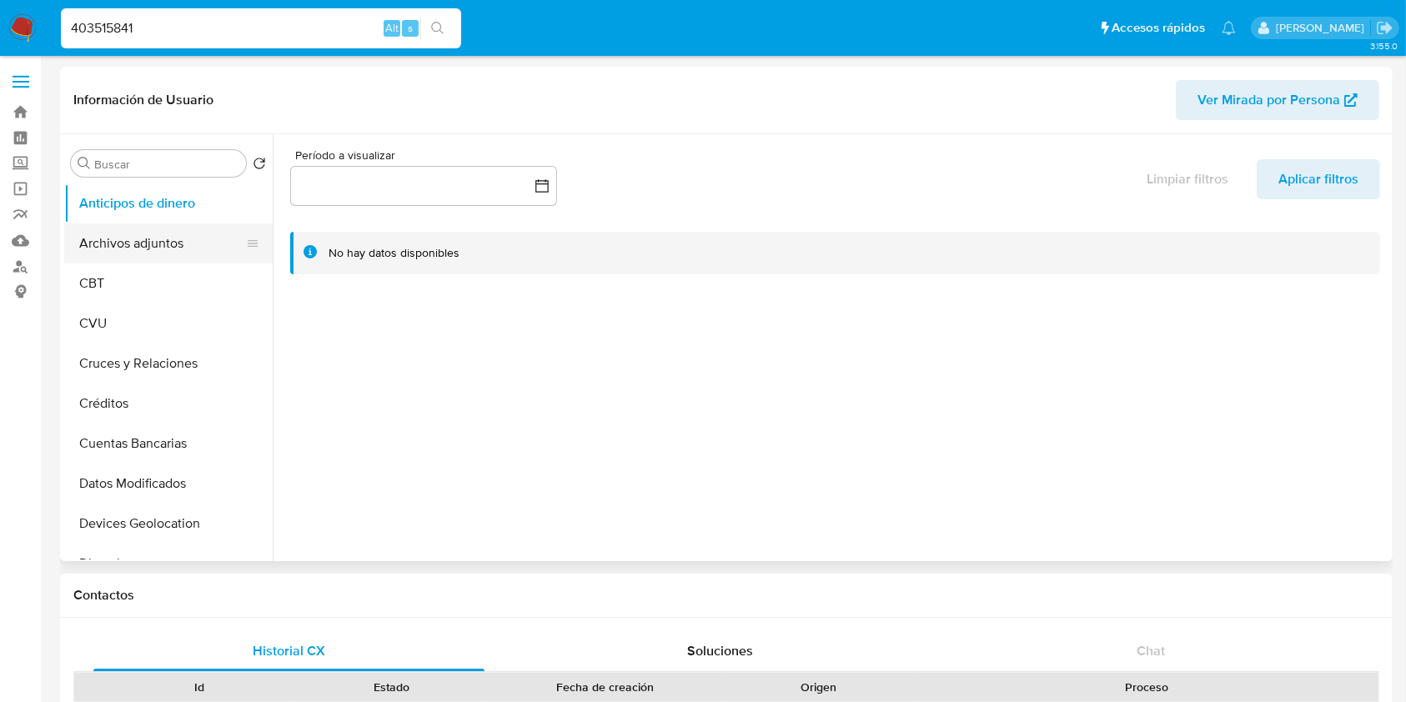
click at [123, 236] on button "Archivos adjuntos" at bounding box center [161, 243] width 195 height 40
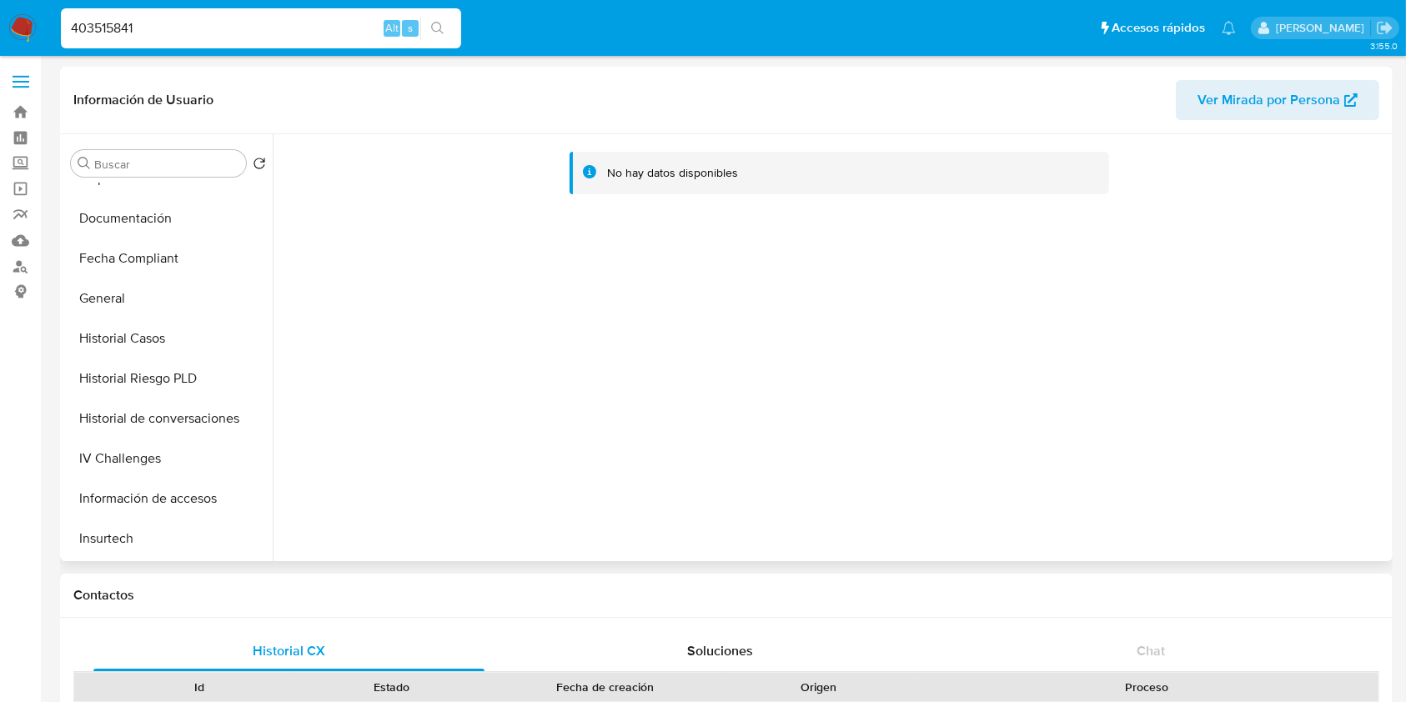
scroll to position [427, 0]
click at [159, 343] on button "Historial Casos" at bounding box center [161, 337] width 195 height 40
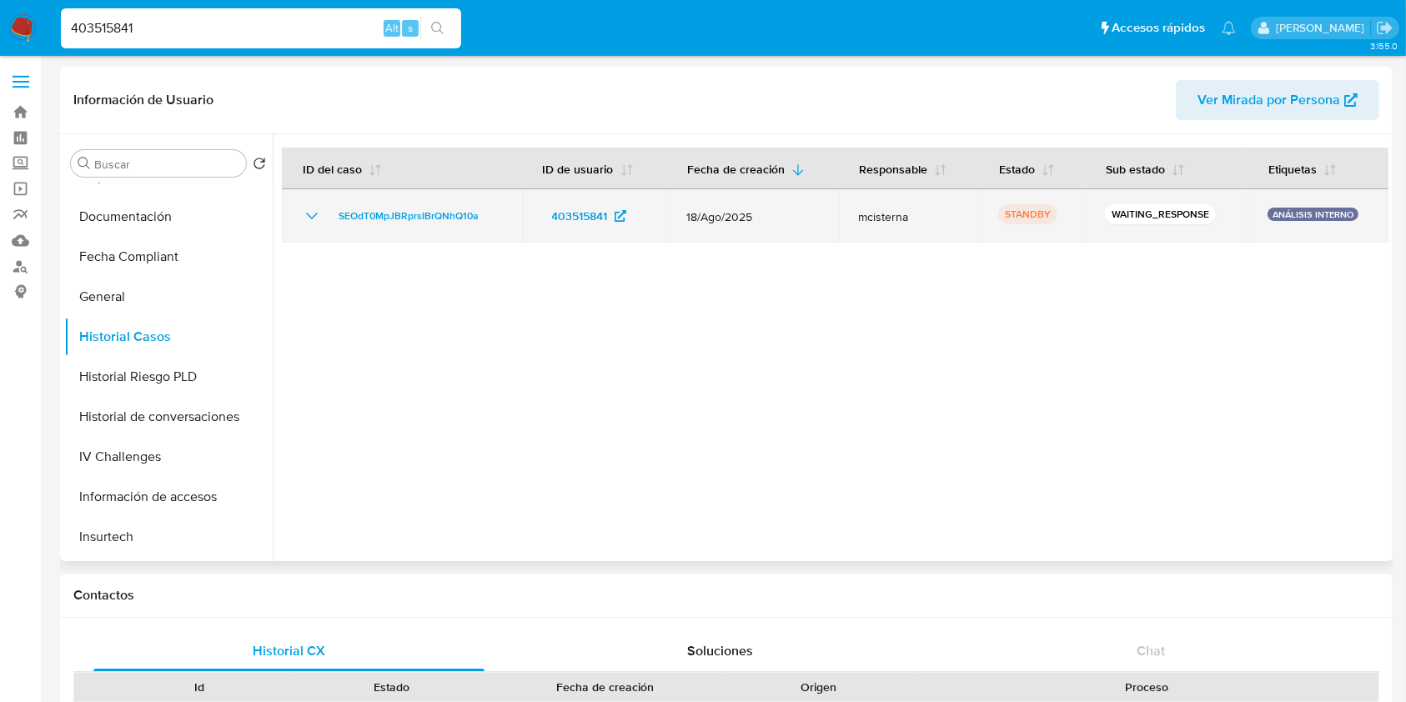
click at [313, 208] on icon "Mostrar/Ocultar" at bounding box center [312, 216] width 20 height 20
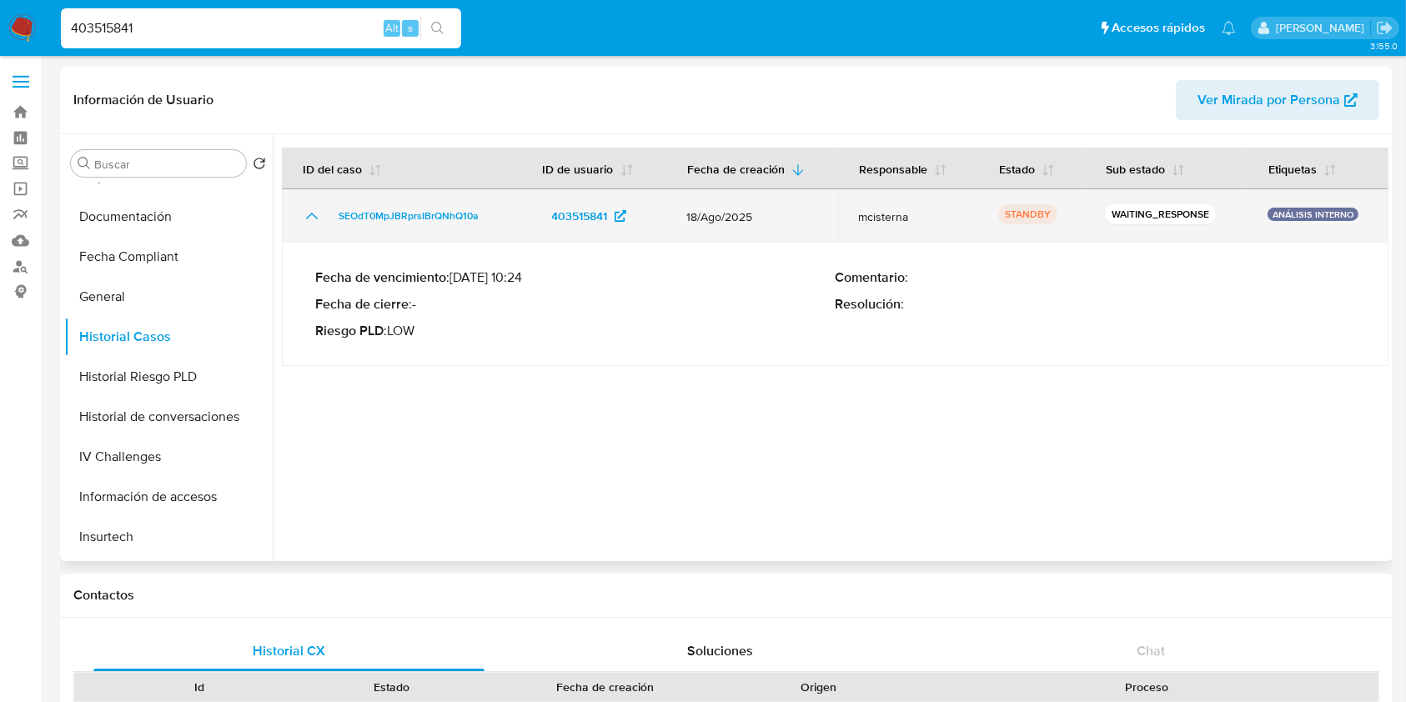
click at [313, 208] on icon "Mostrar/Ocultar" at bounding box center [312, 216] width 20 height 20
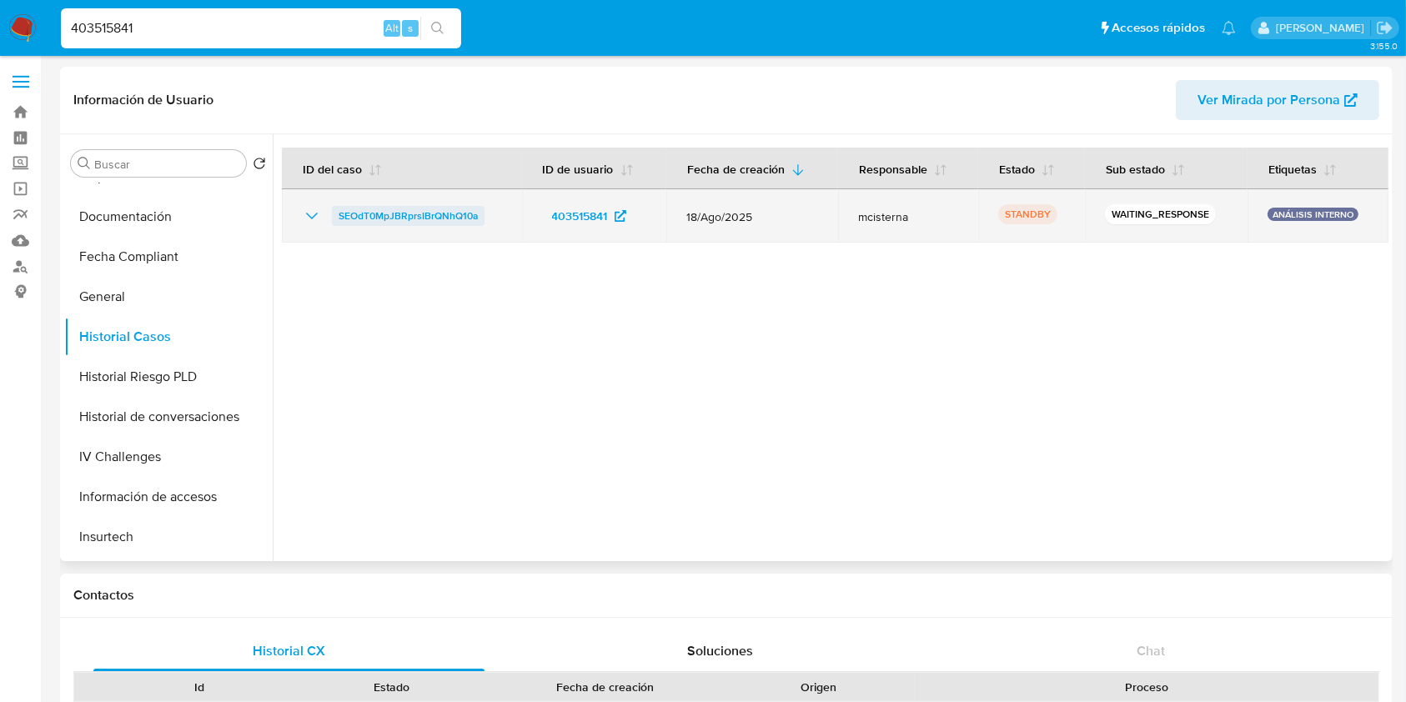
click at [393, 209] on span "SEOdT0MpJBRprsIBrQNhQ10a" at bounding box center [407, 216] width 139 height 20
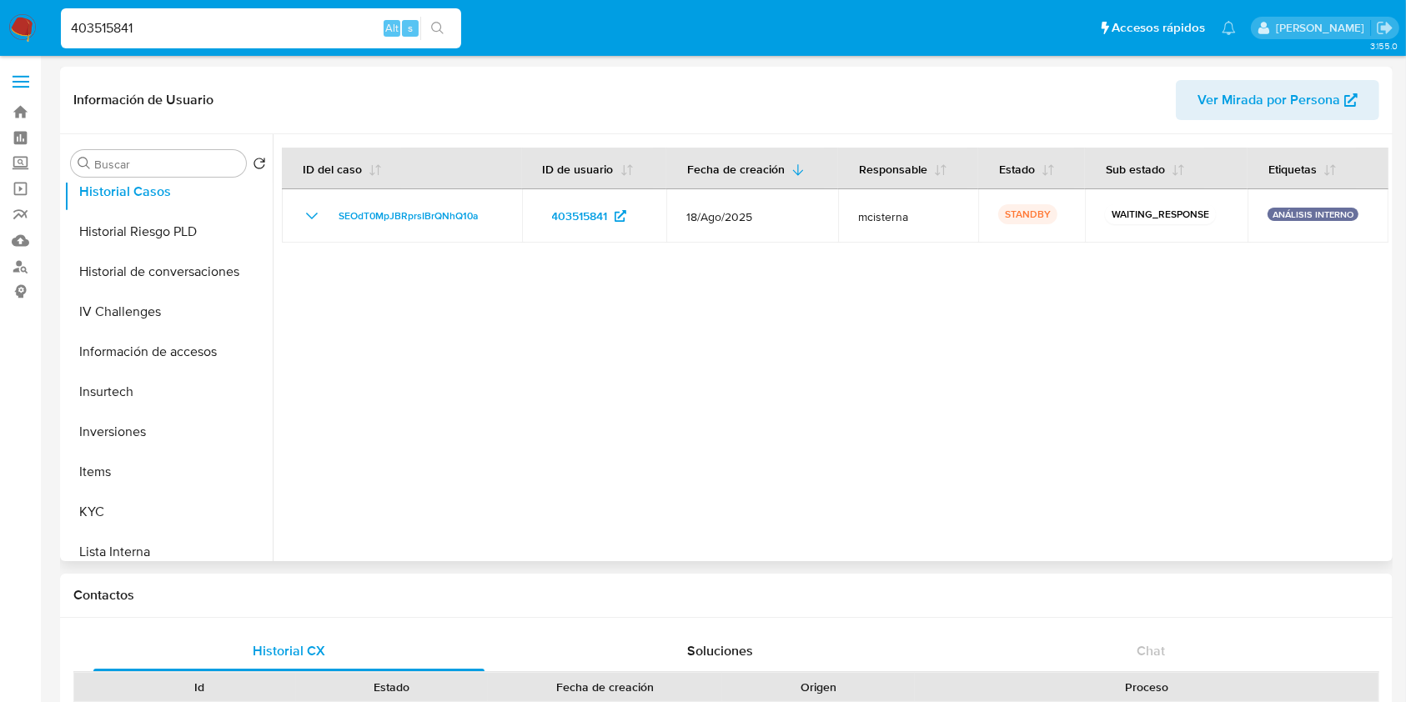
scroll to position [579, 0]
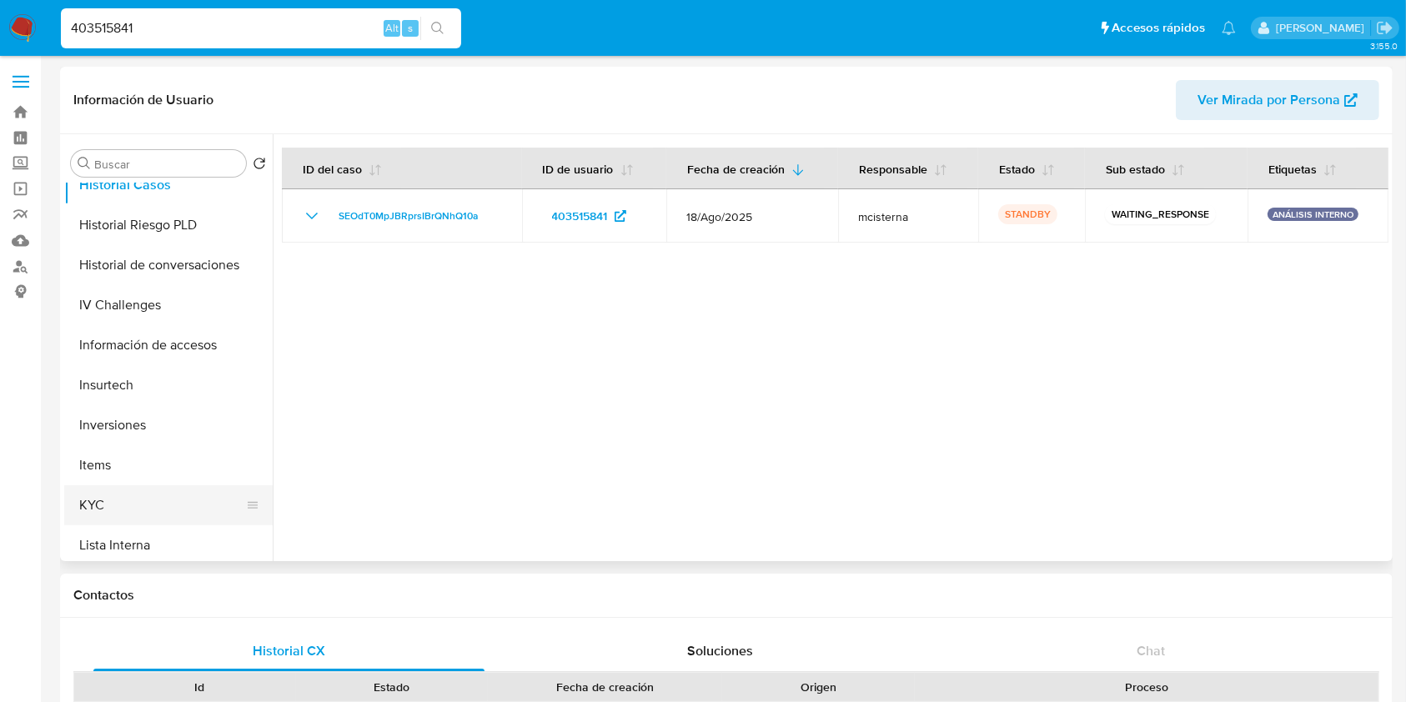
click at [107, 496] on button "KYC" at bounding box center [161, 505] width 195 height 40
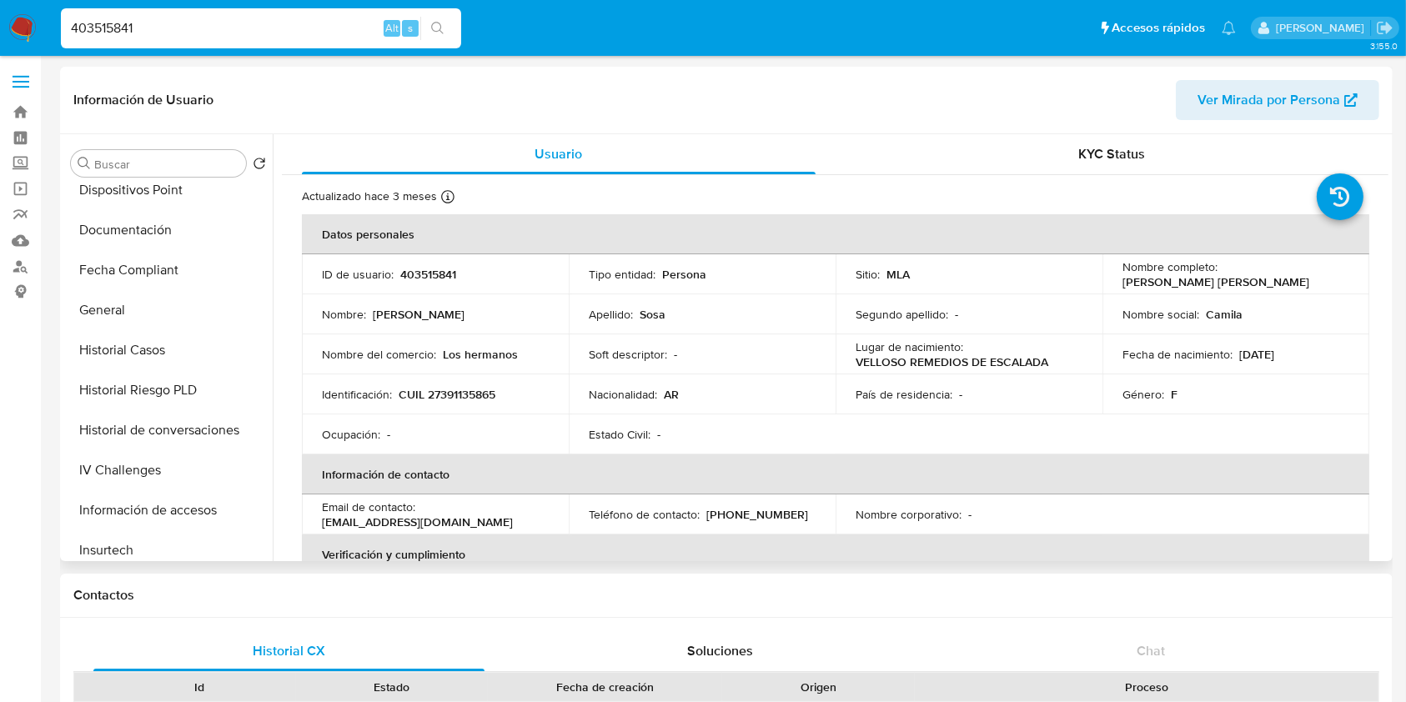
scroll to position [416, 0]
click at [124, 293] on button "General" at bounding box center [161, 308] width 195 height 40
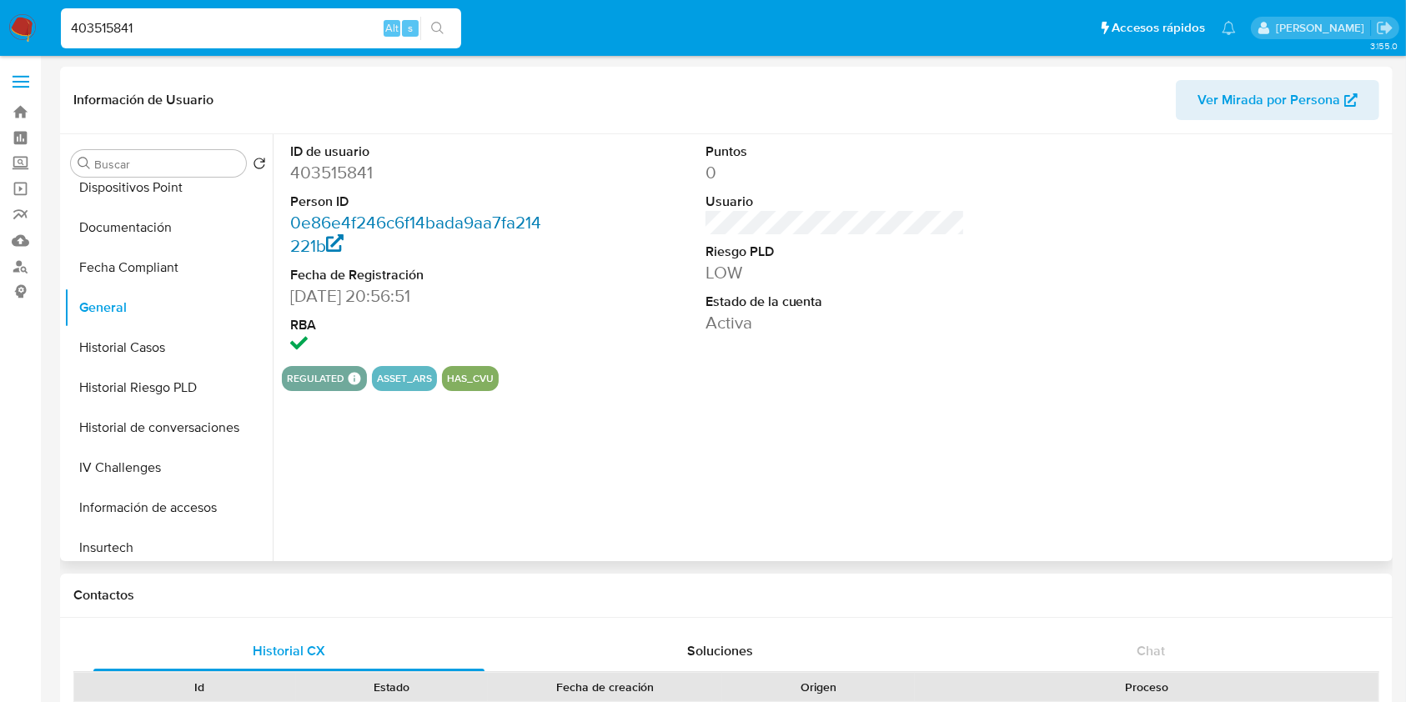
click at [317, 248] on link "0e86e4f246c6f14bada9aa7fa214221b" at bounding box center [415, 234] width 251 height 48
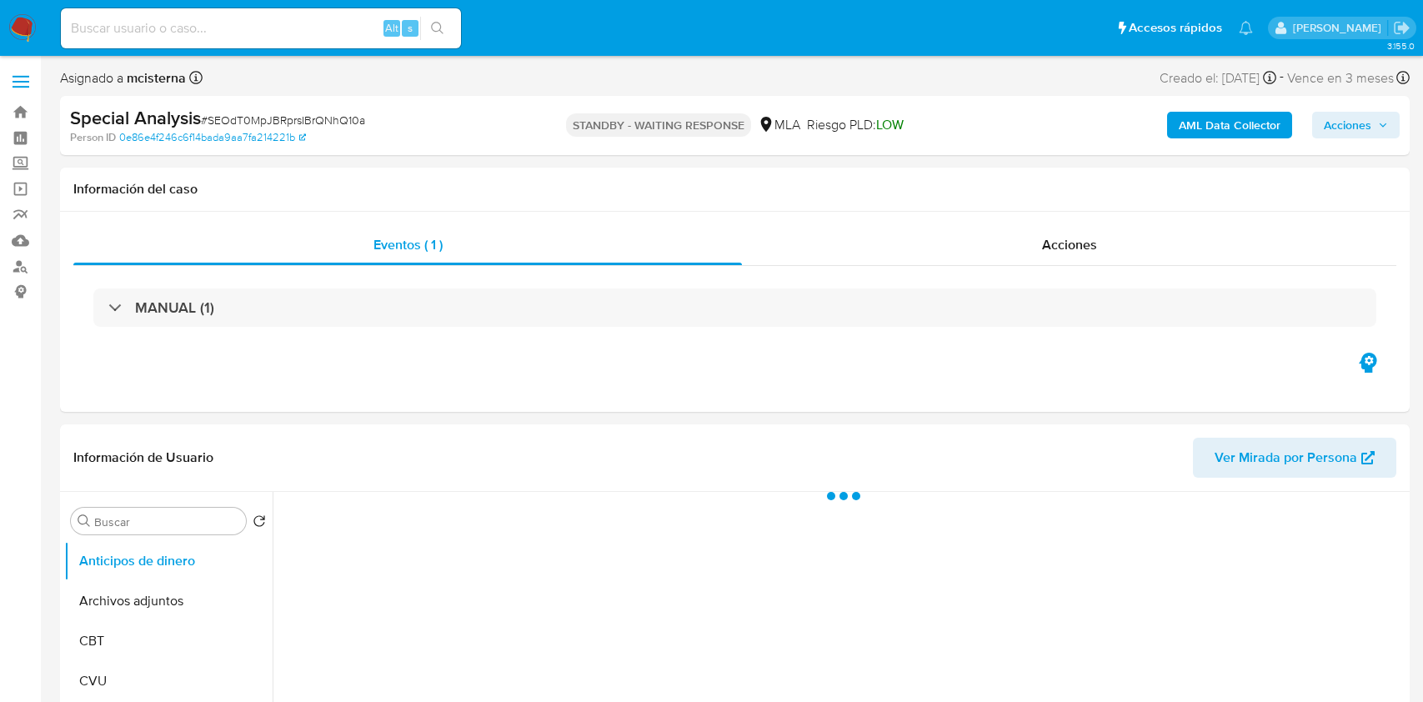
select select "10"
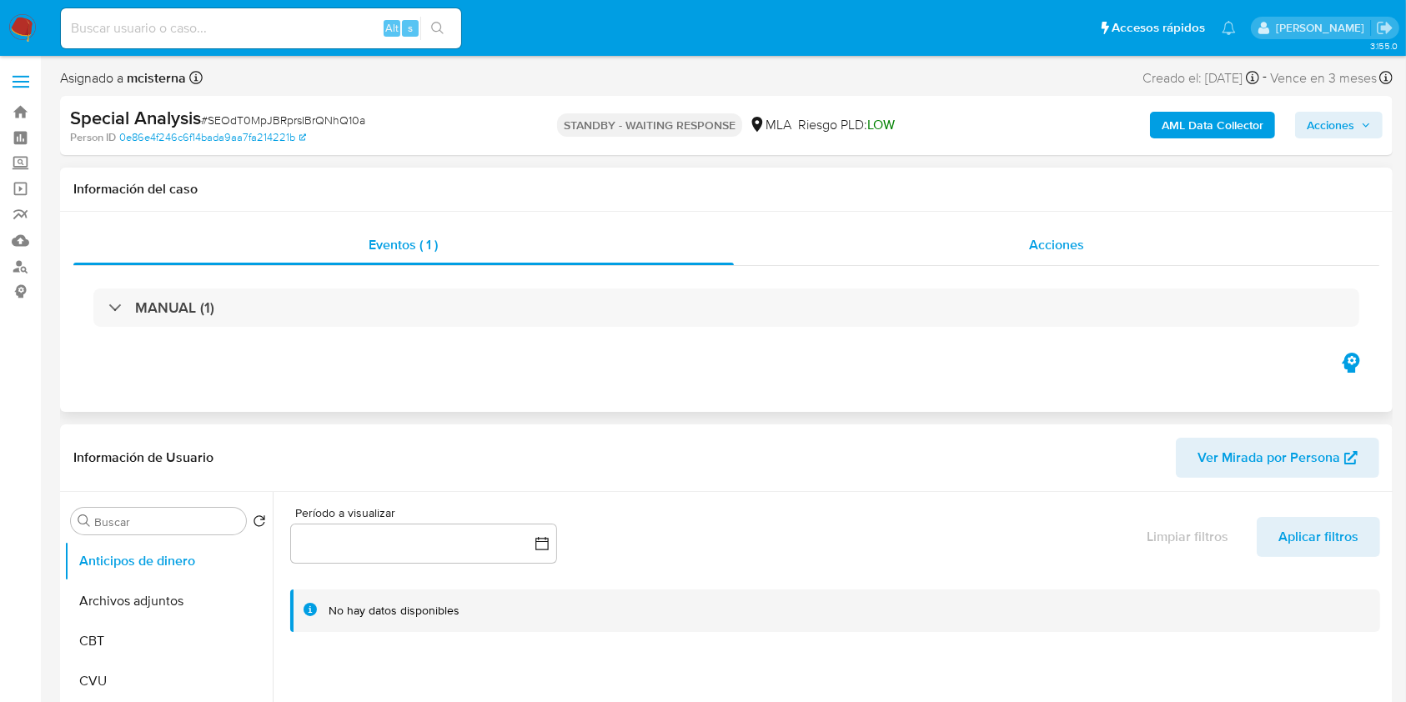
click at [1041, 245] on span "Acciones" at bounding box center [1056, 244] width 55 height 19
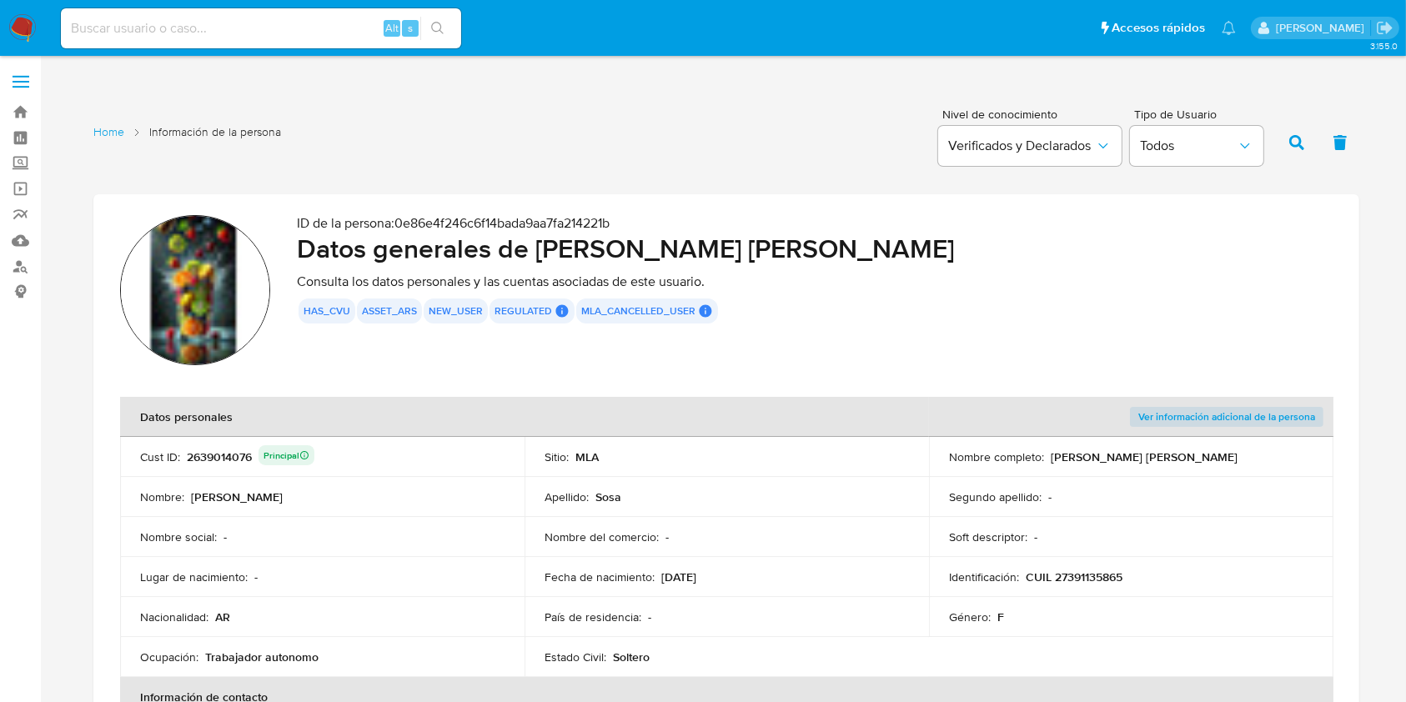
click at [459, 103] on div "Home Información de la persona Nivel de conocimiento Verificados y Declarados T…" at bounding box center [726, 140] width 1266 height 81
